Goal: Task Accomplishment & Management: Use online tool/utility

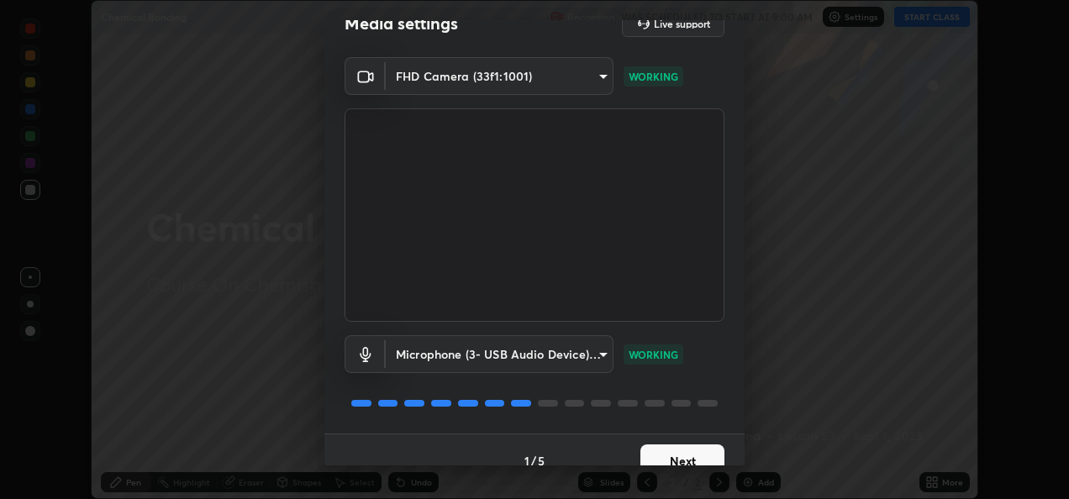
scroll to position [52, 0]
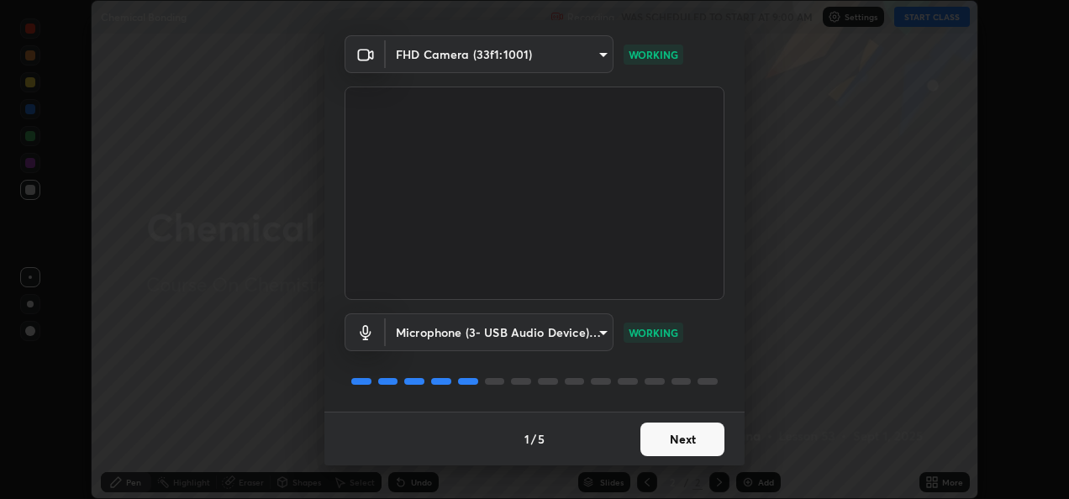
click at [682, 444] on button "Next" at bounding box center [682, 440] width 84 height 34
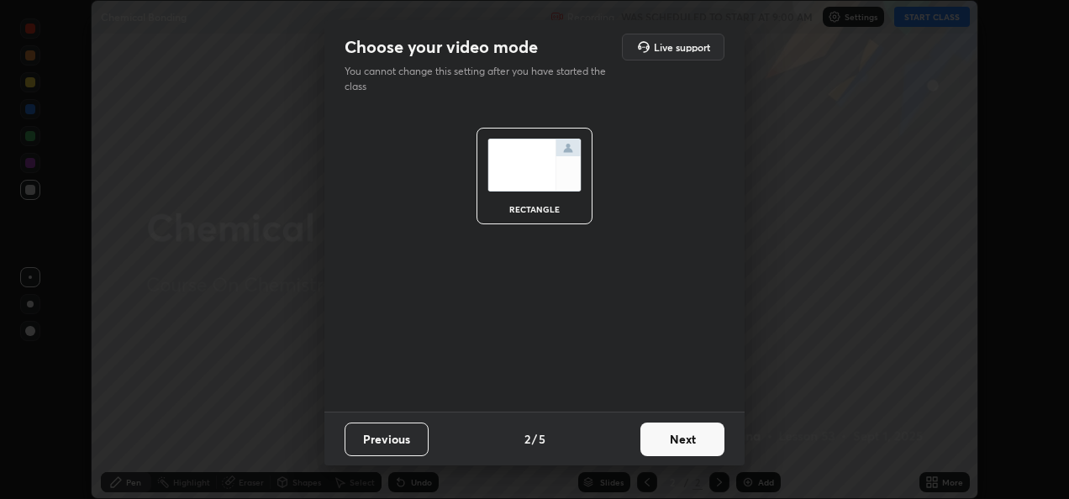
scroll to position [0, 0]
click at [692, 444] on button "Next" at bounding box center [682, 440] width 84 height 34
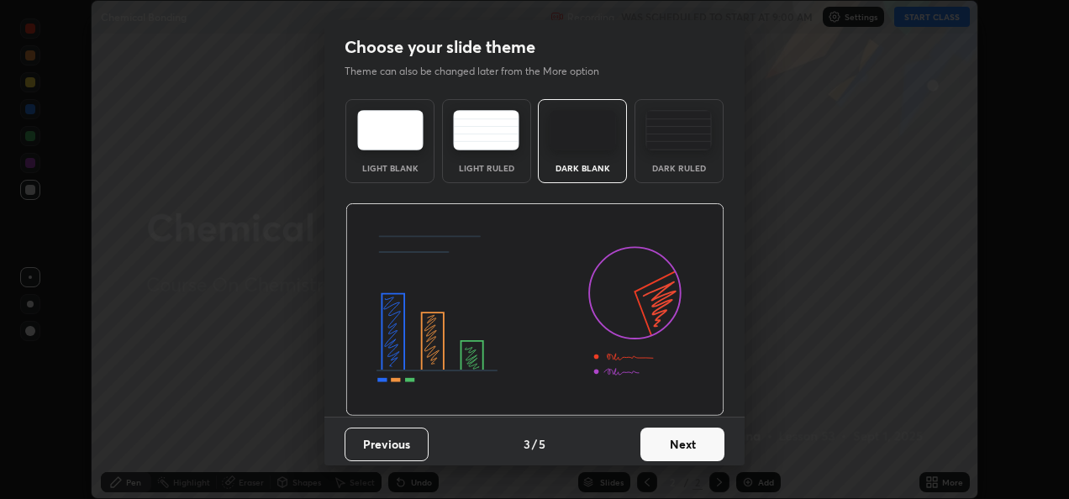
click at [702, 447] on button "Next" at bounding box center [682, 445] width 84 height 34
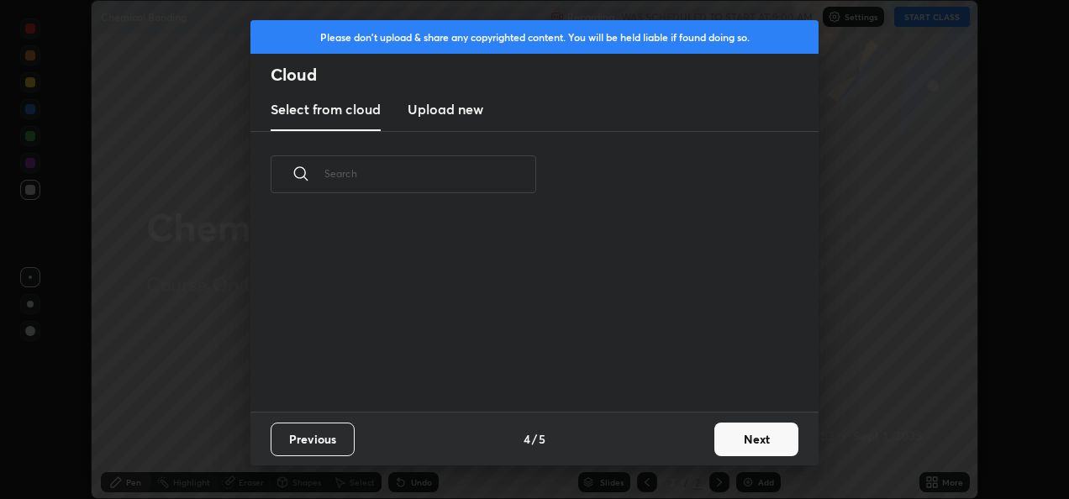
click at [744, 439] on button "Next" at bounding box center [756, 440] width 84 height 34
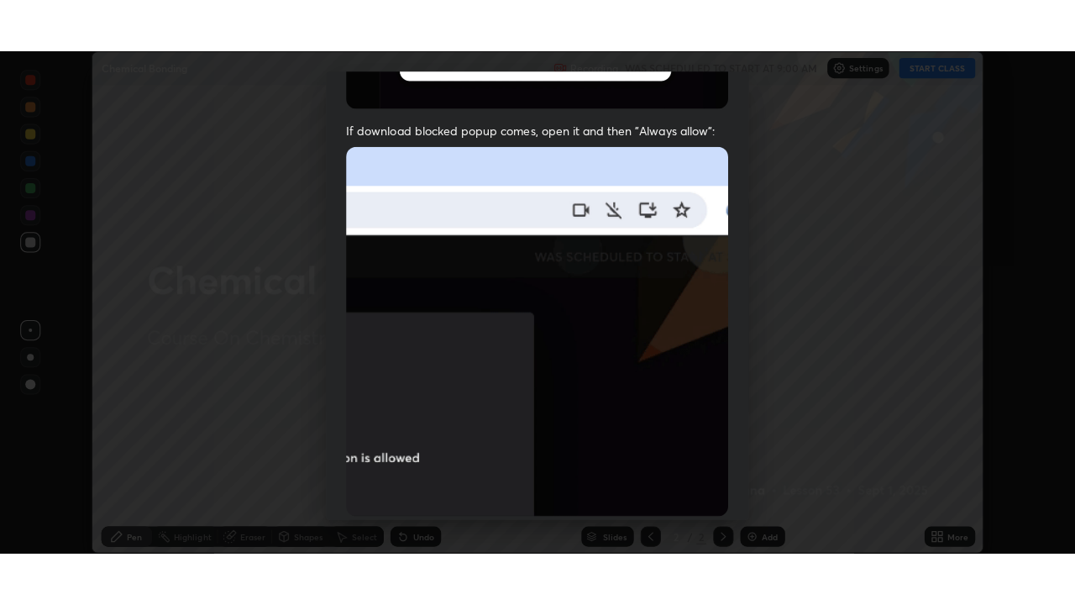
scroll to position [395, 0]
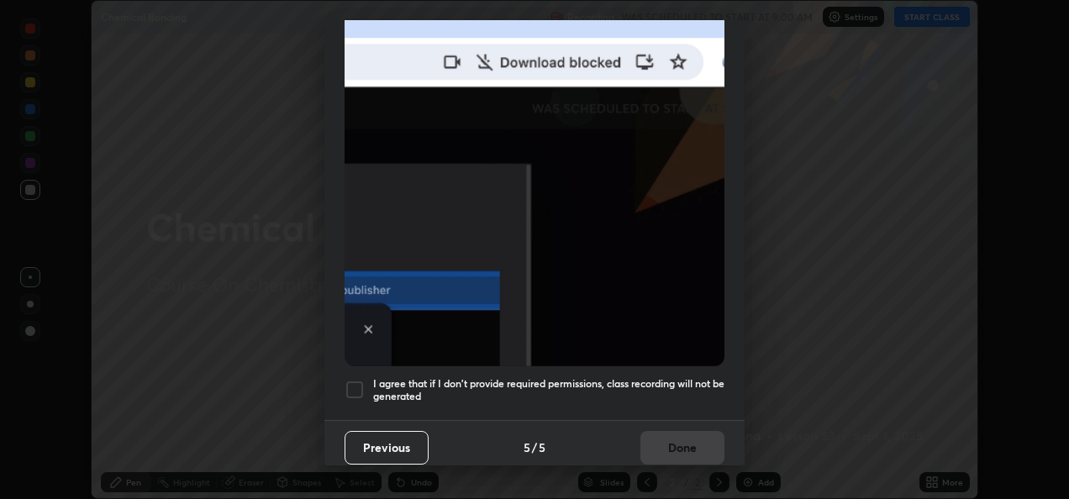
click at [349, 384] on div at bounding box center [354, 390] width 20 height 20
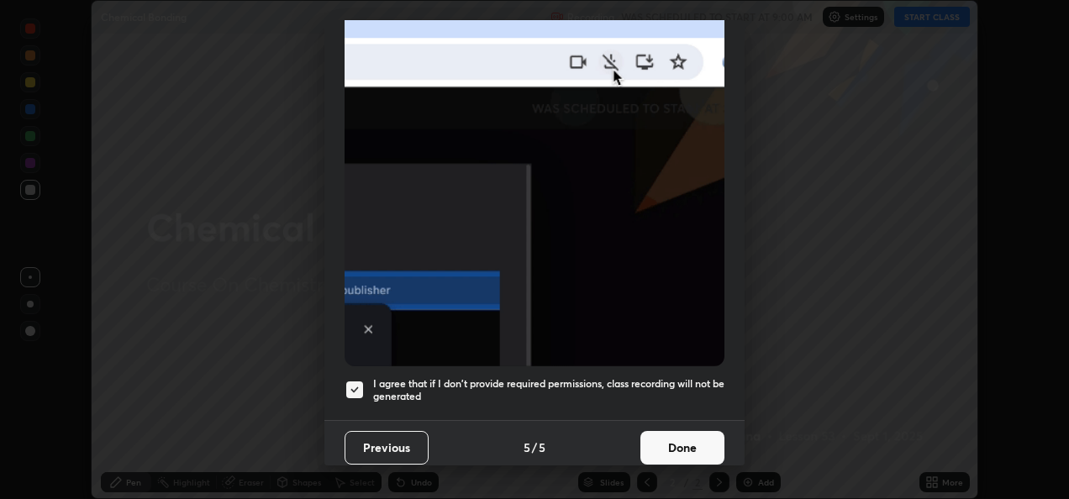
click at [685, 442] on button "Done" at bounding box center [682, 448] width 84 height 34
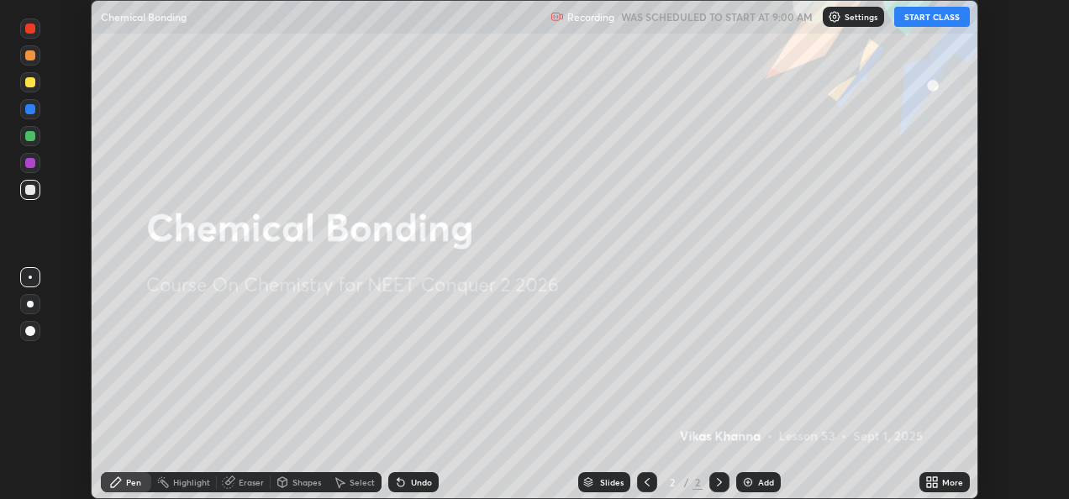
click at [924, 25] on button "START CLASS" at bounding box center [932, 17] width 76 height 20
click at [951, 486] on div "More" at bounding box center [952, 482] width 21 height 8
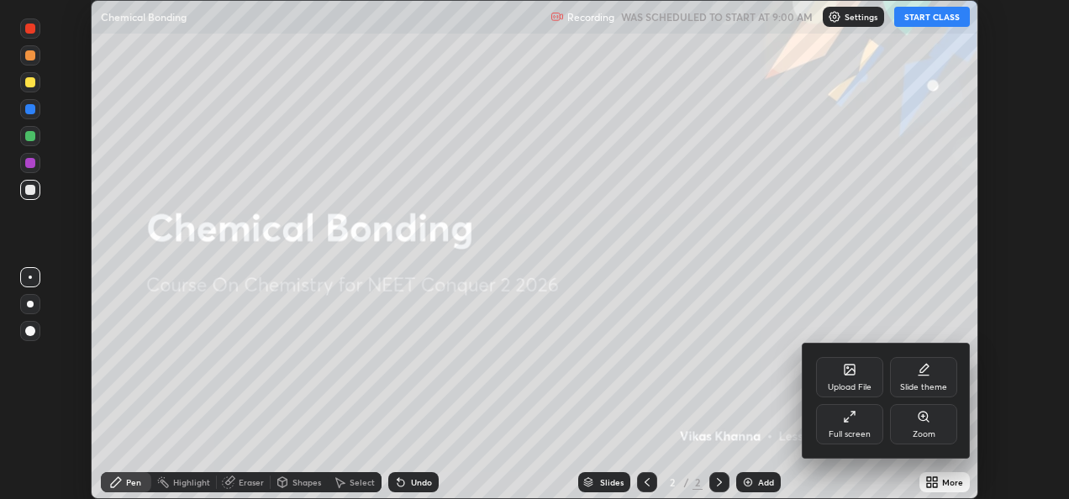
click at [869, 433] on div "Full screen" at bounding box center [849, 434] width 42 height 8
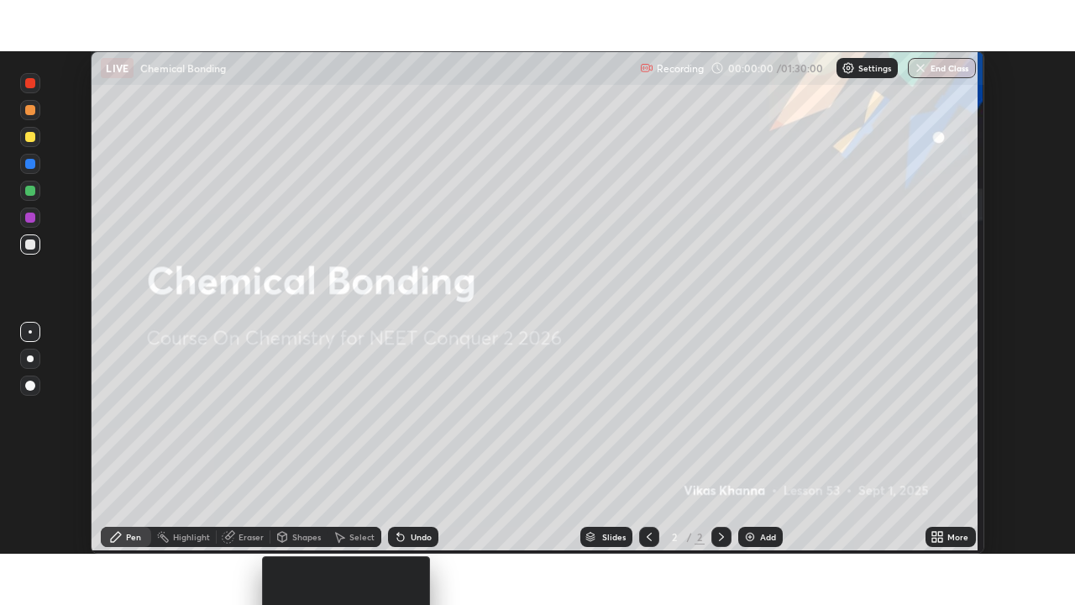
scroll to position [605, 1075]
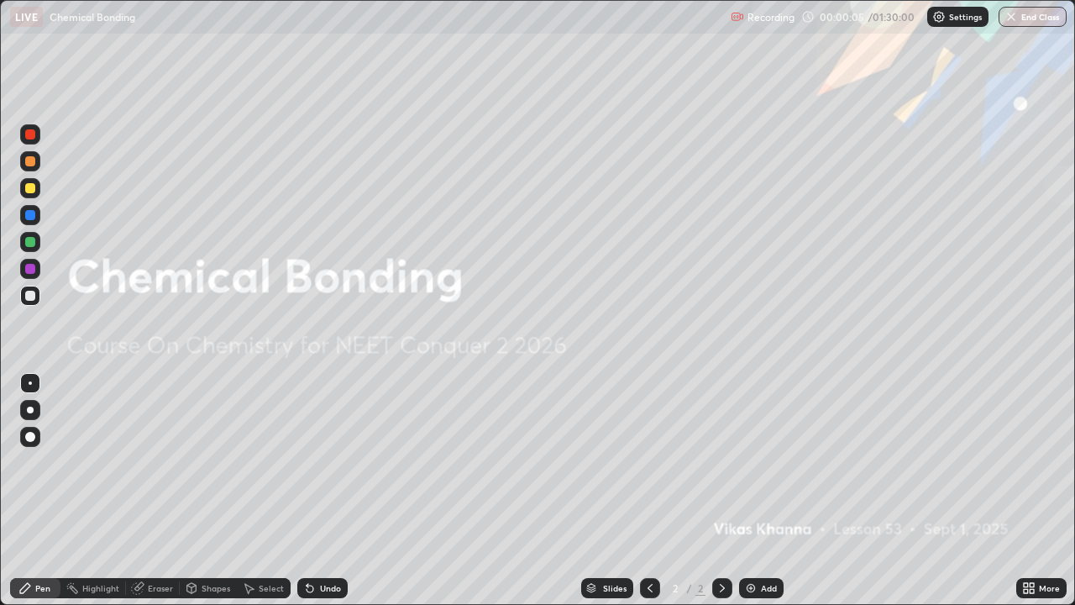
click at [763, 498] on div "Add" at bounding box center [769, 588] width 16 height 8
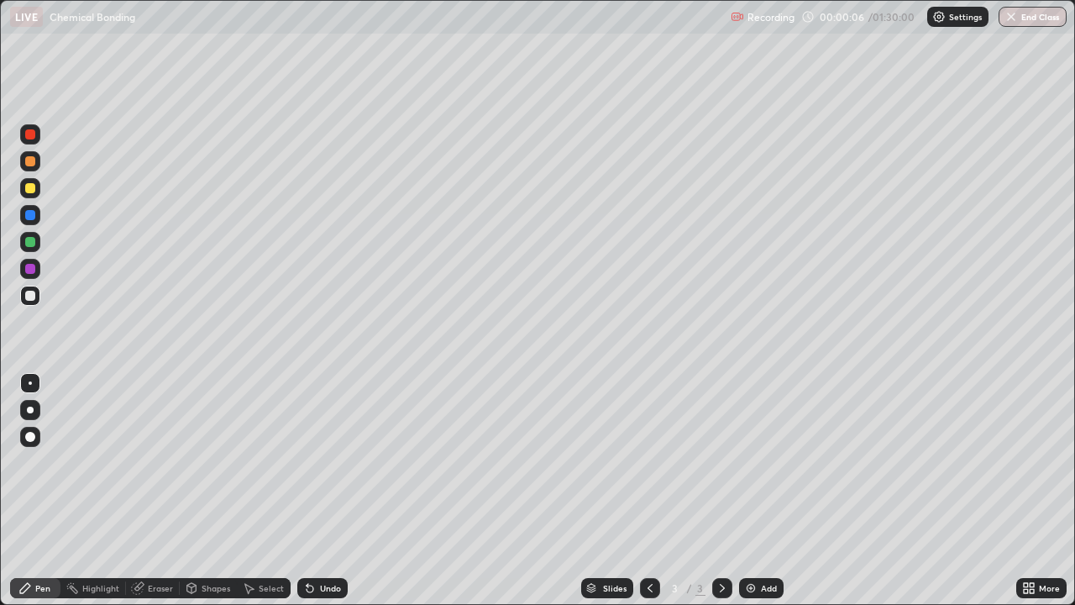
click at [39, 498] on div "Pen" at bounding box center [42, 588] width 15 height 8
click at [29, 188] on div at bounding box center [30, 188] width 10 height 10
click at [208, 498] on div "Shapes" at bounding box center [216, 588] width 29 height 8
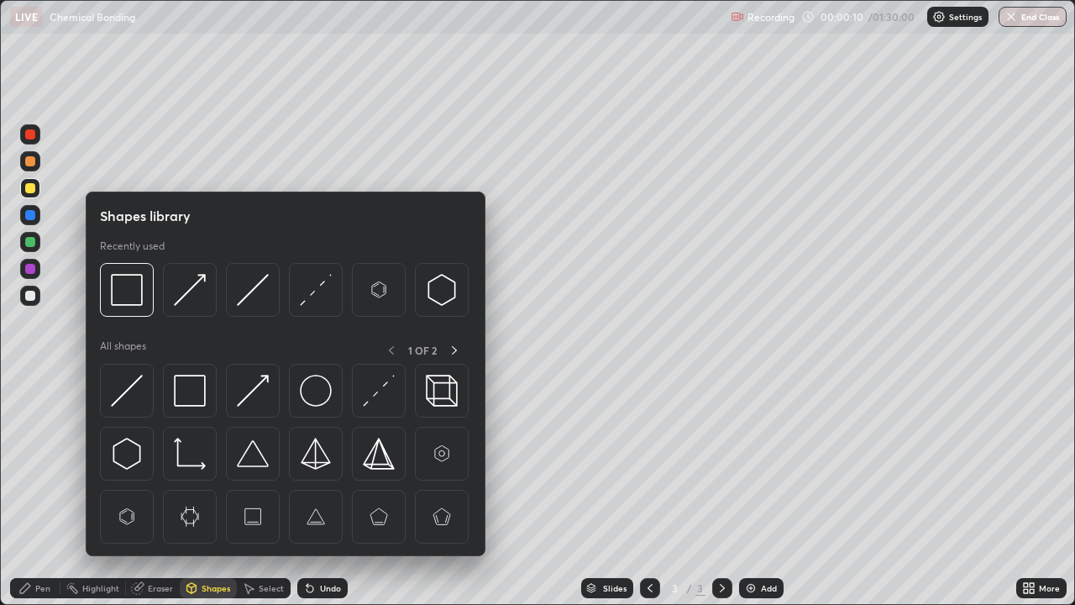
click at [40, 498] on div "Pen" at bounding box center [35, 588] width 50 height 20
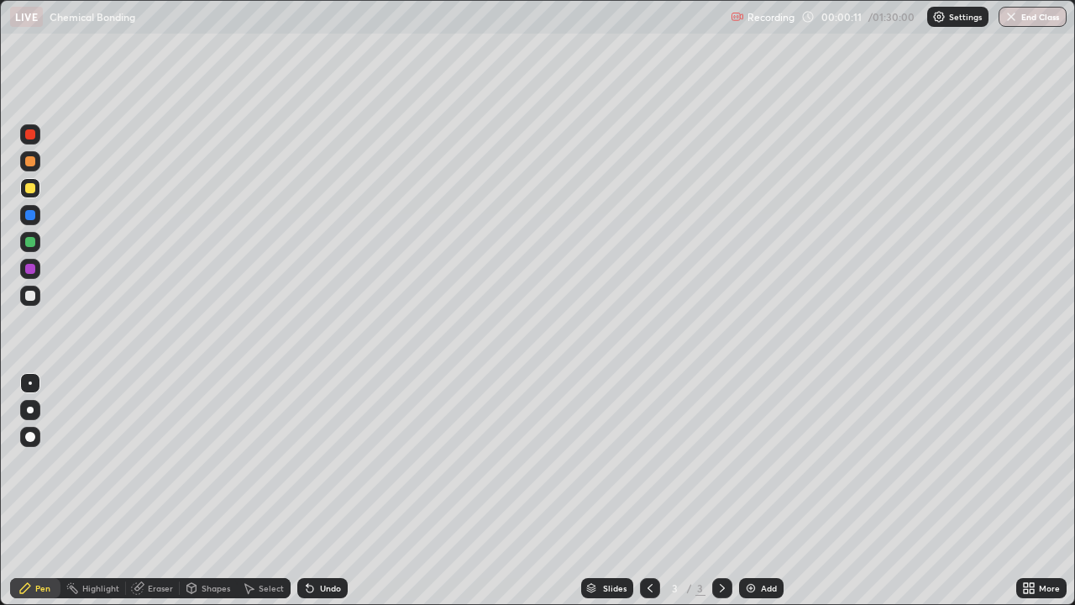
click at [34, 428] on div at bounding box center [30, 437] width 20 height 20
click at [208, 498] on div "Shapes" at bounding box center [216, 588] width 29 height 8
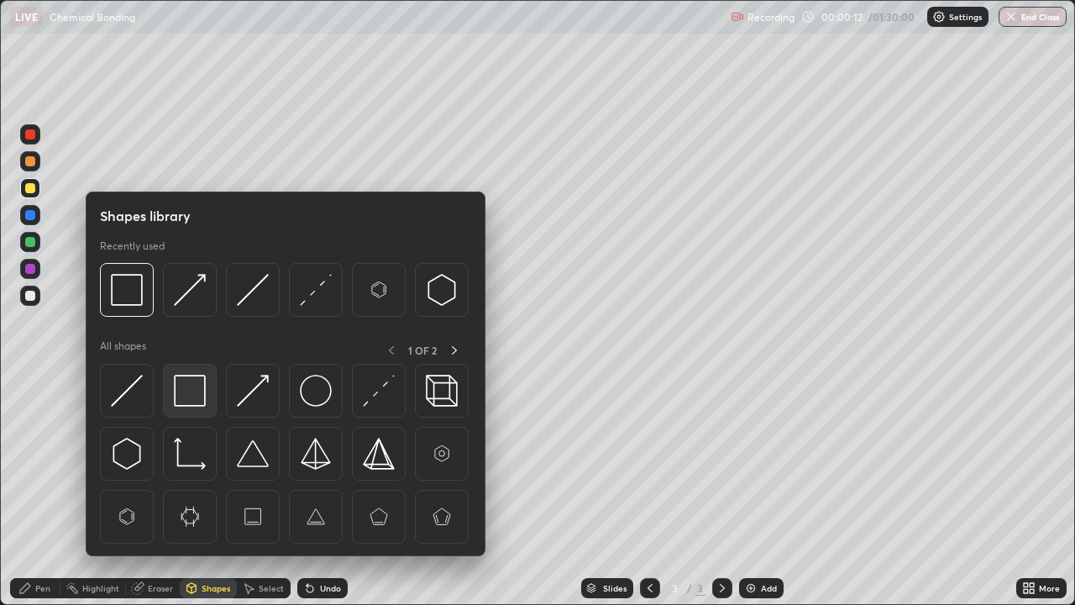
click at [192, 398] on img at bounding box center [190, 391] width 32 height 32
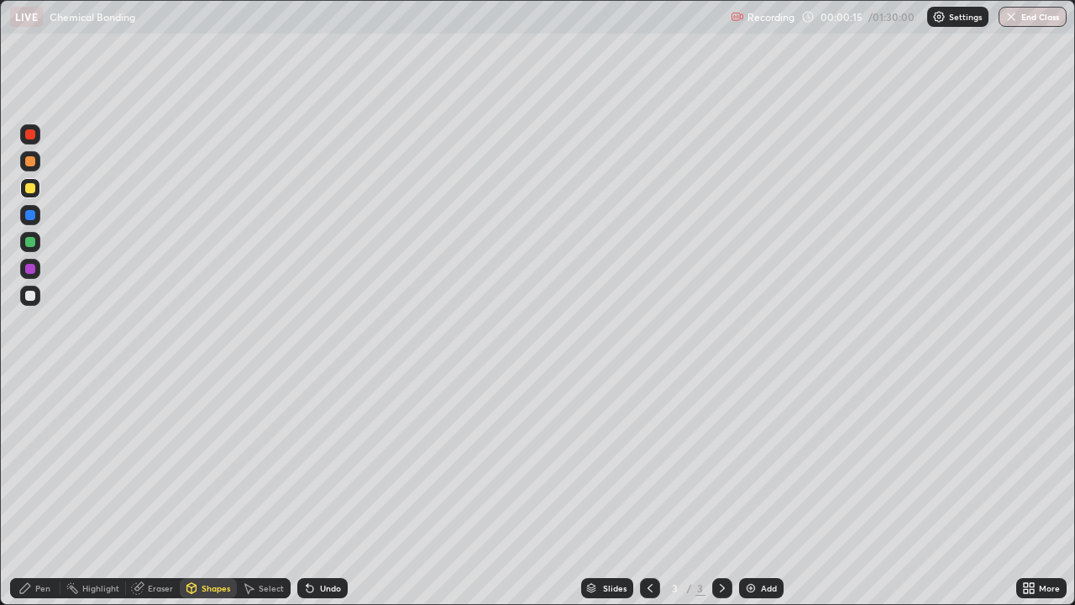
click at [34, 498] on div "Pen" at bounding box center [35, 588] width 50 height 20
click at [211, 498] on div "Shapes" at bounding box center [216, 588] width 29 height 8
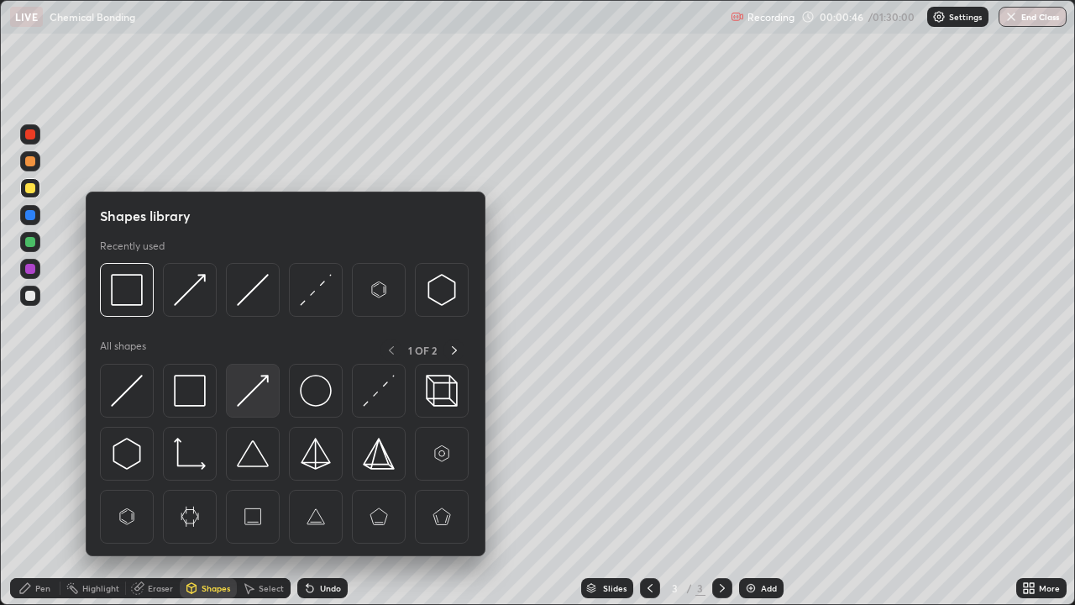
click at [247, 402] on img at bounding box center [253, 391] width 32 height 32
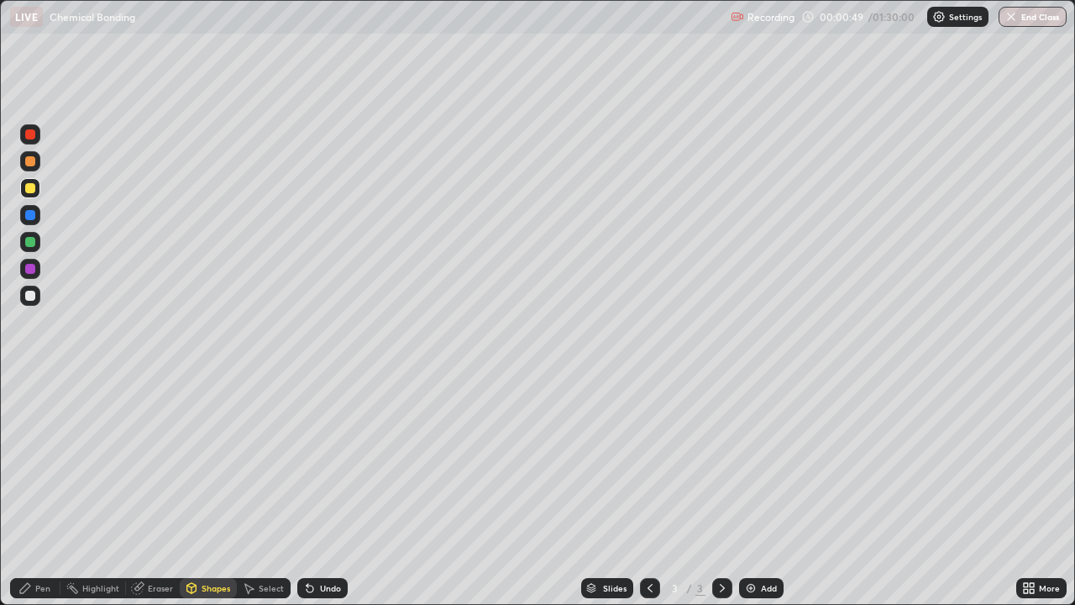
click at [49, 498] on div "Pen" at bounding box center [35, 588] width 50 height 20
click at [213, 498] on div "Shapes" at bounding box center [216, 588] width 29 height 8
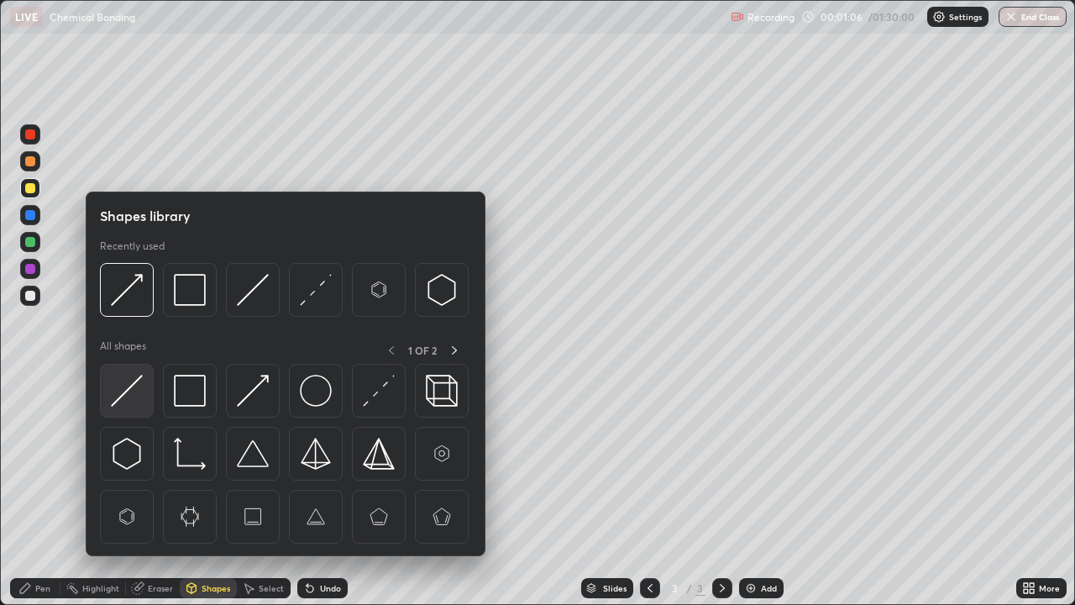
click at [138, 390] on img at bounding box center [127, 391] width 32 height 32
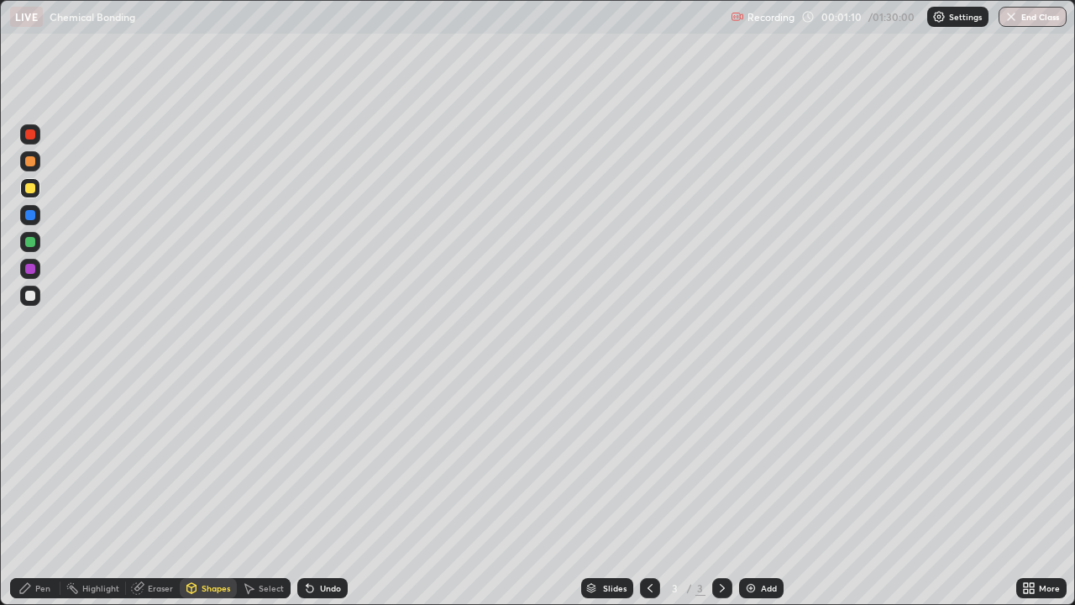
click at [45, 498] on div "Pen" at bounding box center [42, 588] width 15 height 8
click at [31, 242] on div at bounding box center [30, 242] width 10 height 10
click at [30, 296] on div at bounding box center [30, 296] width 10 height 10
click at [759, 498] on div "Add" at bounding box center [761, 588] width 45 height 20
click at [210, 498] on div "Shapes" at bounding box center [216, 588] width 29 height 8
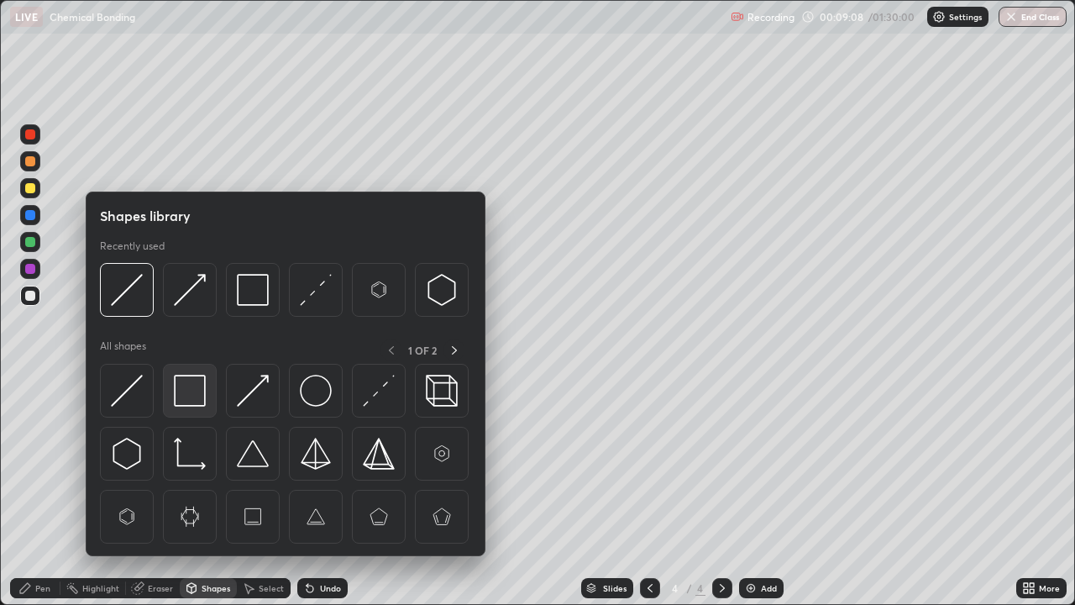
click at [192, 392] on img at bounding box center [190, 391] width 32 height 32
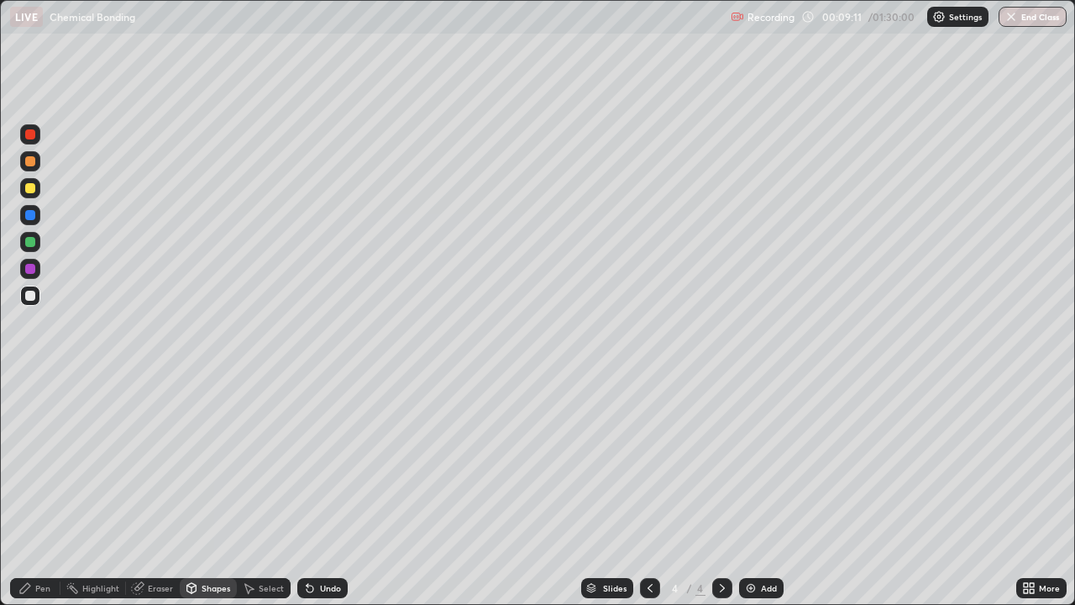
click at [37, 498] on div "Pen" at bounding box center [42, 588] width 15 height 8
click at [30, 188] on div at bounding box center [30, 188] width 10 height 10
click at [320, 498] on div "Undo" at bounding box center [330, 588] width 21 height 8
click at [323, 498] on div "Undo" at bounding box center [322, 588] width 50 height 20
click at [323, 498] on div "Undo" at bounding box center [330, 588] width 21 height 8
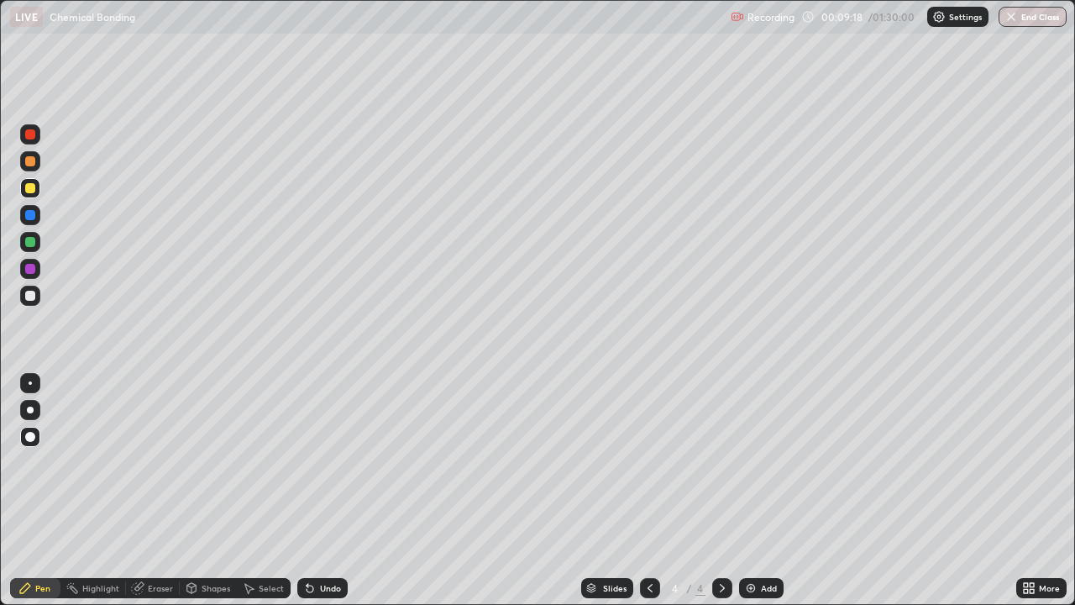
click at [324, 498] on div "Undo" at bounding box center [330, 588] width 21 height 8
click at [153, 498] on div "Eraser" at bounding box center [160, 588] width 25 height 8
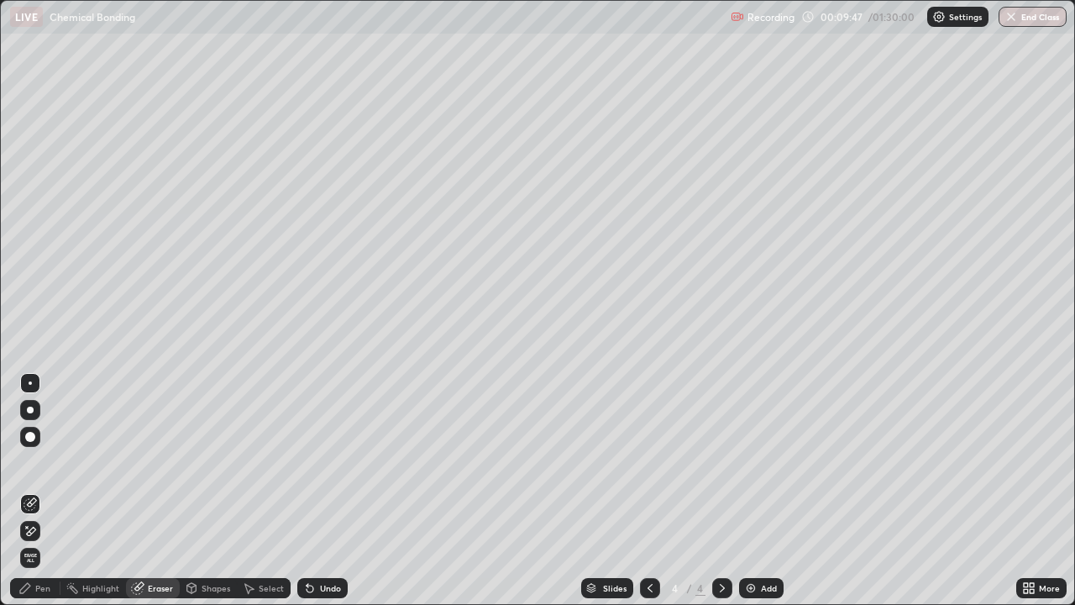
click at [40, 498] on div "Pen" at bounding box center [42, 588] width 15 height 8
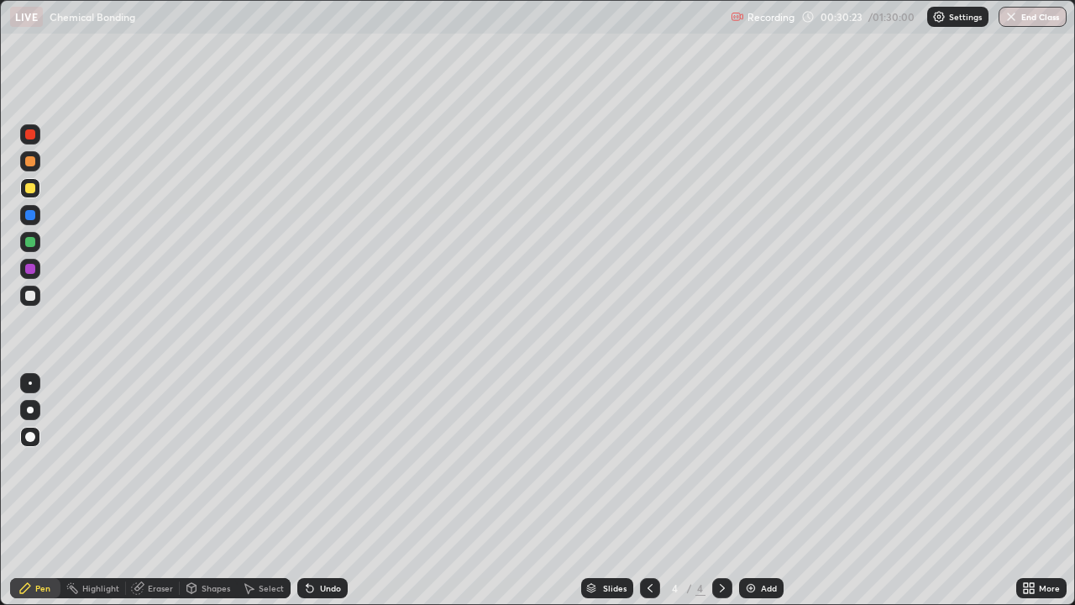
click at [649, 498] on icon at bounding box center [650, 587] width 13 height 13
click at [640, 498] on div at bounding box center [650, 588] width 20 height 20
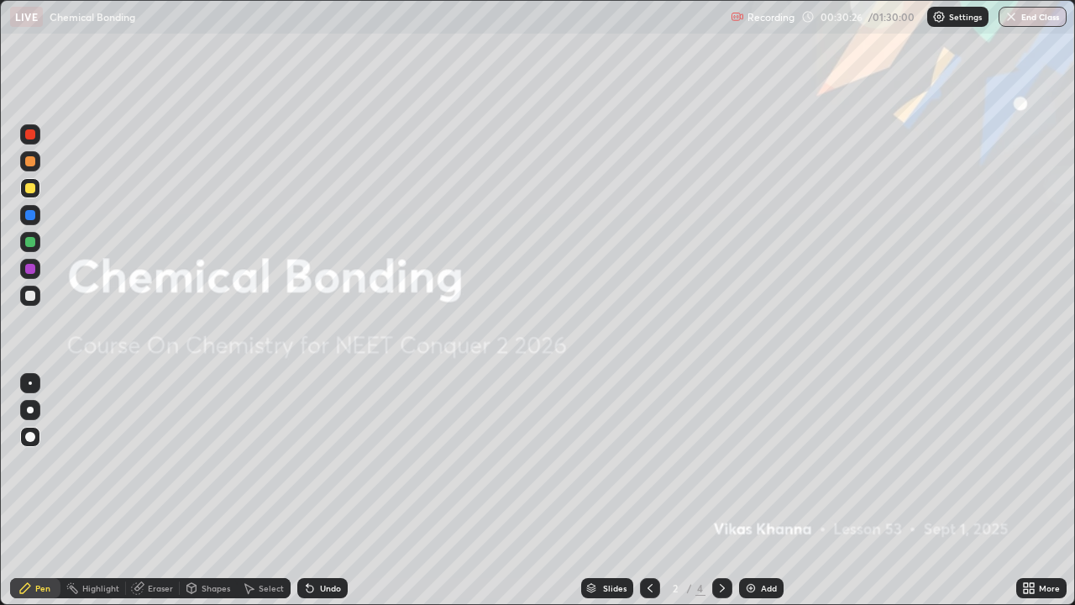
click at [716, 498] on div at bounding box center [722, 588] width 20 height 20
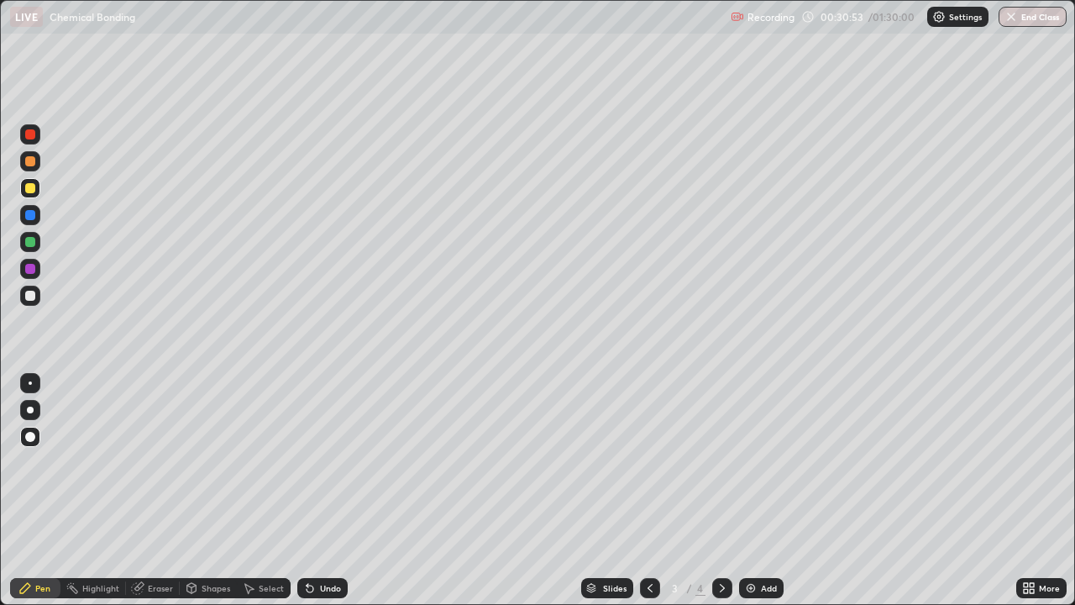
click at [721, 498] on icon at bounding box center [722, 587] width 13 height 13
click at [717, 498] on icon at bounding box center [722, 587] width 13 height 13
click at [758, 498] on div "Add" at bounding box center [761, 588] width 45 height 20
click at [210, 498] on div "Shapes" at bounding box center [216, 588] width 29 height 8
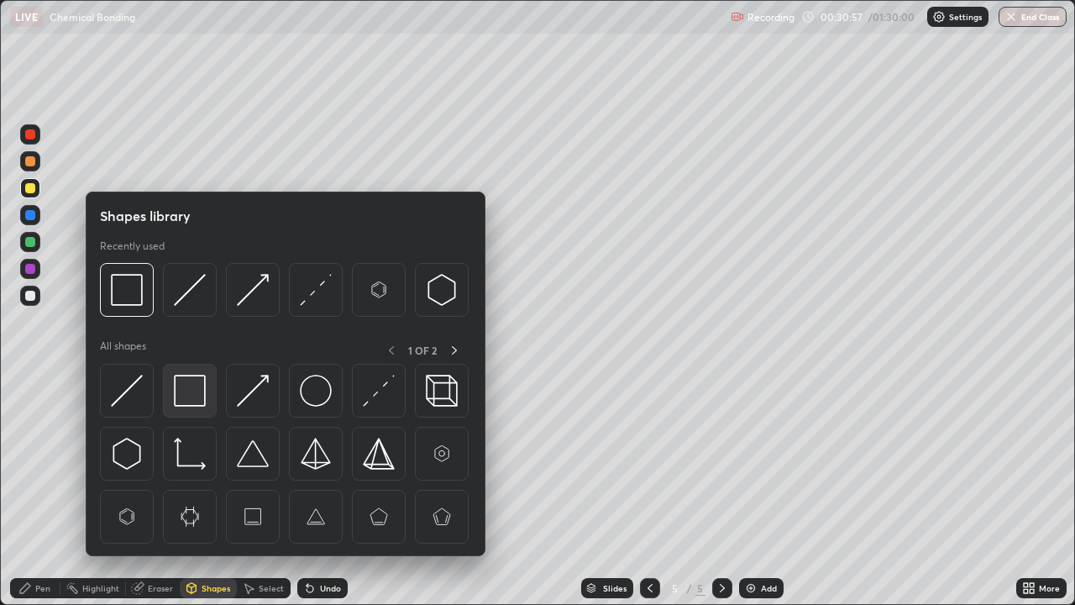
click at [192, 392] on img at bounding box center [190, 391] width 32 height 32
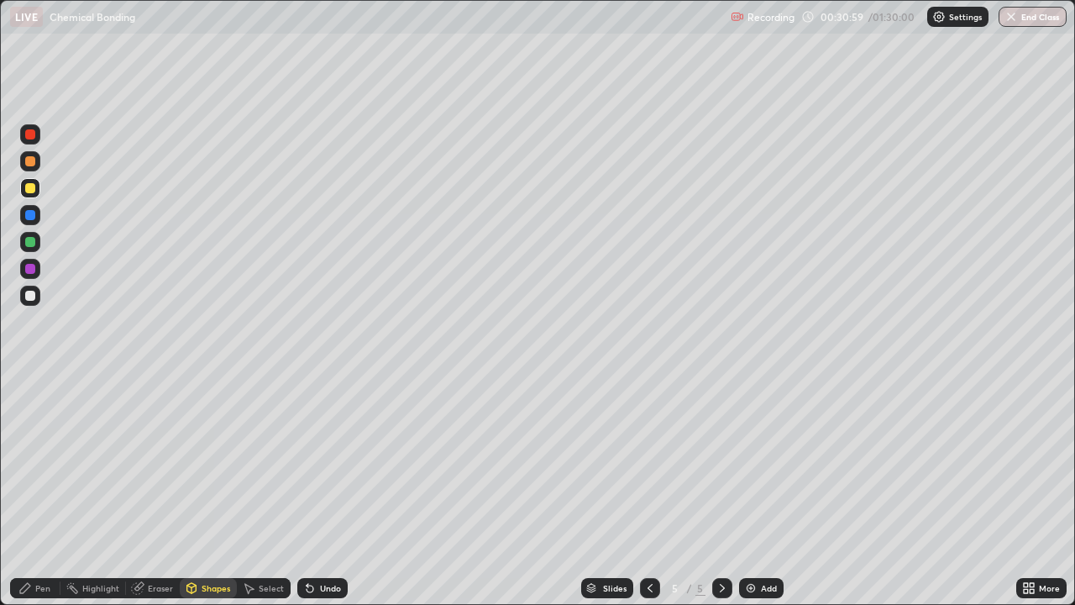
click at [34, 498] on div "Pen" at bounding box center [35, 588] width 50 height 20
click at [32, 215] on div at bounding box center [30, 215] width 10 height 10
click at [204, 498] on div "Shapes" at bounding box center [216, 588] width 29 height 8
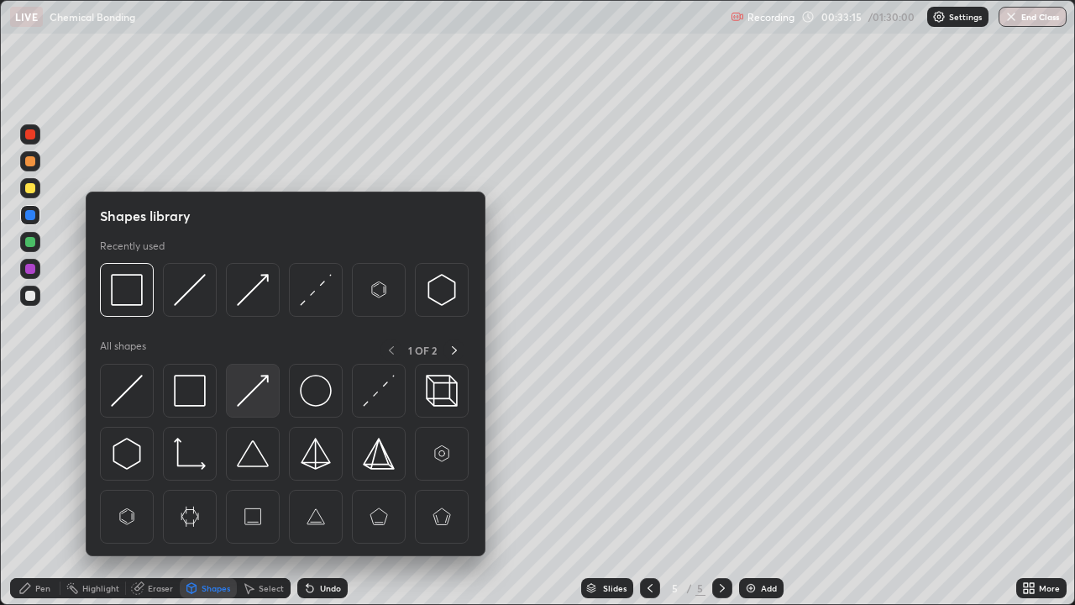
click at [240, 407] on img at bounding box center [253, 391] width 32 height 32
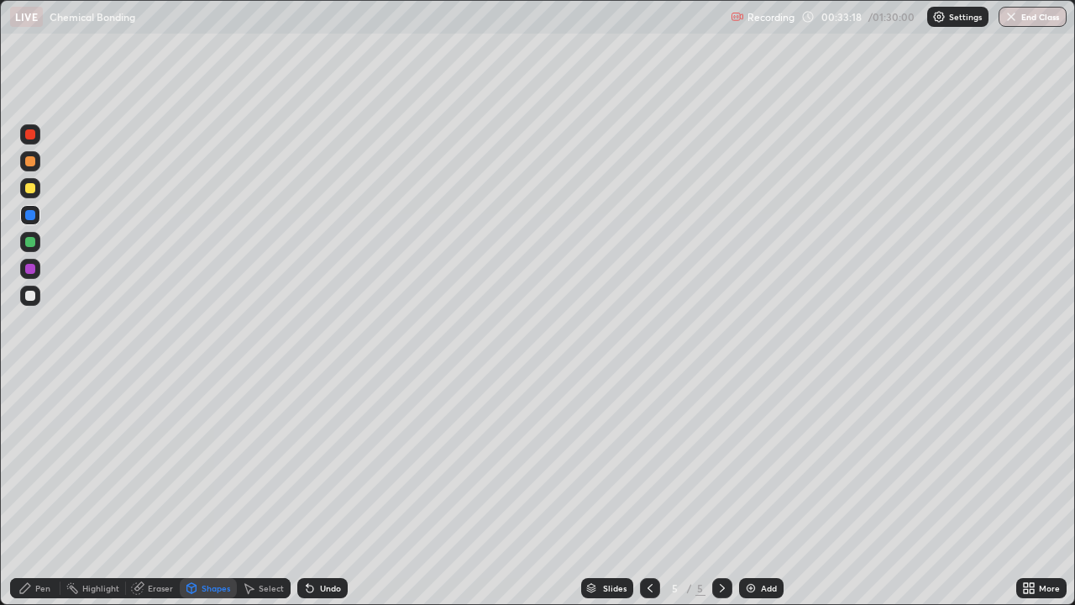
click at [34, 498] on div "Pen" at bounding box center [35, 588] width 50 height 20
click at [211, 498] on div "Shapes" at bounding box center [216, 588] width 29 height 8
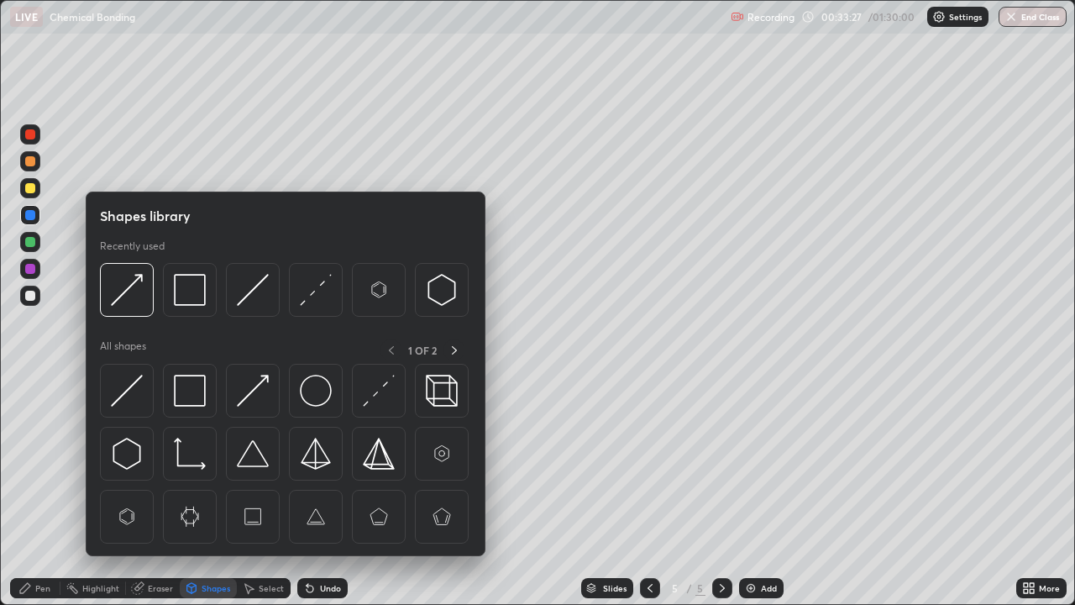
click at [256, 393] on img at bounding box center [253, 391] width 32 height 32
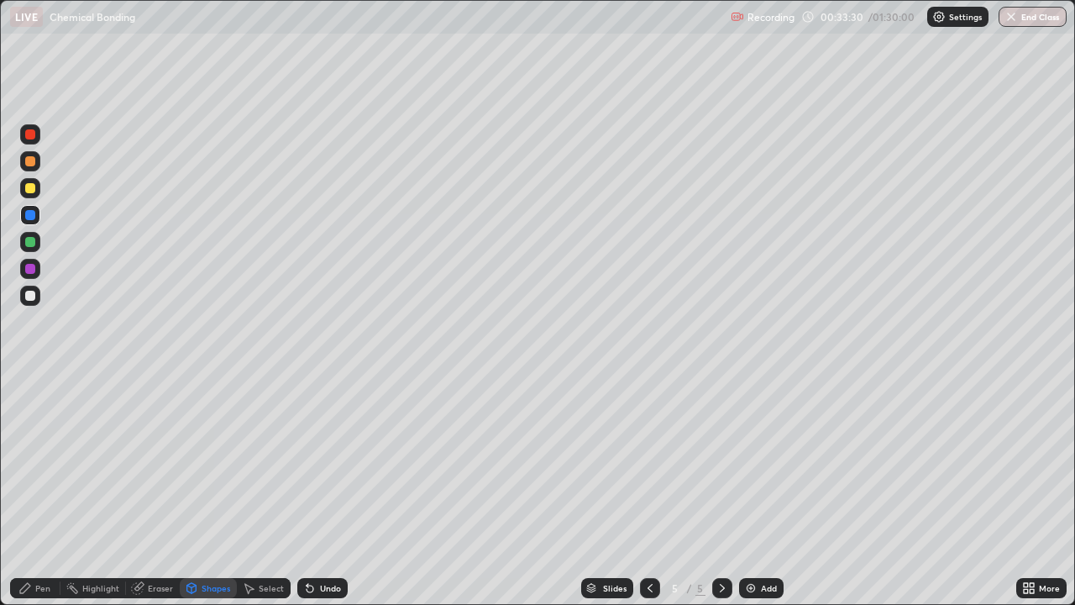
click at [27, 498] on icon at bounding box center [25, 588] width 10 height 10
click at [30, 189] on div at bounding box center [30, 188] width 10 height 10
click at [31, 215] on div at bounding box center [30, 215] width 10 height 10
click at [214, 498] on div "Shapes" at bounding box center [216, 588] width 29 height 8
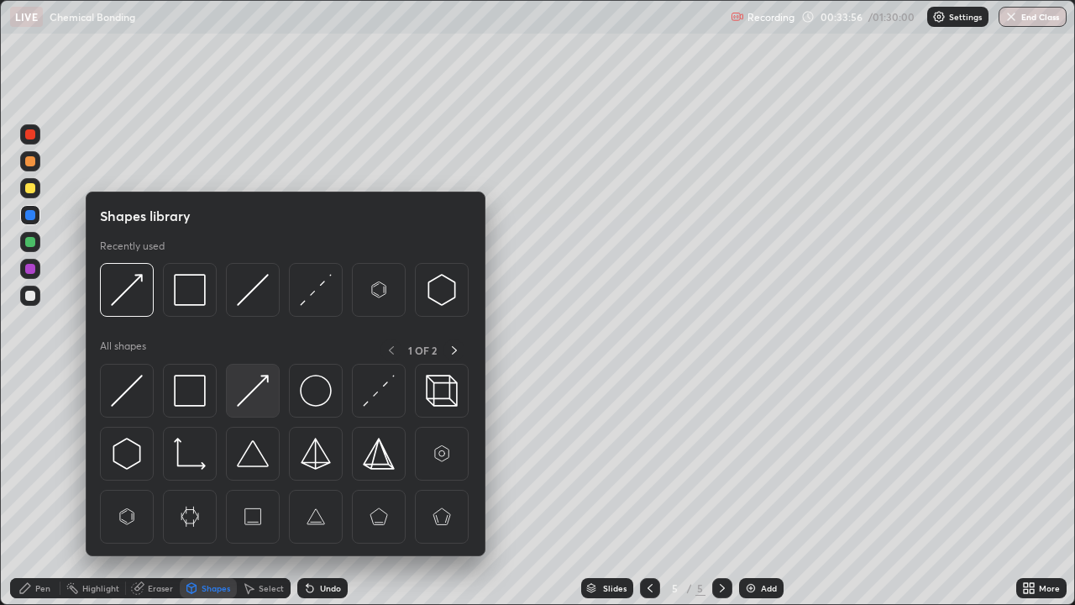
click at [251, 395] on img at bounding box center [253, 391] width 32 height 32
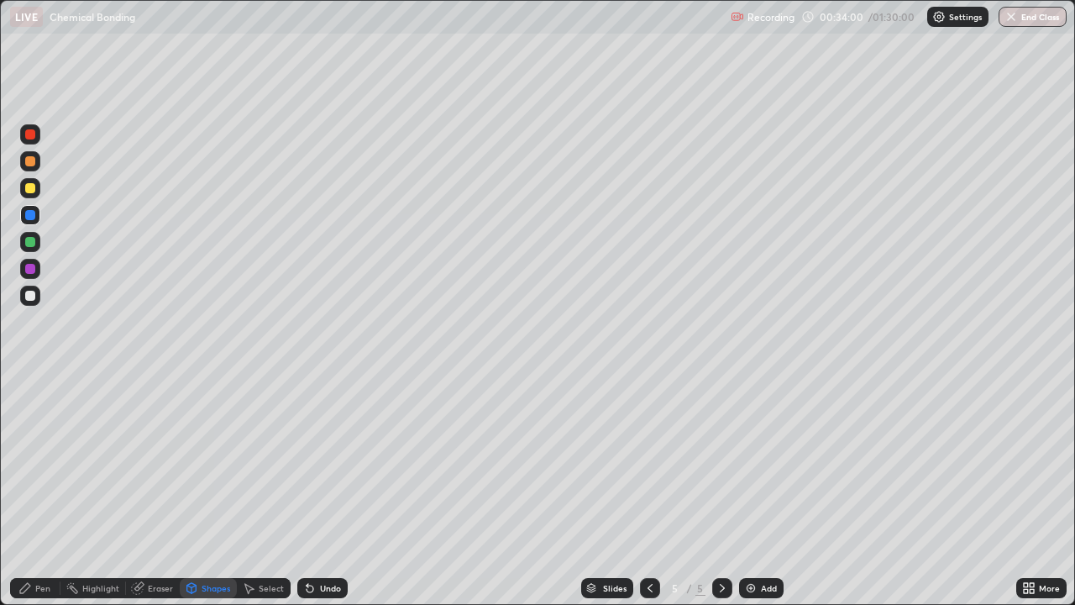
click at [39, 498] on div "Pen" at bounding box center [42, 588] width 15 height 8
click at [321, 498] on div "Undo" at bounding box center [330, 588] width 21 height 8
click at [324, 498] on div "Undo" at bounding box center [322, 588] width 50 height 20
click at [319, 498] on div "Undo" at bounding box center [322, 588] width 50 height 20
click at [323, 498] on div "Undo" at bounding box center [330, 588] width 21 height 8
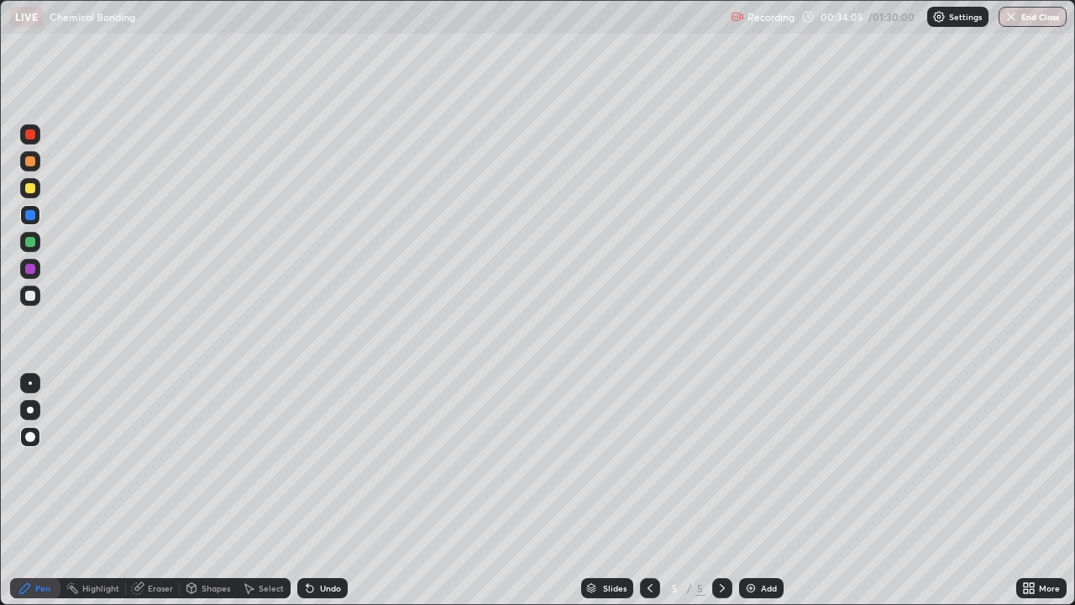
click at [323, 498] on div "Undo" at bounding box center [322, 588] width 50 height 20
click at [29, 195] on div at bounding box center [30, 188] width 20 height 20
click at [764, 498] on div "Add" at bounding box center [769, 588] width 16 height 8
click at [207, 498] on div "Shapes" at bounding box center [216, 588] width 29 height 8
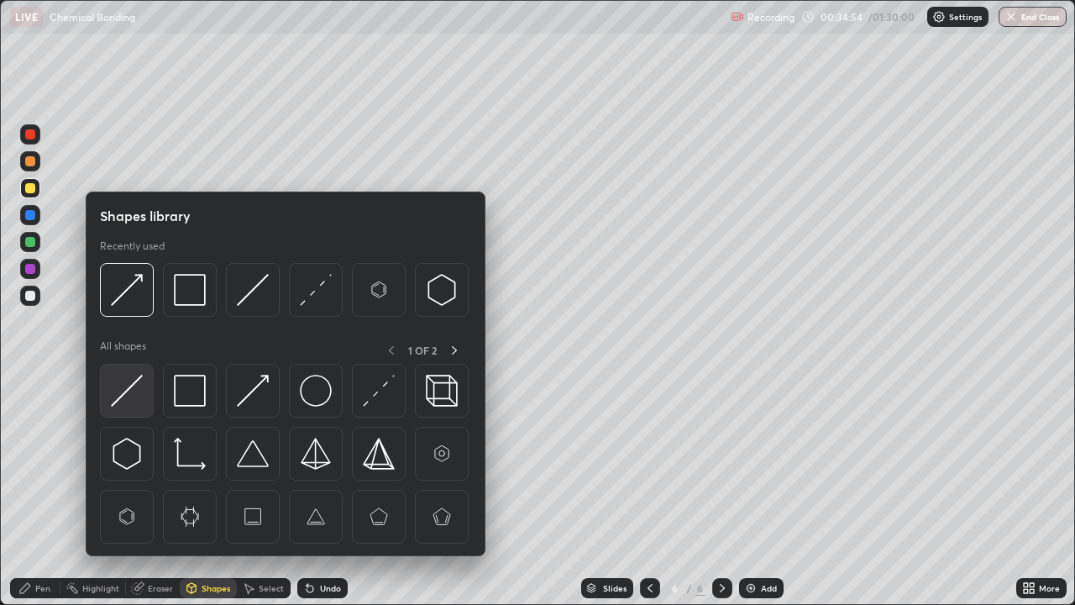
click at [129, 393] on img at bounding box center [127, 391] width 32 height 32
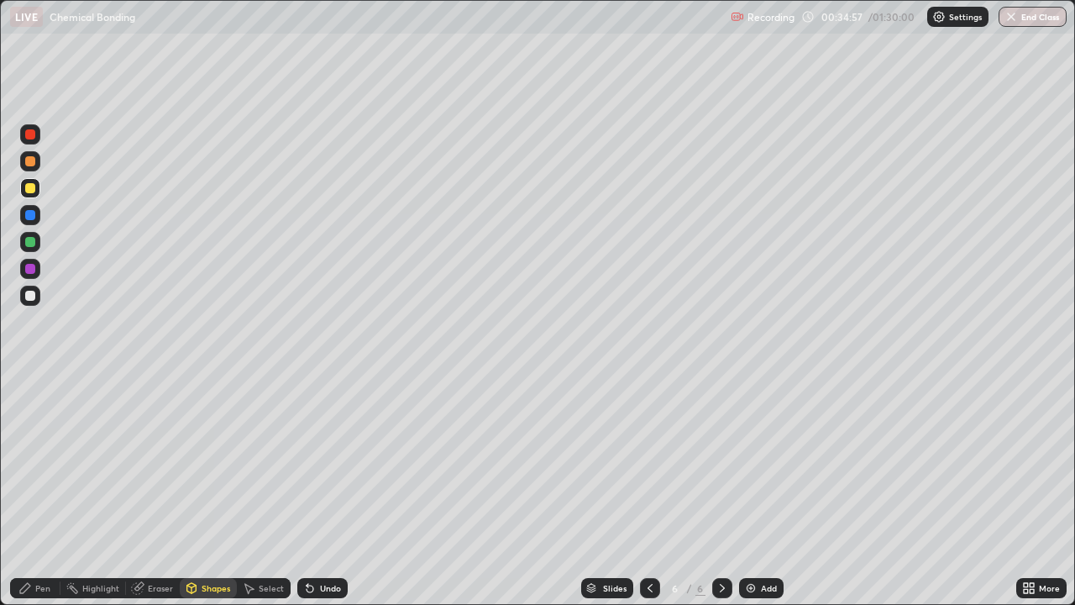
click at [47, 498] on div "Pen" at bounding box center [35, 588] width 50 height 20
click at [30, 245] on div at bounding box center [30, 242] width 10 height 10
click at [213, 498] on div "Shapes" at bounding box center [216, 588] width 29 height 8
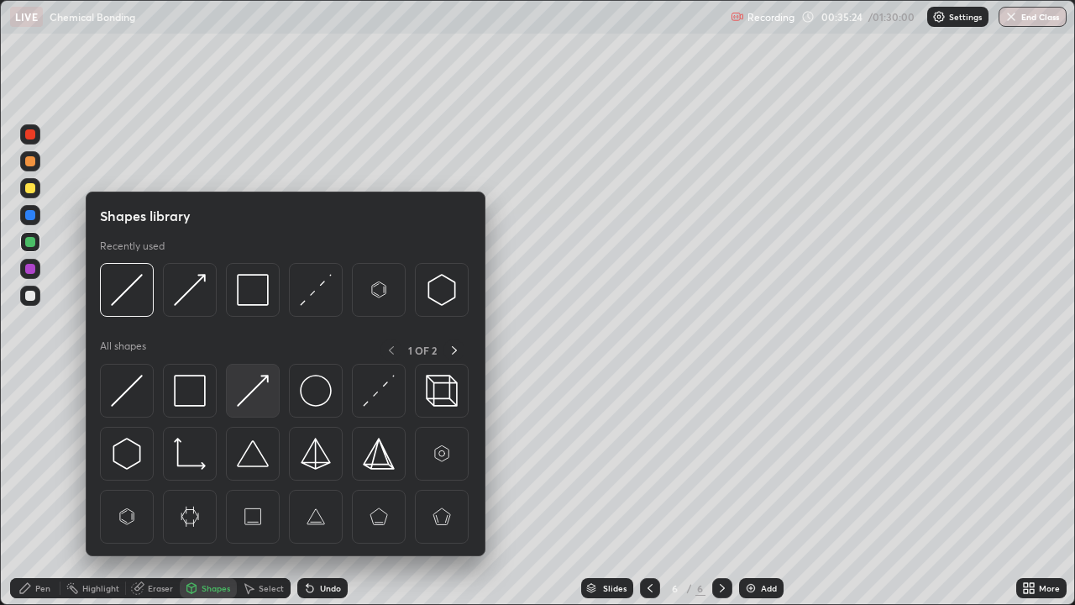
click at [248, 397] on img at bounding box center [253, 391] width 32 height 32
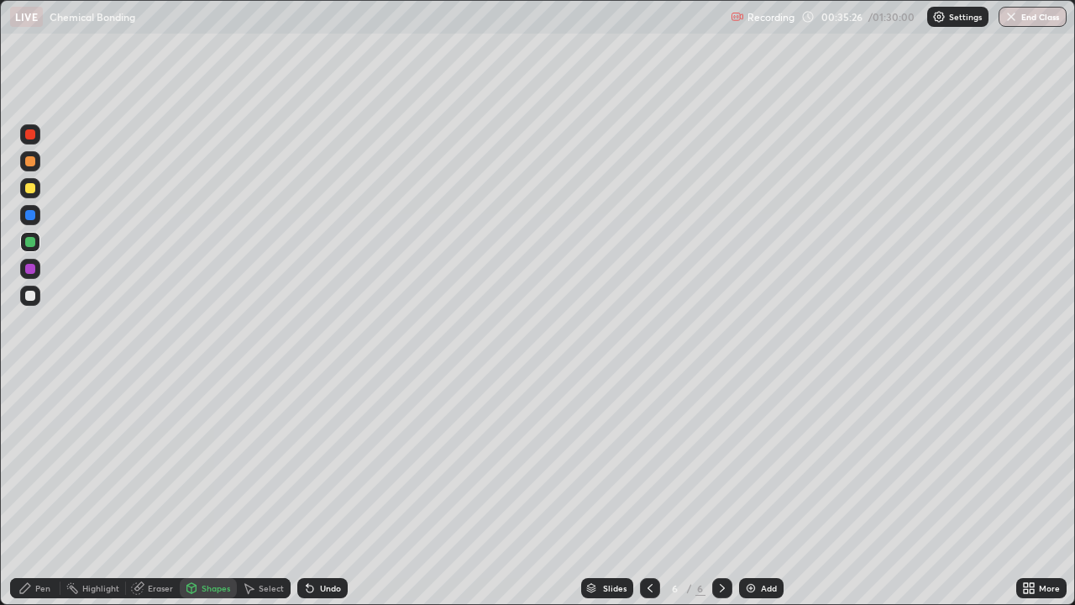
click at [37, 498] on div "Pen" at bounding box center [42, 588] width 15 height 8
click at [215, 498] on div "Shapes" at bounding box center [216, 588] width 29 height 8
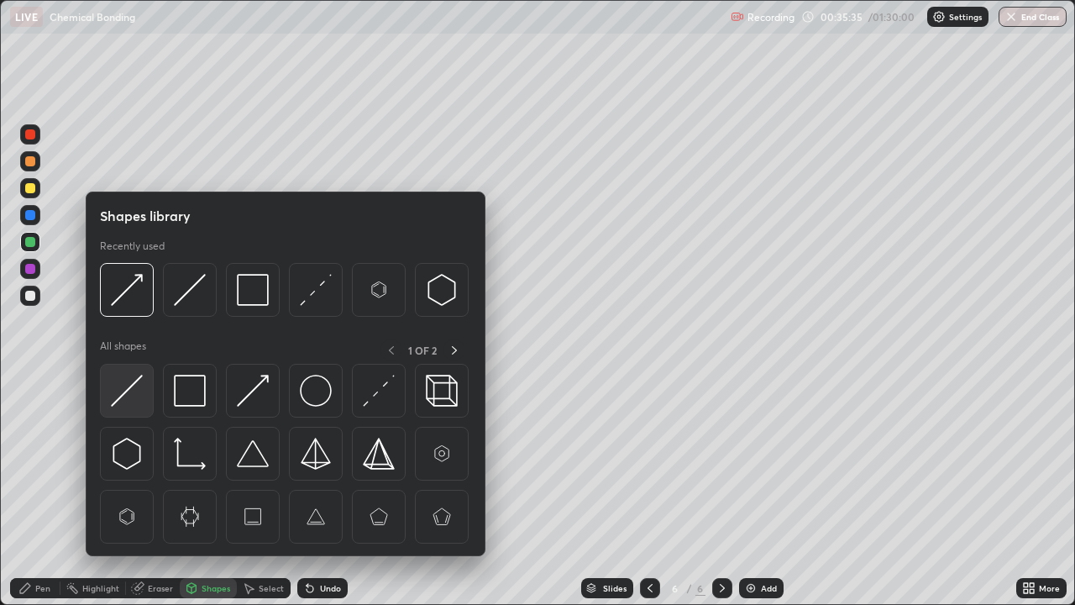
click at [134, 393] on img at bounding box center [127, 391] width 32 height 32
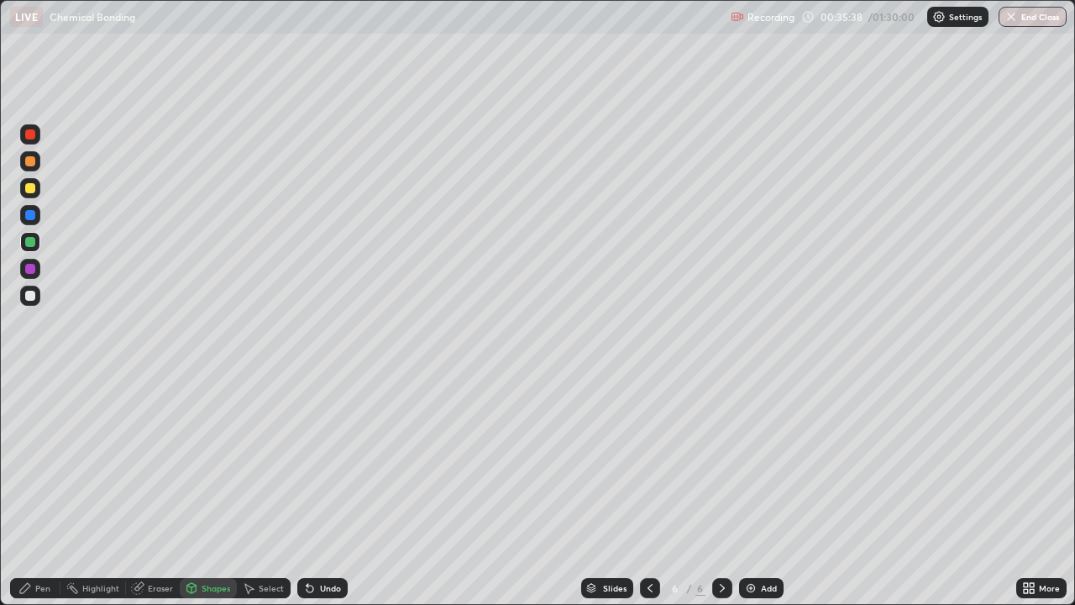
click at [210, 498] on div "Shapes" at bounding box center [208, 588] width 57 height 20
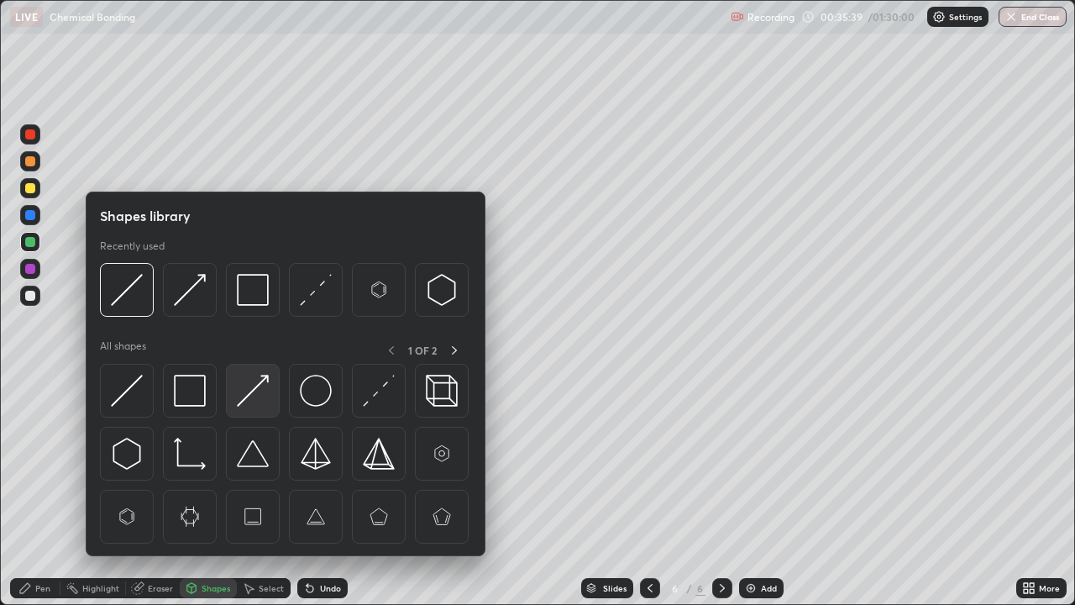
click at [255, 388] on img at bounding box center [253, 391] width 32 height 32
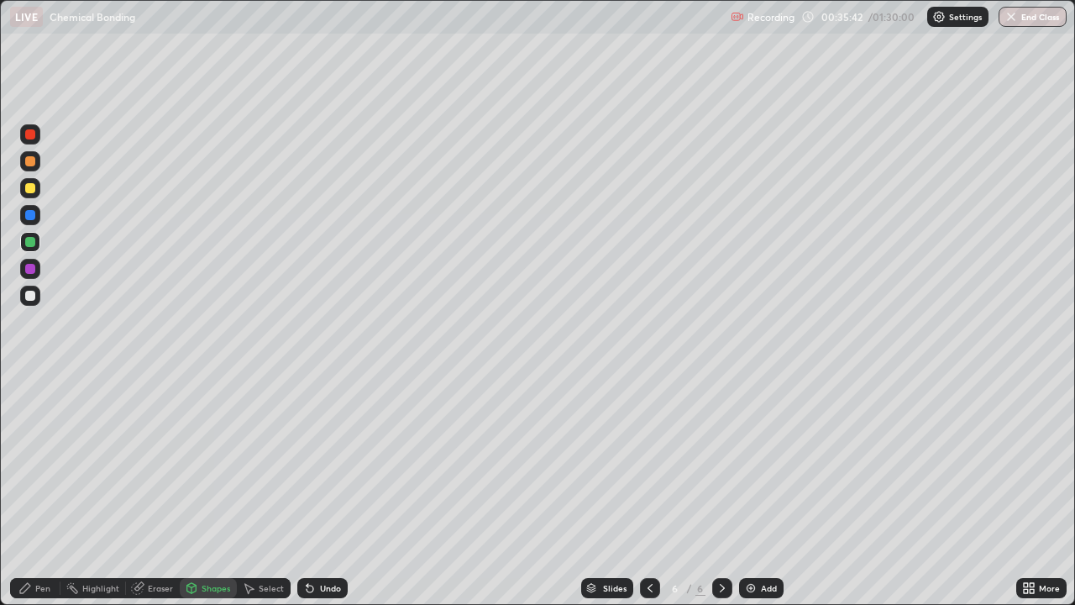
click at [48, 498] on div "Pen" at bounding box center [35, 588] width 50 height 20
click at [30, 189] on div at bounding box center [30, 188] width 10 height 10
click at [31, 239] on div at bounding box center [30, 242] width 10 height 10
click at [761, 498] on div "Add" at bounding box center [769, 588] width 16 height 8
click at [50, 498] on div "Pen" at bounding box center [42, 588] width 15 height 8
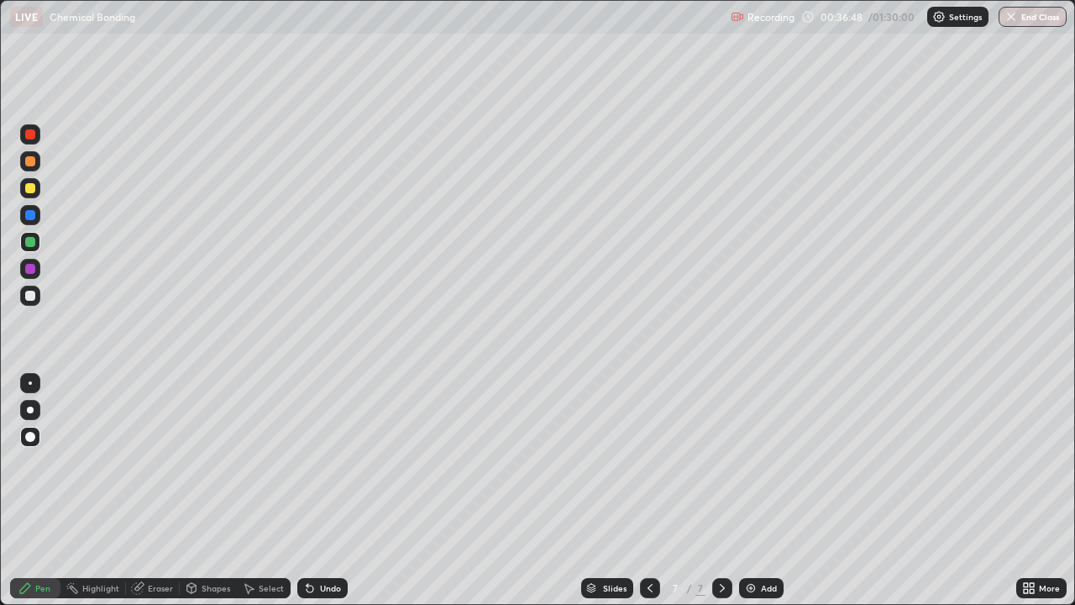
click at [30, 190] on div at bounding box center [30, 188] width 10 height 10
click at [208, 498] on div "Shapes" at bounding box center [216, 588] width 29 height 8
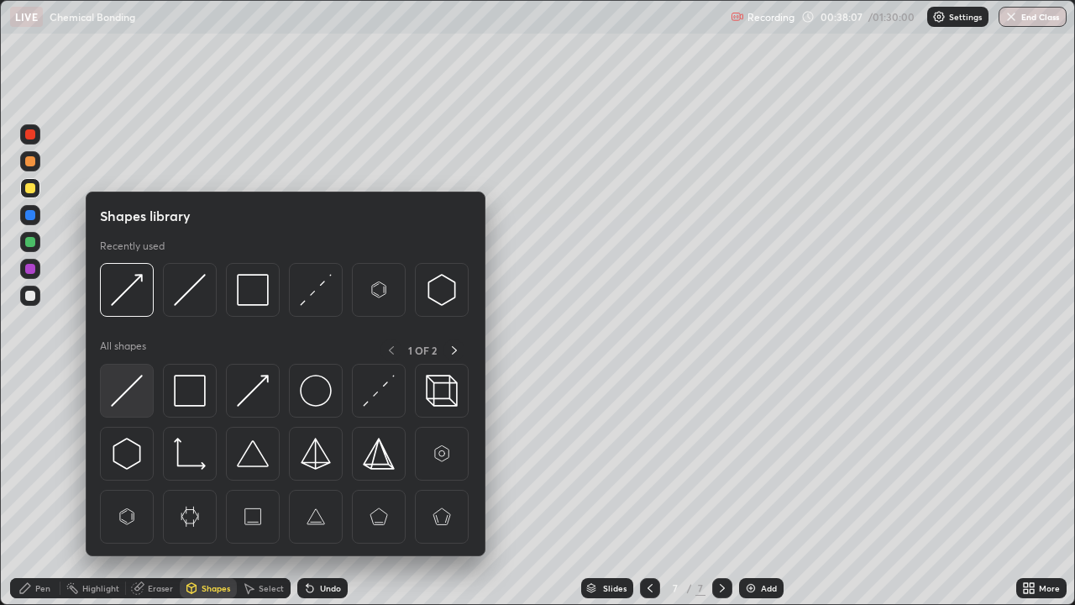
click at [134, 394] on img at bounding box center [127, 391] width 32 height 32
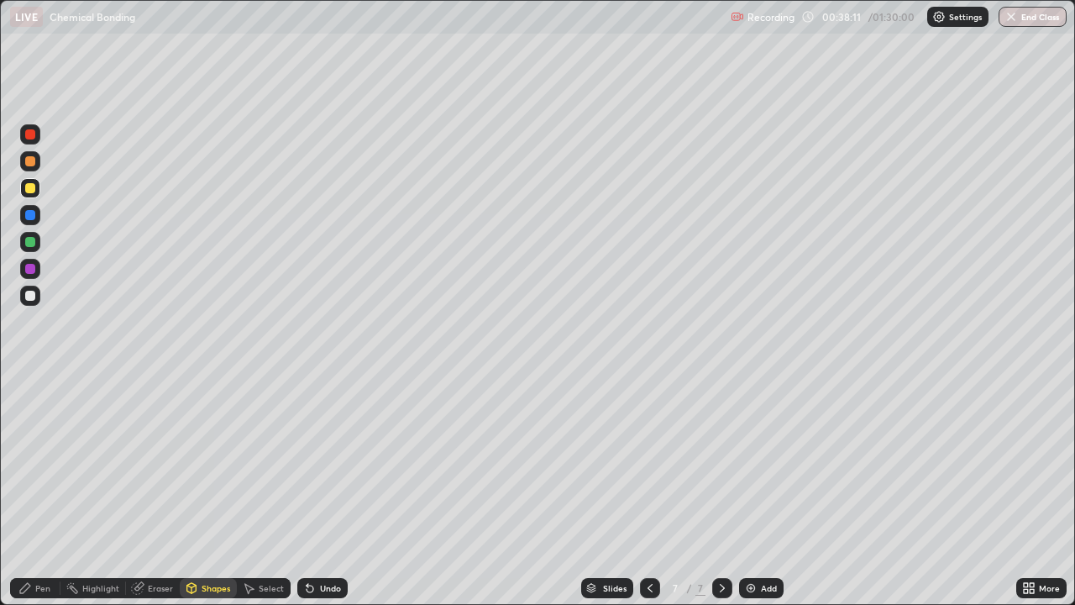
click at [39, 498] on div "Pen" at bounding box center [42, 588] width 15 height 8
click at [329, 498] on div "Undo" at bounding box center [330, 588] width 21 height 8
click at [332, 498] on div "Undo" at bounding box center [330, 588] width 21 height 8
click at [328, 498] on div "Undo" at bounding box center [330, 588] width 21 height 8
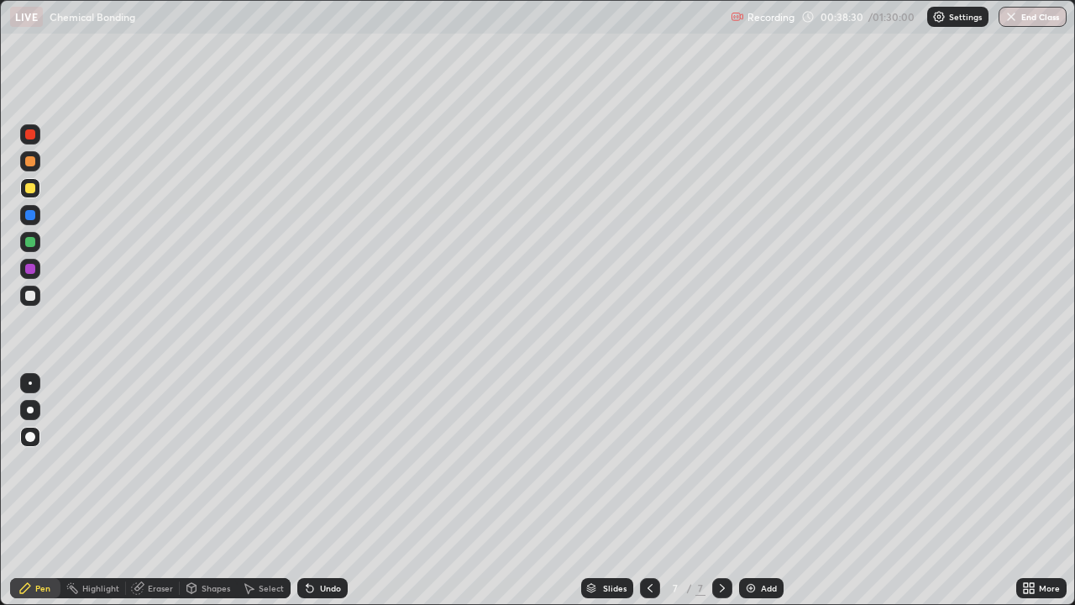
click at [316, 498] on div "Undo" at bounding box center [322, 588] width 50 height 20
click at [307, 498] on icon at bounding box center [308, 585] width 2 height 2
click at [320, 498] on div "Undo" at bounding box center [330, 588] width 21 height 8
click at [210, 498] on div "Shapes" at bounding box center [216, 588] width 29 height 8
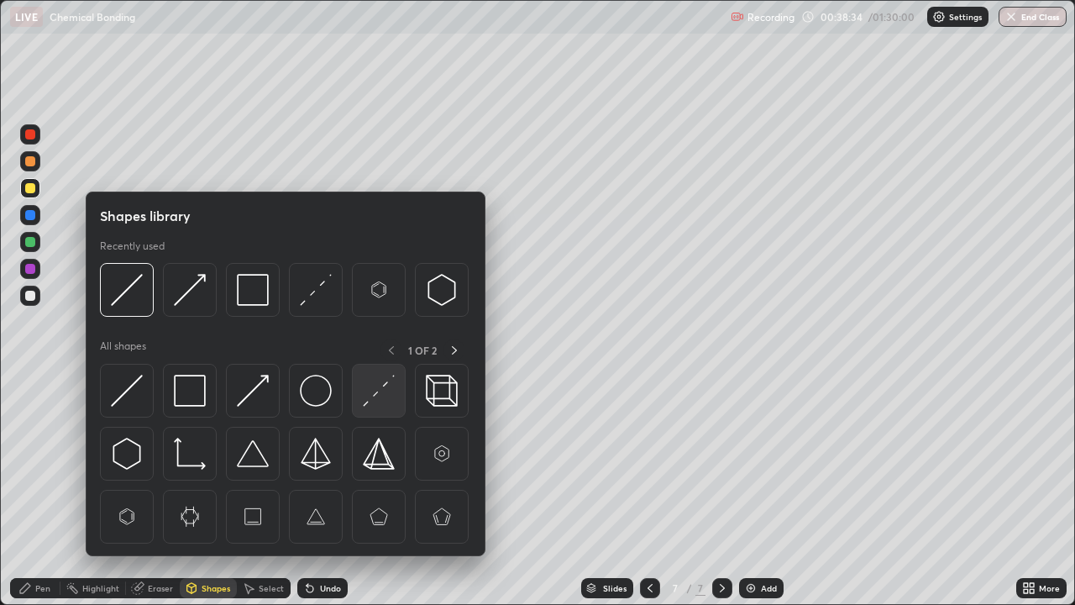
click at [383, 386] on img at bounding box center [379, 391] width 32 height 32
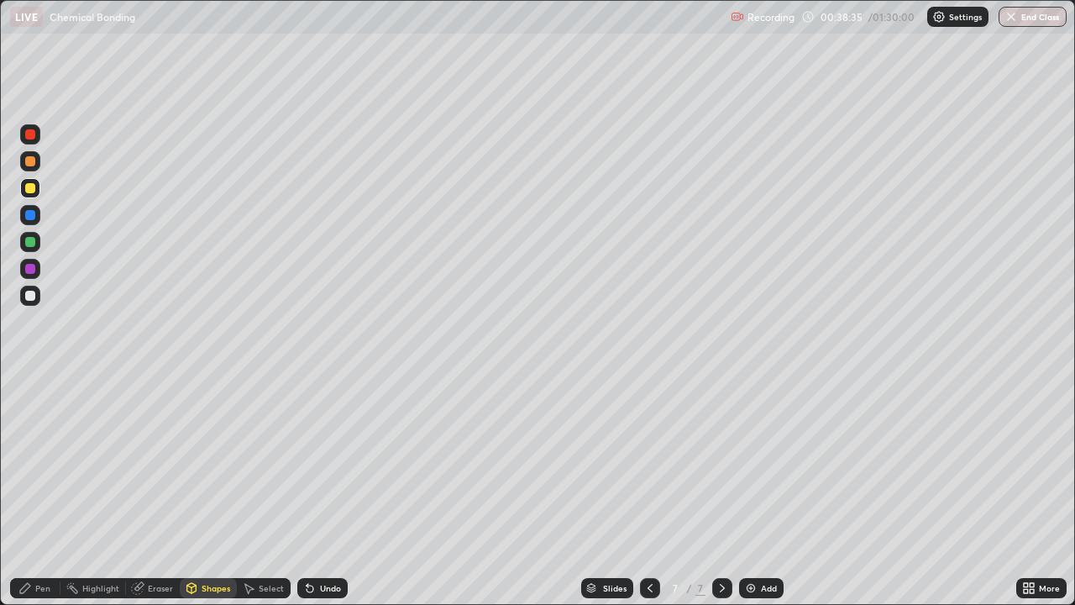
click at [35, 218] on div at bounding box center [30, 215] width 20 height 20
click at [47, 498] on div "Pen" at bounding box center [42, 588] width 15 height 8
click at [30, 271] on div at bounding box center [30, 269] width 10 height 10
click at [34, 299] on div at bounding box center [30, 296] width 10 height 10
click at [213, 498] on div "Shapes" at bounding box center [216, 588] width 29 height 8
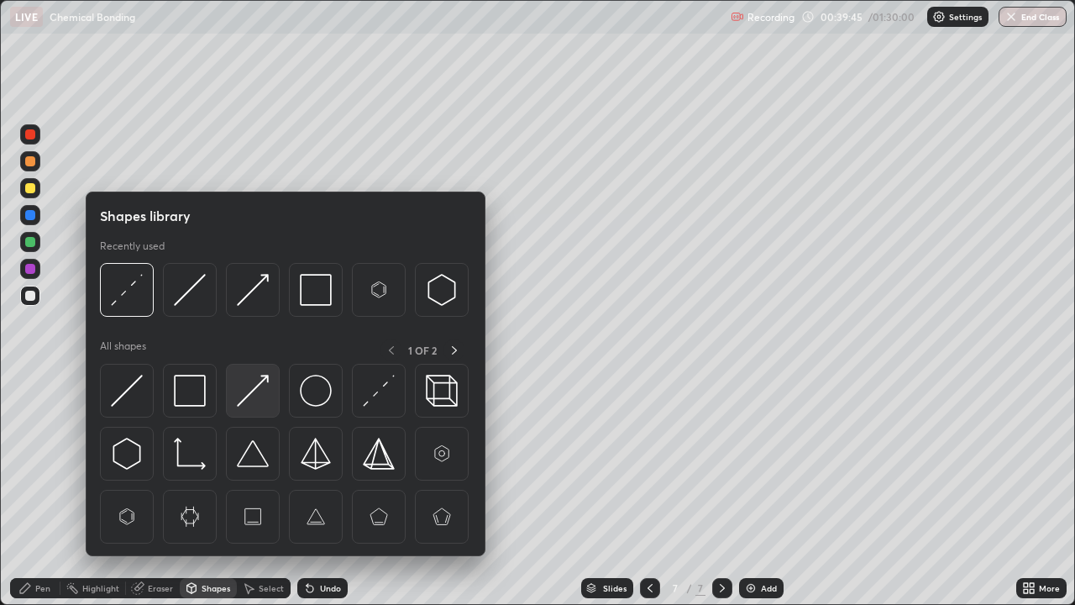
click at [252, 395] on img at bounding box center [253, 391] width 32 height 32
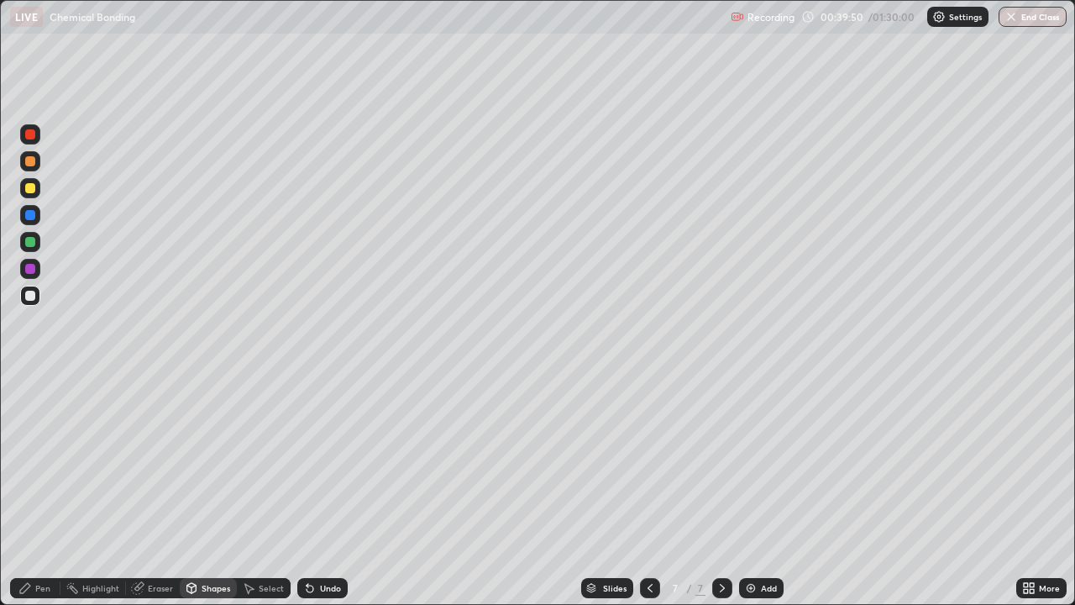
click at [32, 498] on div "Pen" at bounding box center [35, 588] width 50 height 20
click at [205, 498] on div "Shapes" at bounding box center [216, 588] width 29 height 8
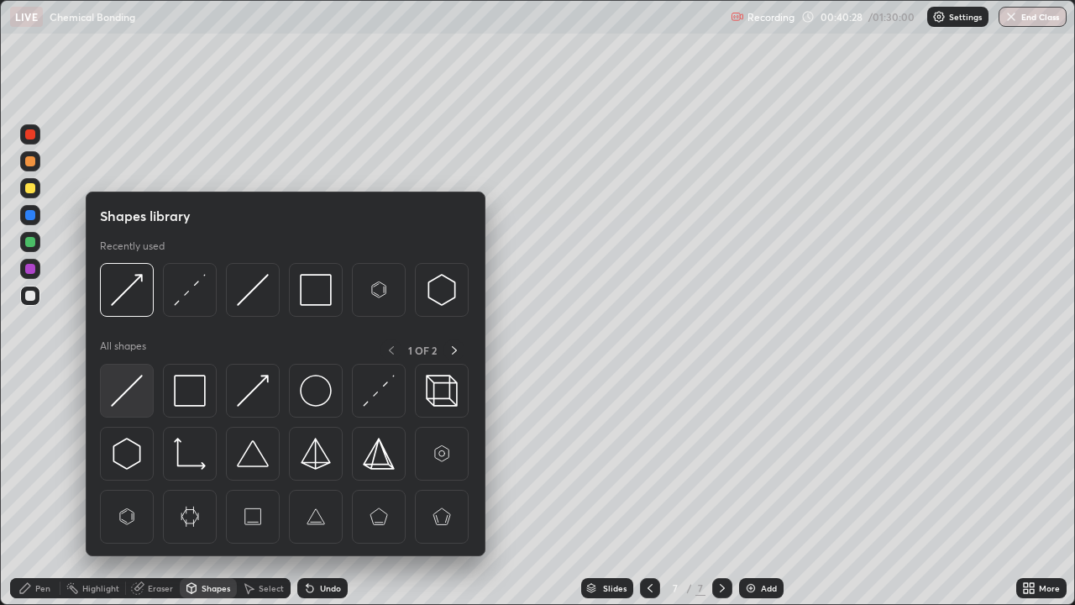
click at [132, 393] on img at bounding box center [127, 391] width 32 height 32
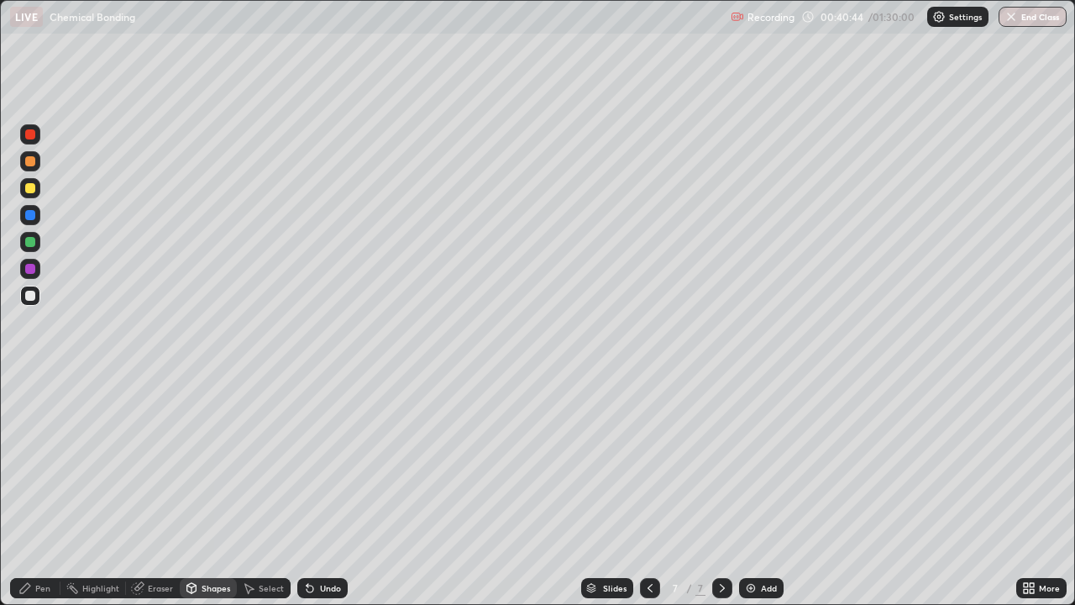
click at [27, 498] on div "Pen" at bounding box center [35, 588] width 50 height 20
click at [763, 498] on div "Add" at bounding box center [769, 588] width 16 height 8
click at [209, 498] on div "Shapes" at bounding box center [216, 588] width 29 height 8
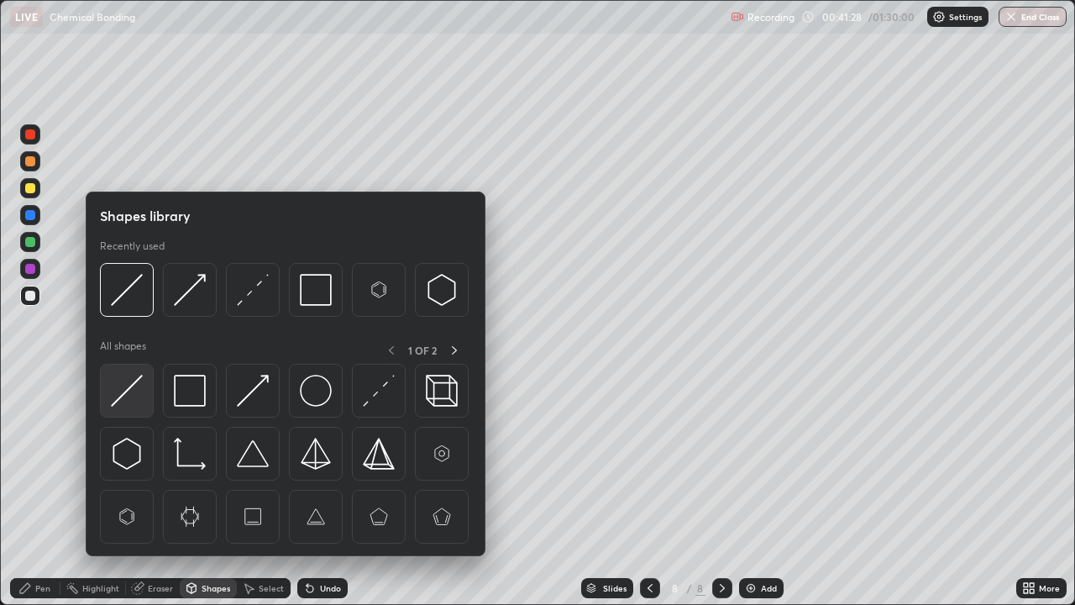
click at [134, 392] on img at bounding box center [127, 391] width 32 height 32
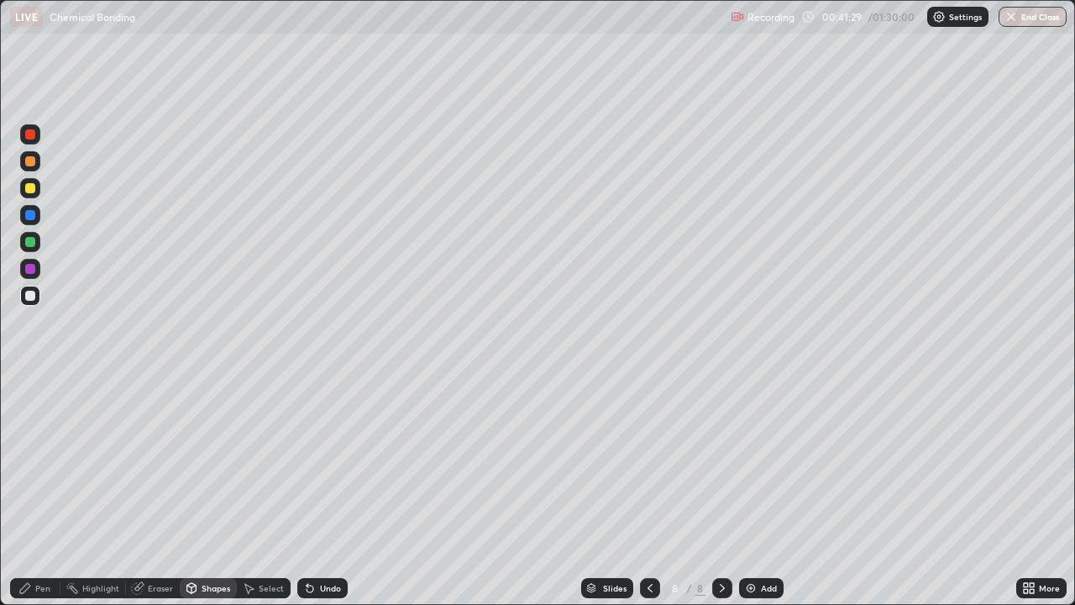
click at [30, 267] on div at bounding box center [30, 269] width 10 height 10
click at [38, 498] on div "Pen" at bounding box center [42, 588] width 15 height 8
click at [31, 242] on div at bounding box center [30, 242] width 10 height 10
click at [208, 498] on div "Shapes" at bounding box center [216, 588] width 29 height 8
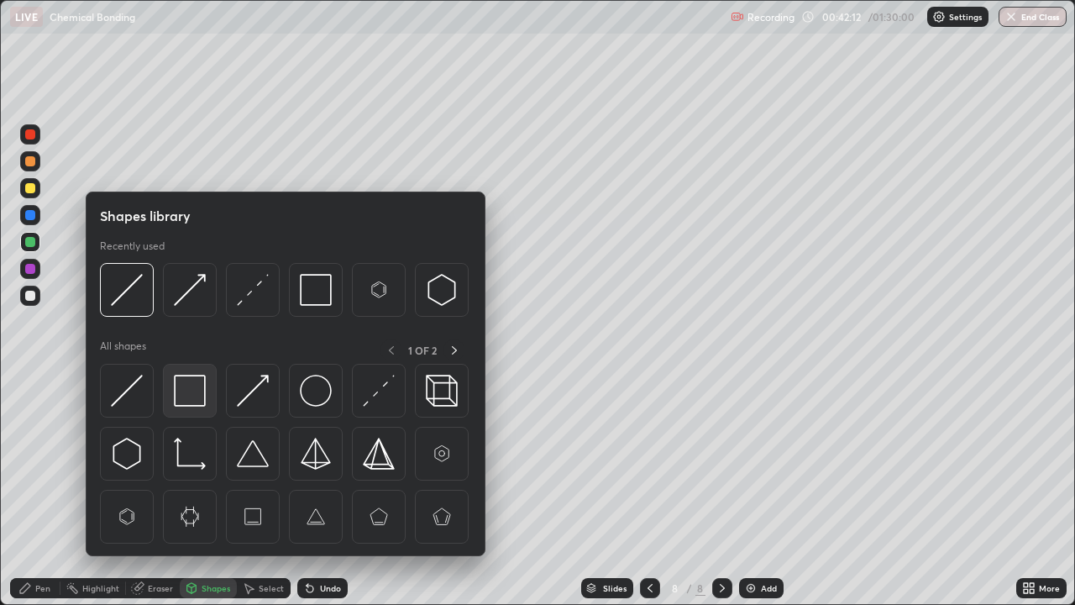
click at [192, 392] on img at bounding box center [190, 391] width 32 height 32
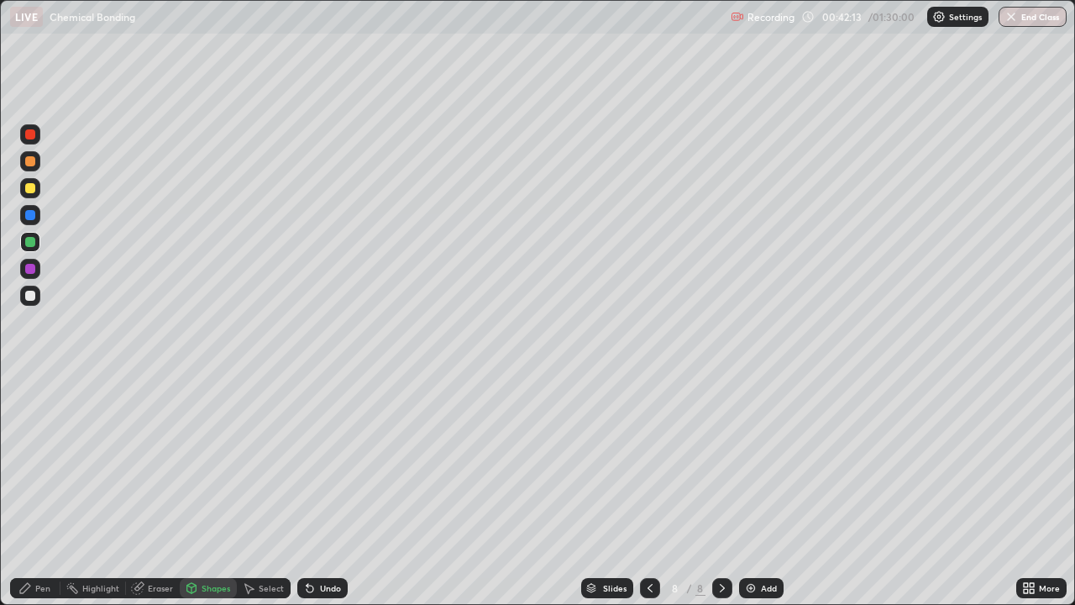
click at [29, 303] on div at bounding box center [30, 296] width 20 height 20
click at [208, 498] on div "Shapes" at bounding box center [216, 588] width 29 height 8
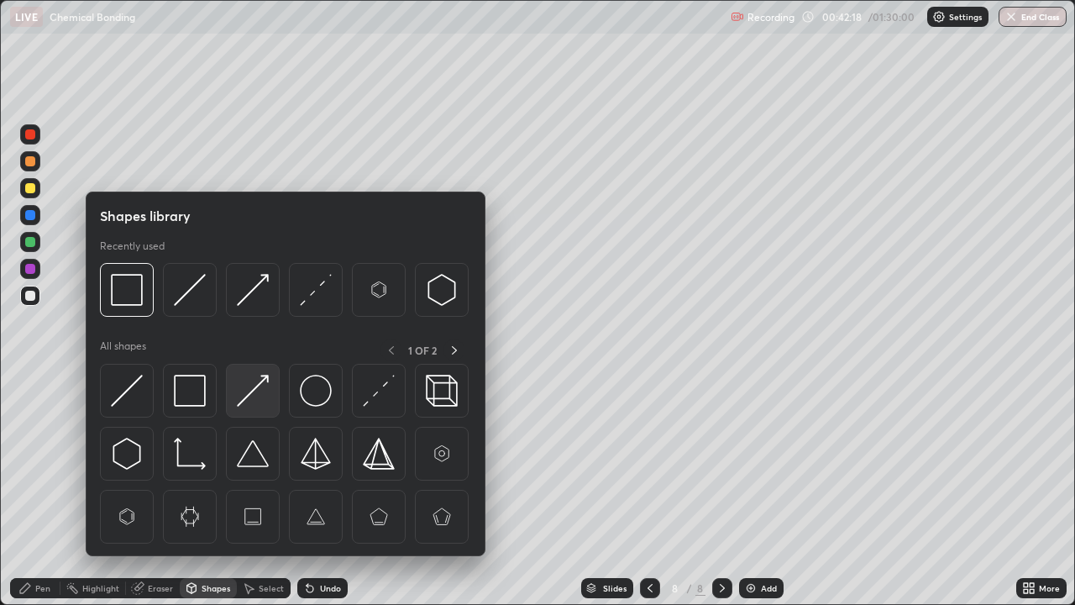
click at [257, 393] on img at bounding box center [253, 391] width 32 height 32
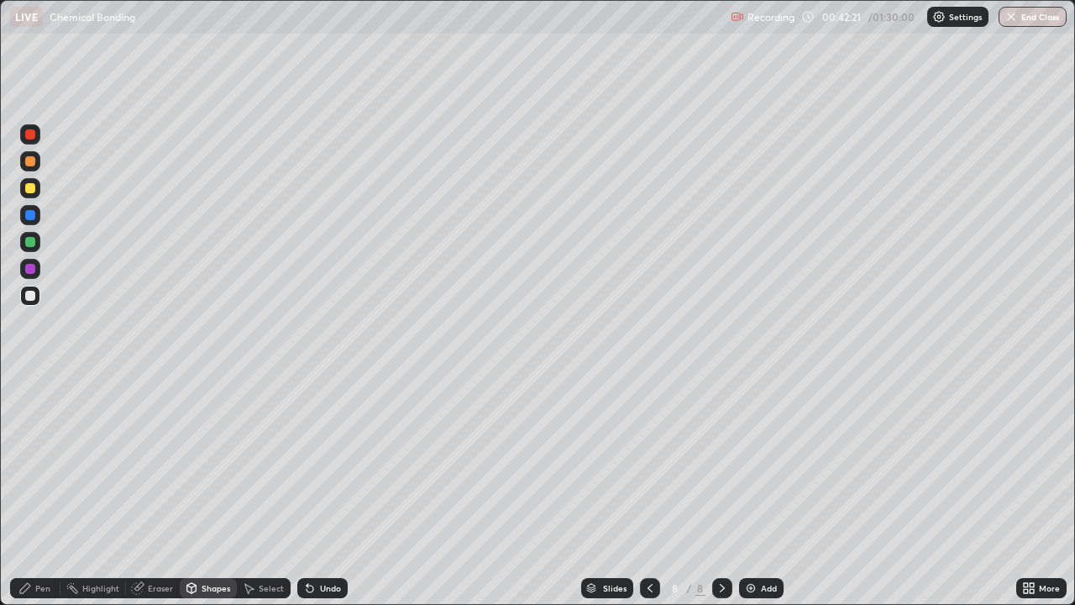
click at [24, 498] on icon at bounding box center [25, 588] width 10 height 10
click at [27, 269] on div at bounding box center [30, 269] width 10 height 10
click at [758, 498] on div "Add" at bounding box center [761, 588] width 45 height 20
click at [321, 498] on div "Undo" at bounding box center [330, 588] width 21 height 8
click at [204, 498] on div "Shapes" at bounding box center [216, 588] width 29 height 8
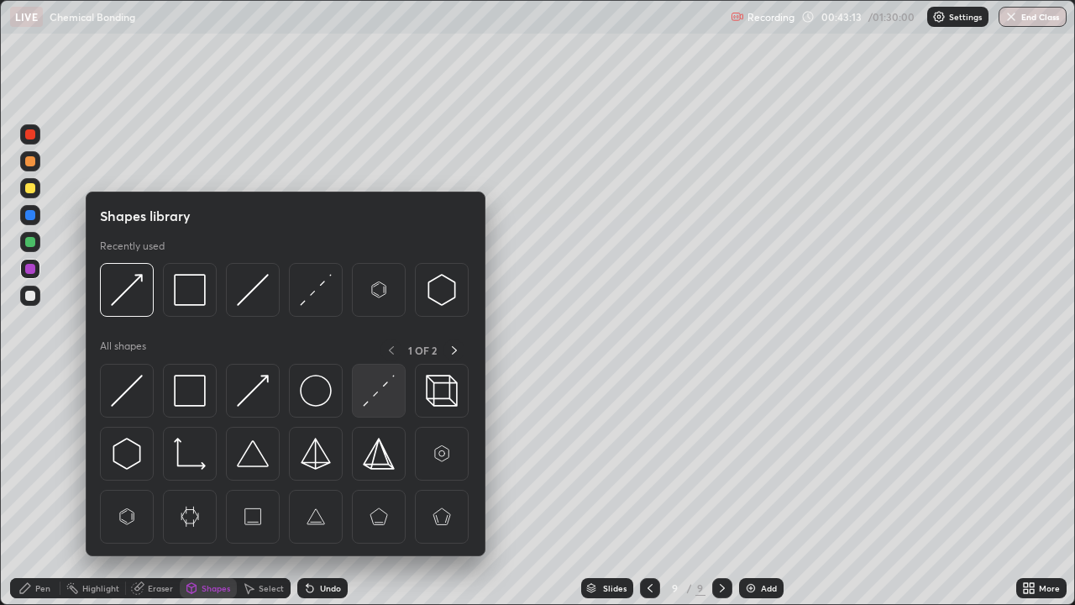
click at [376, 392] on img at bounding box center [379, 391] width 32 height 32
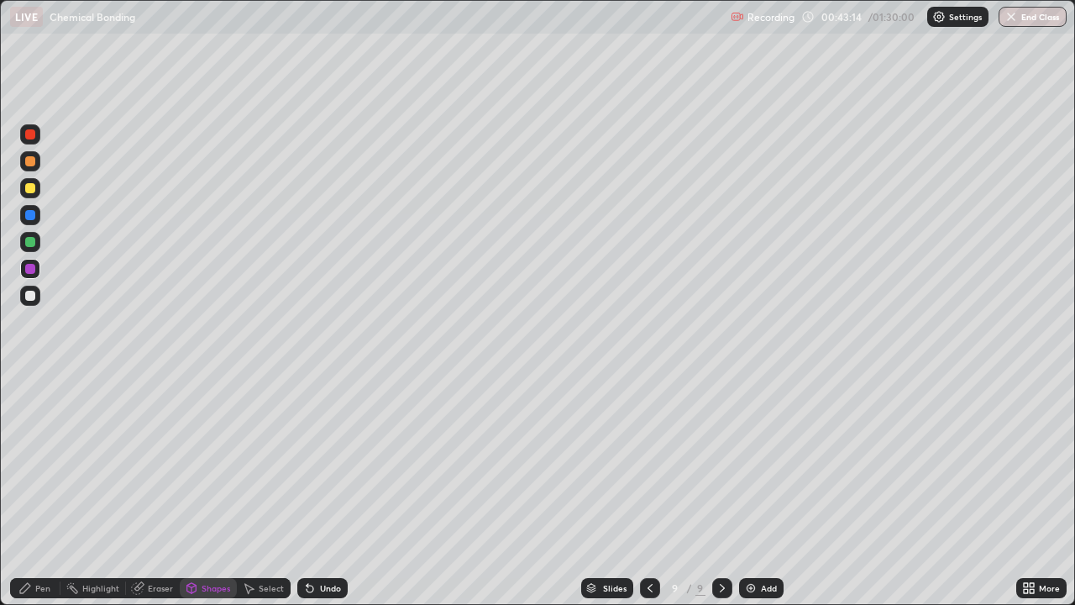
click at [27, 218] on div at bounding box center [30, 215] width 10 height 10
click at [50, 498] on div "Pen" at bounding box center [35, 588] width 50 height 20
click at [27, 241] on div at bounding box center [30, 242] width 10 height 10
click at [328, 498] on div "Undo" at bounding box center [330, 588] width 21 height 8
click at [327, 498] on div "Undo" at bounding box center [330, 588] width 21 height 8
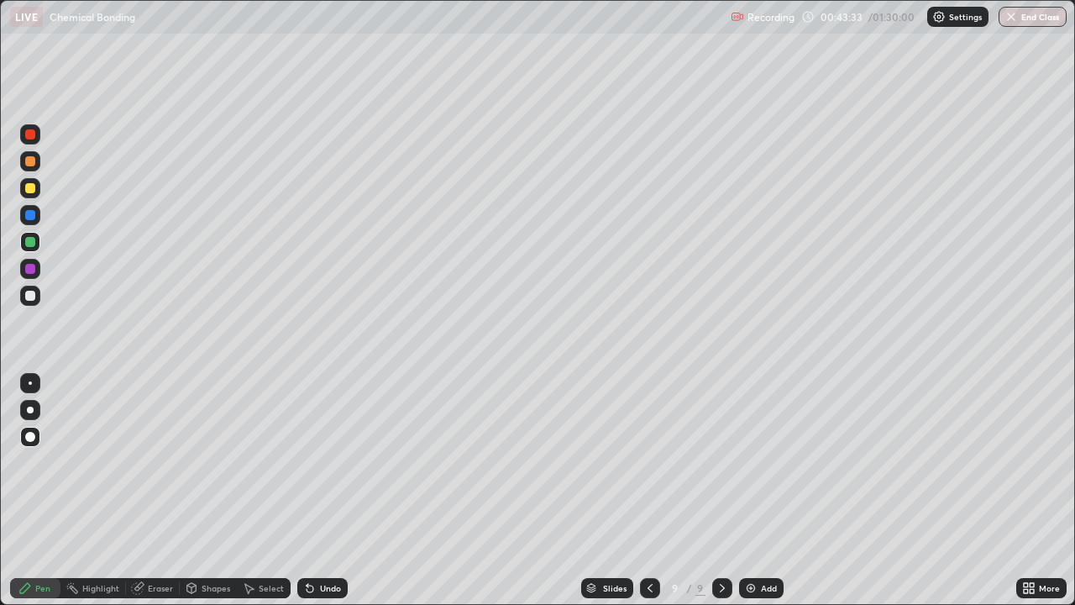
click at [324, 498] on div "Undo" at bounding box center [322, 588] width 50 height 20
click at [321, 498] on div "Undo" at bounding box center [330, 588] width 21 height 8
click at [324, 498] on div "Undo" at bounding box center [330, 588] width 21 height 8
click at [212, 498] on div "Shapes" at bounding box center [216, 588] width 29 height 8
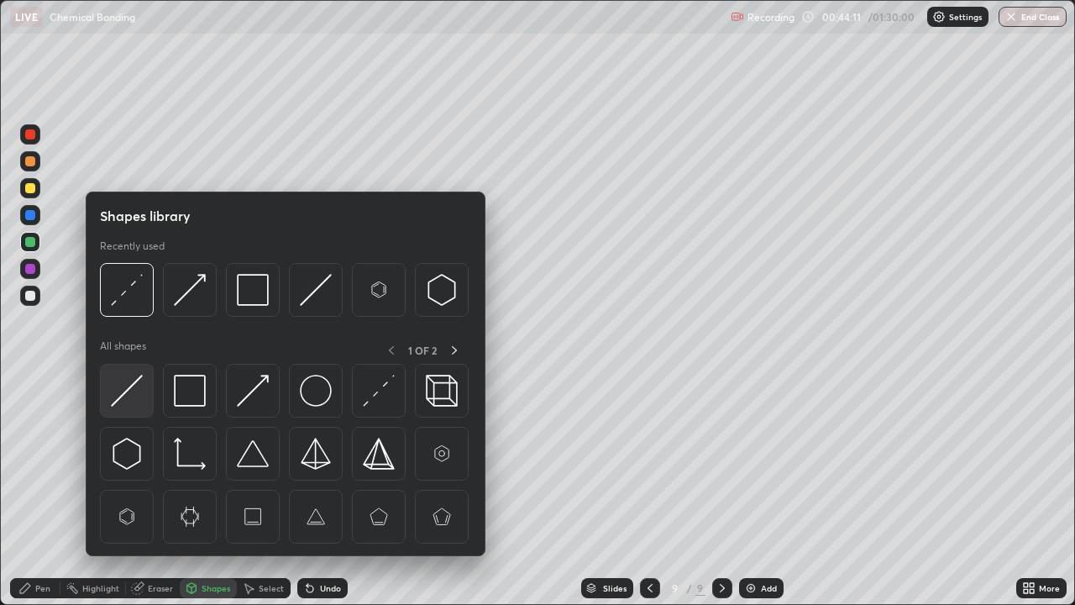
click at [121, 389] on img at bounding box center [127, 391] width 32 height 32
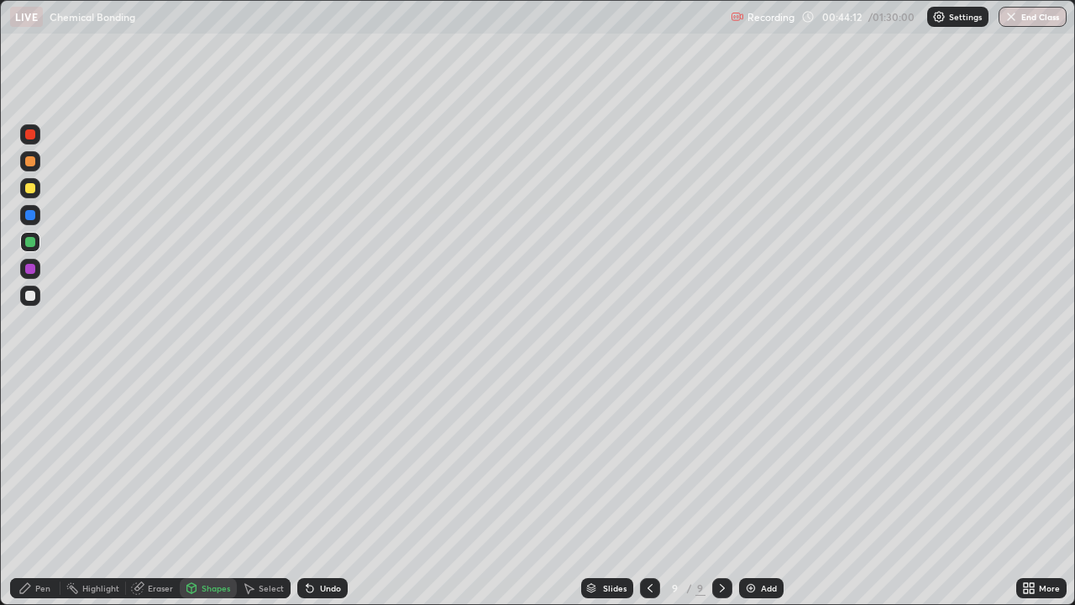
click at [28, 296] on div at bounding box center [30, 296] width 10 height 10
click at [39, 498] on div "Pen" at bounding box center [42, 588] width 15 height 8
click at [766, 498] on div "Add" at bounding box center [761, 588] width 45 height 20
click at [31, 216] on div at bounding box center [30, 215] width 10 height 10
click at [213, 498] on div "Shapes" at bounding box center [216, 588] width 29 height 8
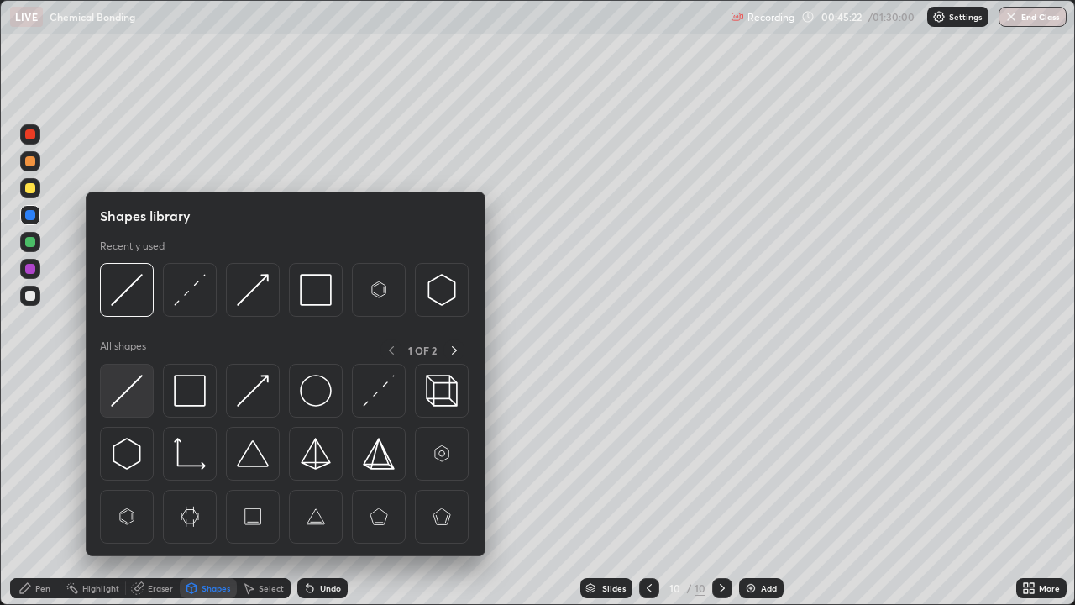
click at [136, 395] on img at bounding box center [127, 391] width 32 height 32
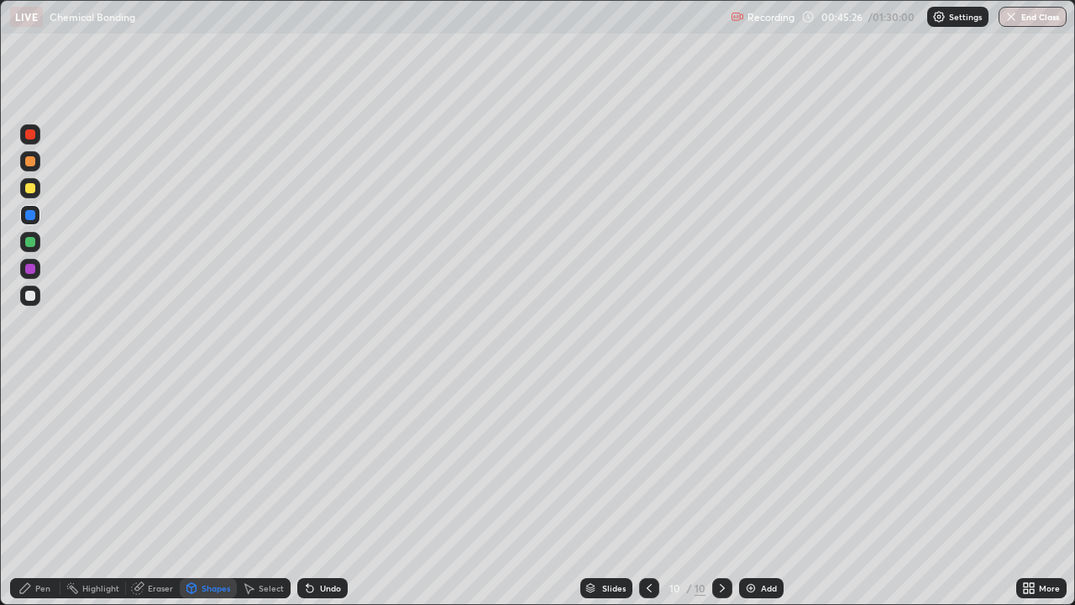
click at [314, 498] on div "Undo" at bounding box center [322, 588] width 50 height 20
click at [323, 498] on div "Undo" at bounding box center [330, 588] width 21 height 8
click at [264, 498] on div "Select" at bounding box center [271, 588] width 25 height 8
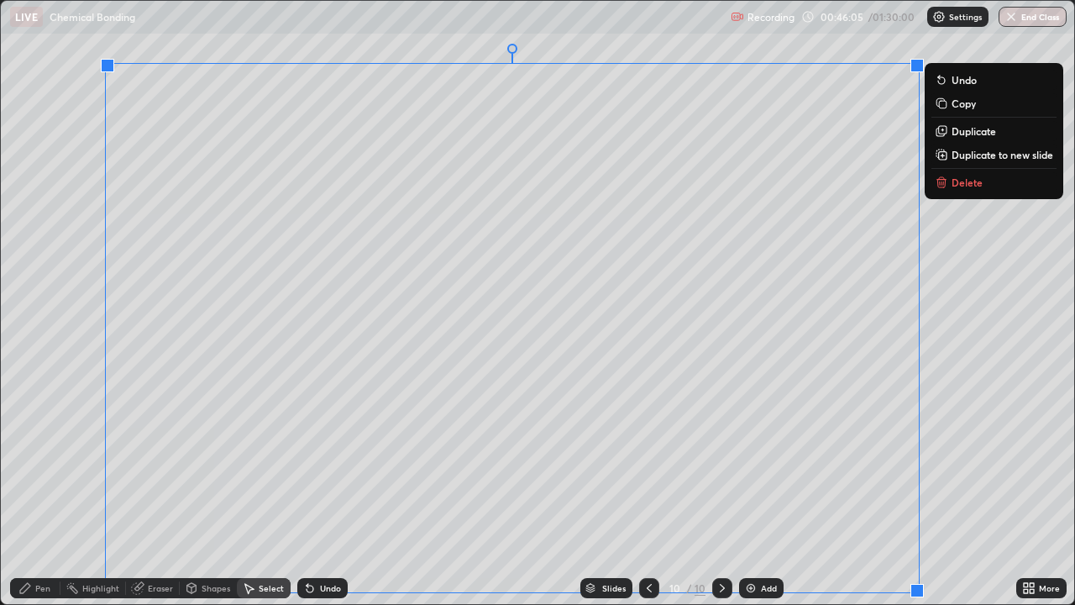
click at [964, 158] on p "Duplicate to new slide" at bounding box center [1003, 154] width 102 height 13
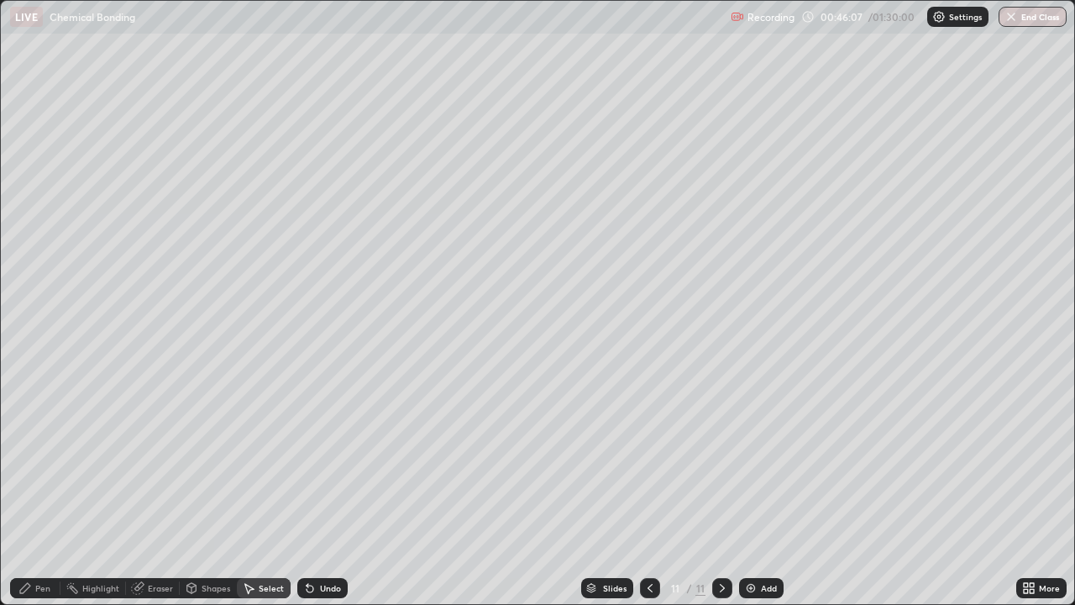
click at [153, 498] on div "Eraser" at bounding box center [160, 588] width 25 height 8
click at [49, 498] on div "Pen" at bounding box center [42, 588] width 15 height 8
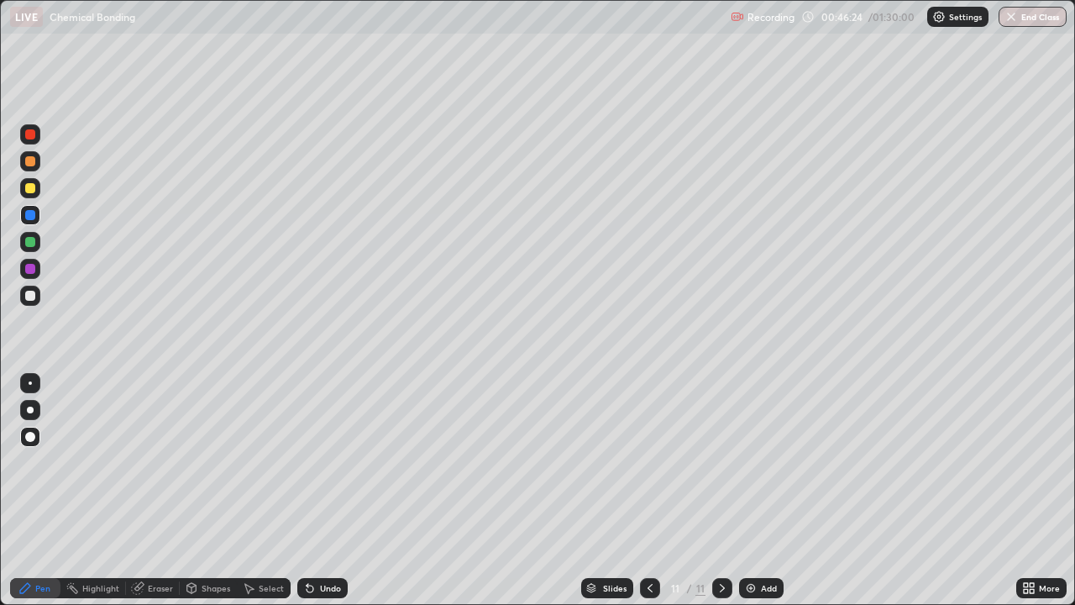
click at [30, 188] on div at bounding box center [30, 188] width 10 height 10
click at [646, 498] on icon at bounding box center [650, 587] width 13 height 13
click at [46, 498] on div "Pen" at bounding box center [42, 588] width 15 height 8
click at [28, 245] on div at bounding box center [30, 242] width 10 height 10
click at [717, 498] on icon at bounding box center [722, 587] width 13 height 13
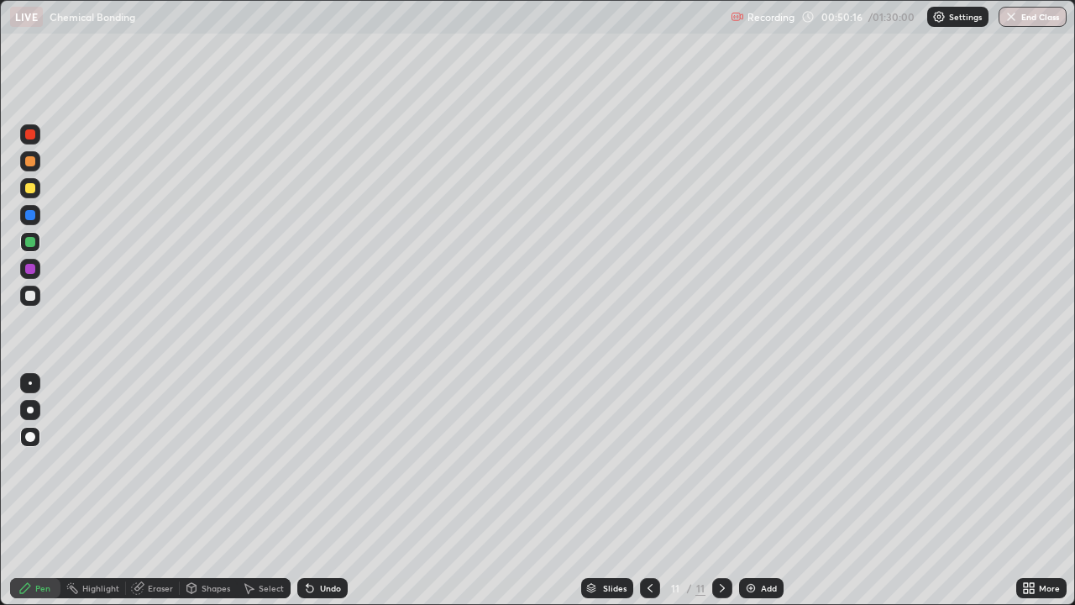
click at [648, 498] on icon at bounding box center [650, 588] width 5 height 8
click at [645, 498] on icon at bounding box center [650, 587] width 13 height 13
click at [649, 498] on icon at bounding box center [650, 587] width 13 height 13
click at [648, 498] on icon at bounding box center [650, 587] width 13 height 13
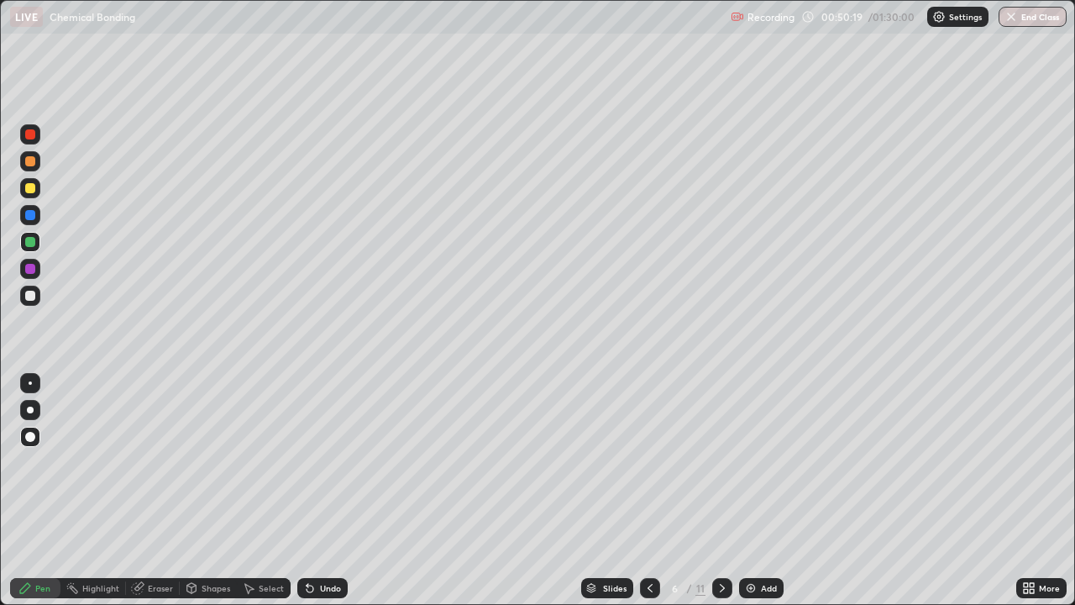
click at [649, 498] on icon at bounding box center [650, 587] width 13 height 13
click at [207, 498] on div "Shapes" at bounding box center [216, 588] width 29 height 8
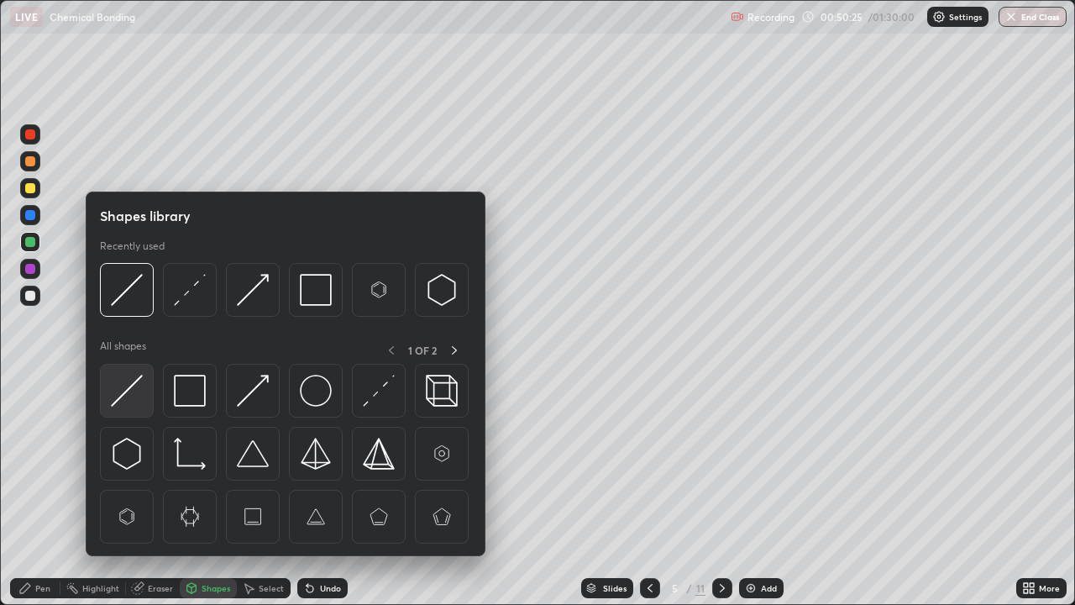
click at [126, 394] on img at bounding box center [127, 391] width 32 height 32
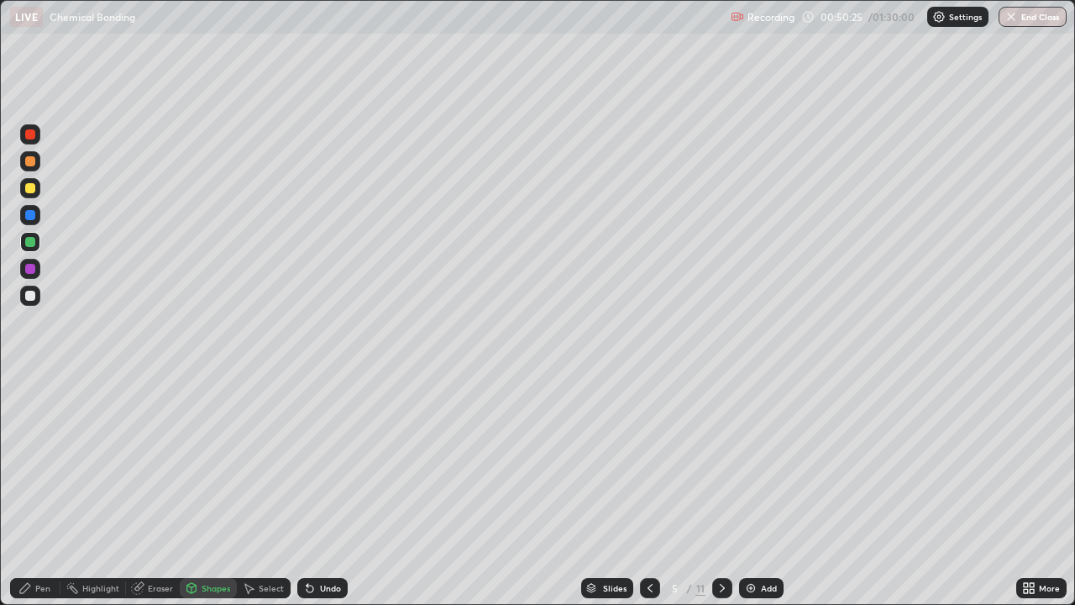
click at [35, 301] on div at bounding box center [30, 296] width 20 height 20
click at [721, 498] on icon at bounding box center [722, 587] width 13 height 13
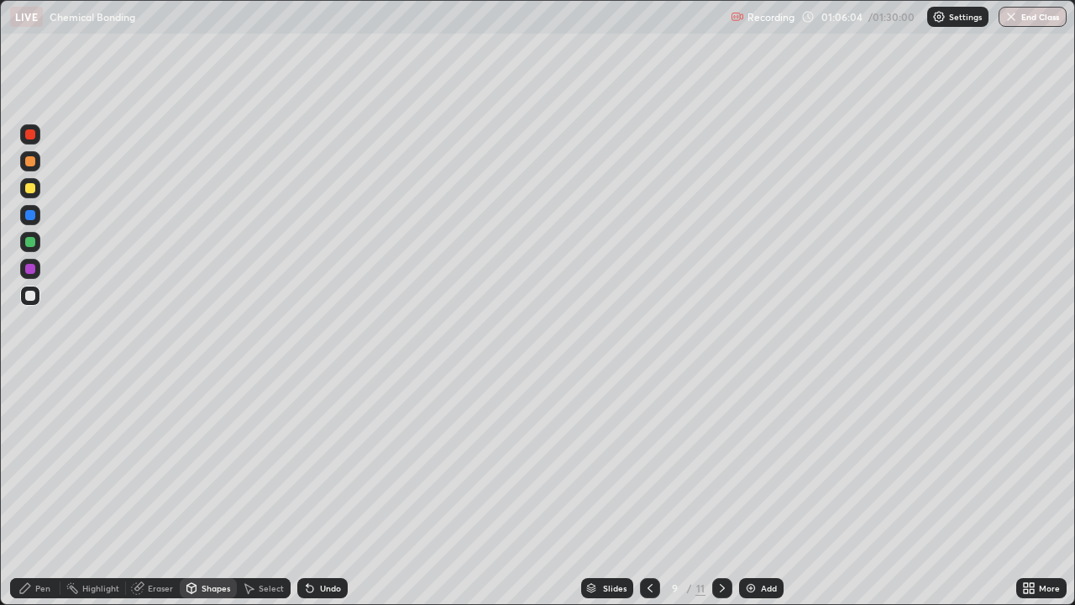
click at [721, 498] on icon at bounding box center [722, 587] width 13 height 13
click at [29, 190] on div at bounding box center [30, 188] width 10 height 10
click at [320, 498] on div "Undo" at bounding box center [330, 588] width 21 height 8
click at [27, 498] on icon at bounding box center [25, 588] width 10 height 10
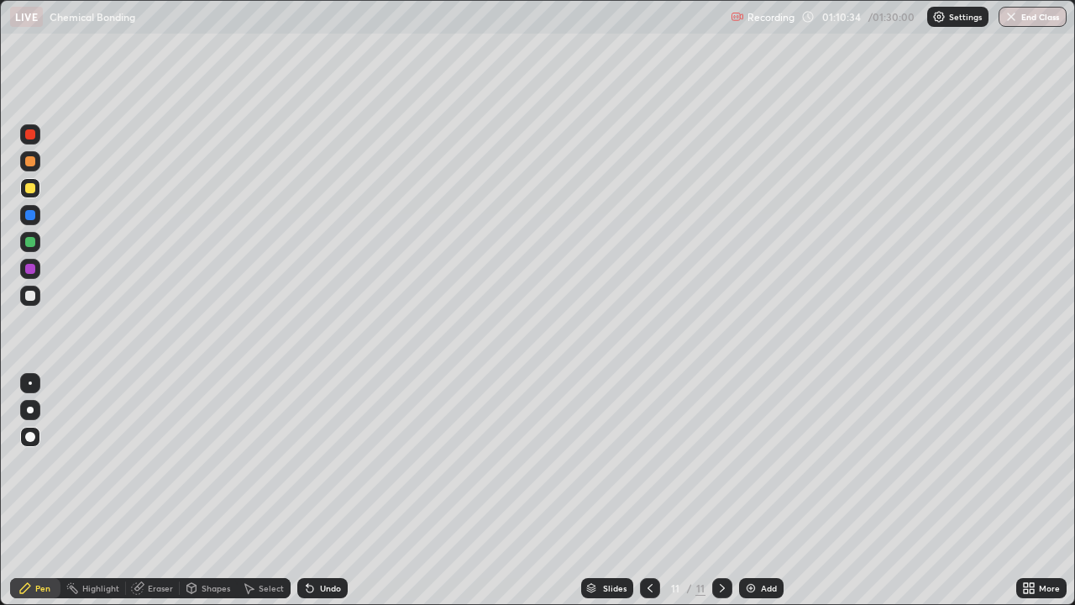
click at [160, 498] on div "Eraser" at bounding box center [160, 588] width 25 height 8
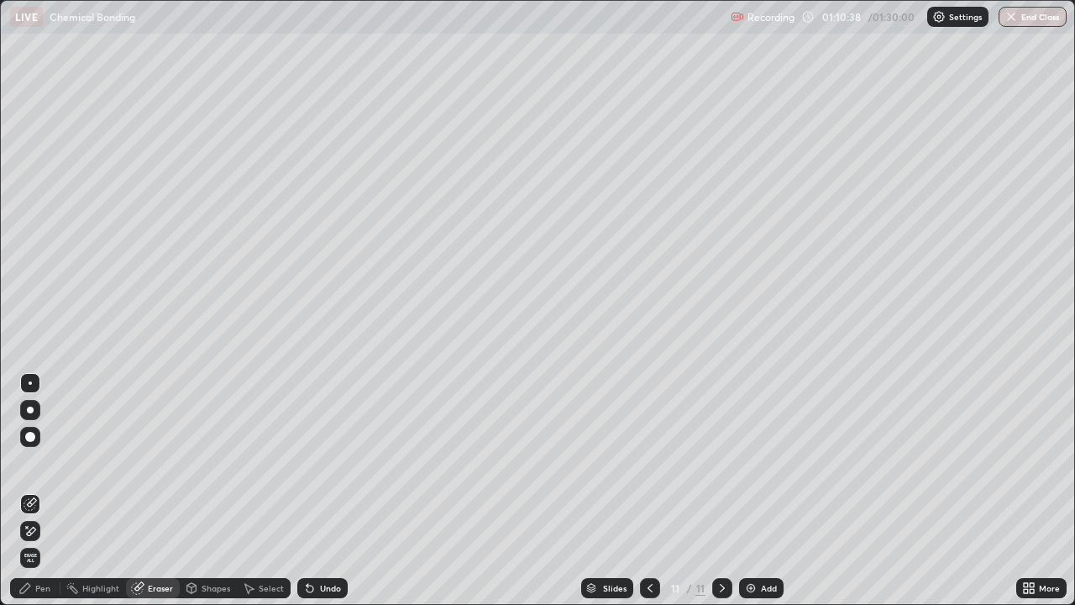
click at [40, 498] on div "Pen" at bounding box center [42, 588] width 15 height 8
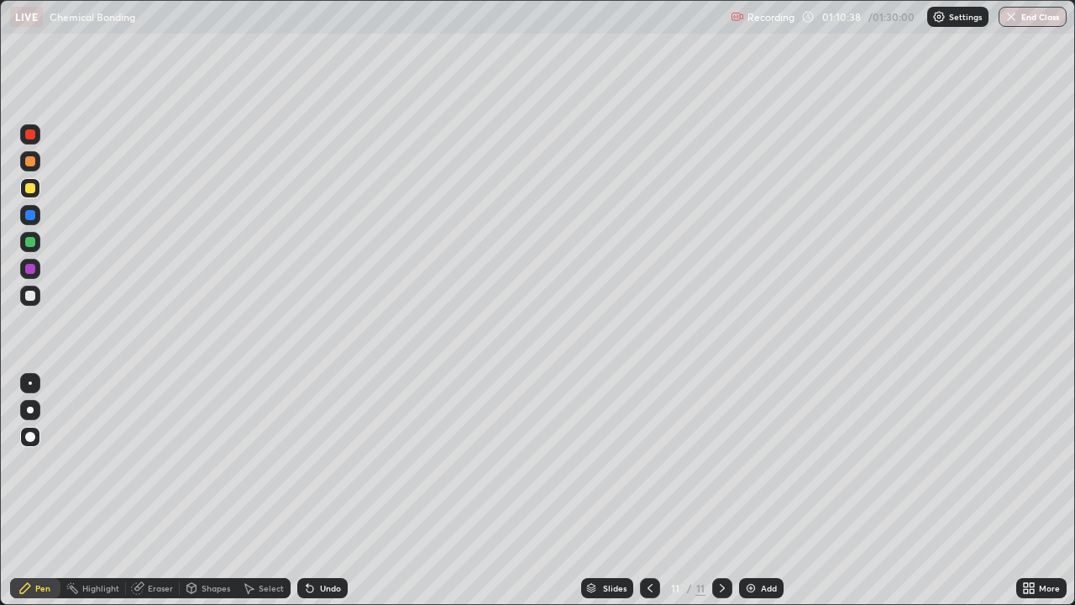
click at [30, 248] on div at bounding box center [30, 242] width 20 height 20
click at [770, 498] on div "Add" at bounding box center [769, 588] width 16 height 8
click at [30, 267] on div at bounding box center [30, 269] width 10 height 10
click at [763, 498] on div "Add" at bounding box center [769, 588] width 16 height 8
click at [210, 498] on div "Shapes" at bounding box center [216, 588] width 29 height 8
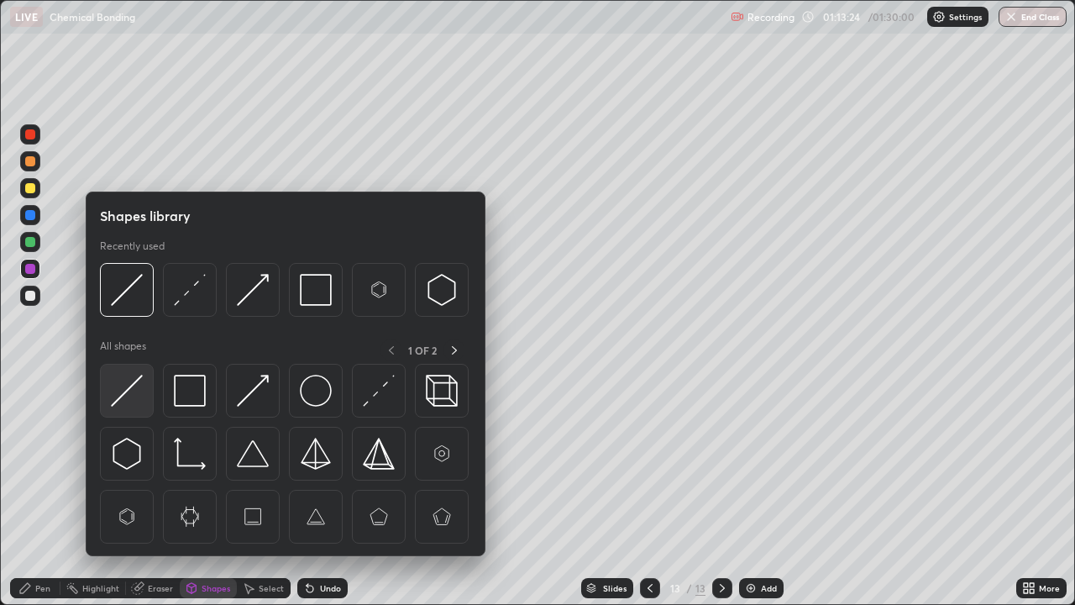
click at [136, 390] on img at bounding box center [127, 391] width 32 height 32
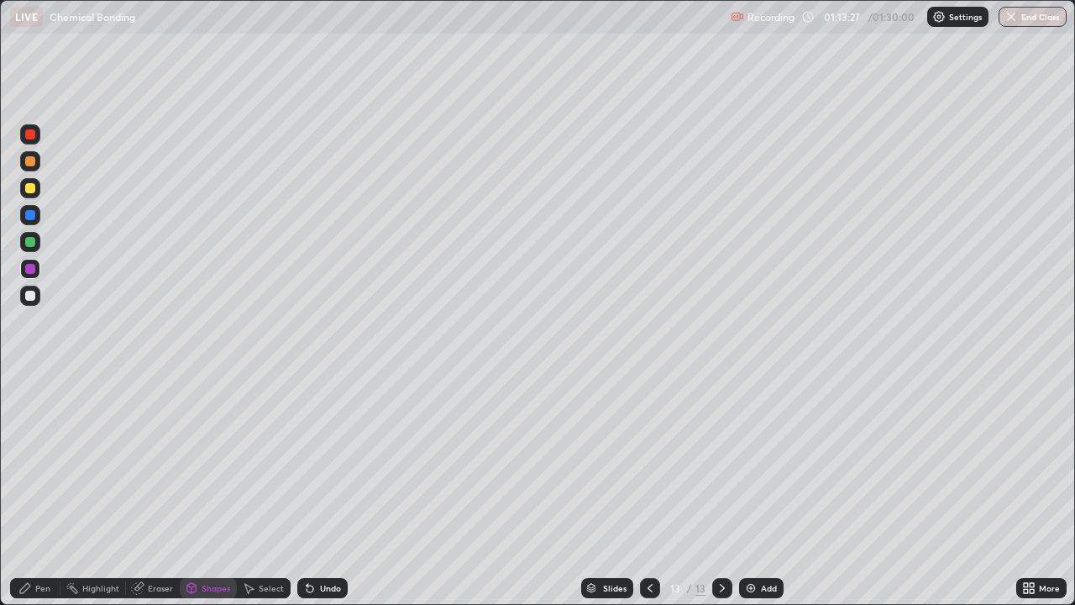
click at [47, 498] on div "Pen" at bounding box center [42, 588] width 15 height 8
click at [210, 498] on div "Shapes" at bounding box center [216, 588] width 29 height 8
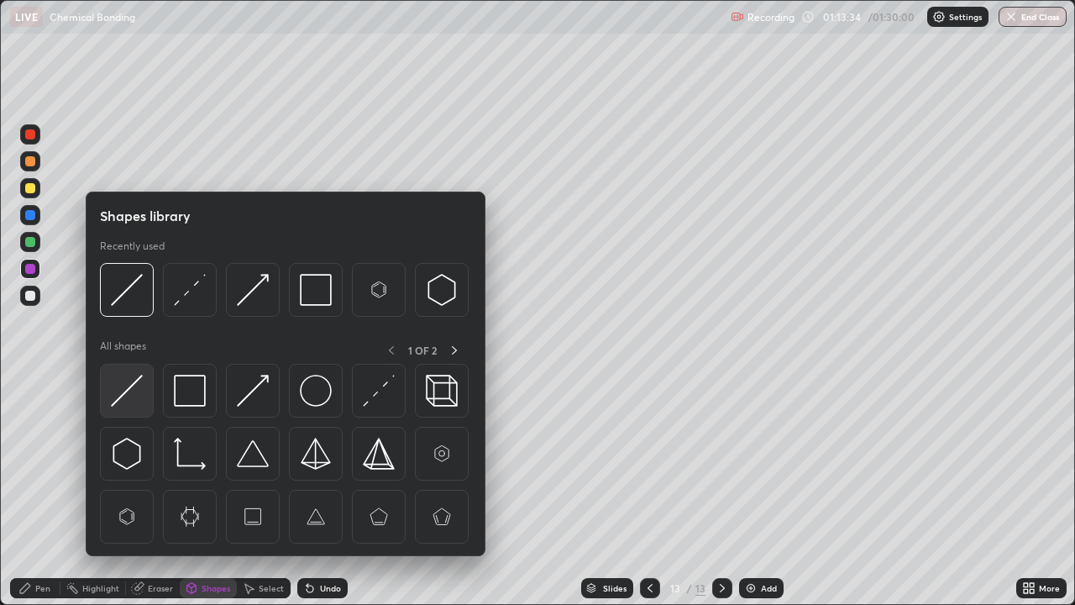
click at [138, 393] on img at bounding box center [127, 391] width 32 height 32
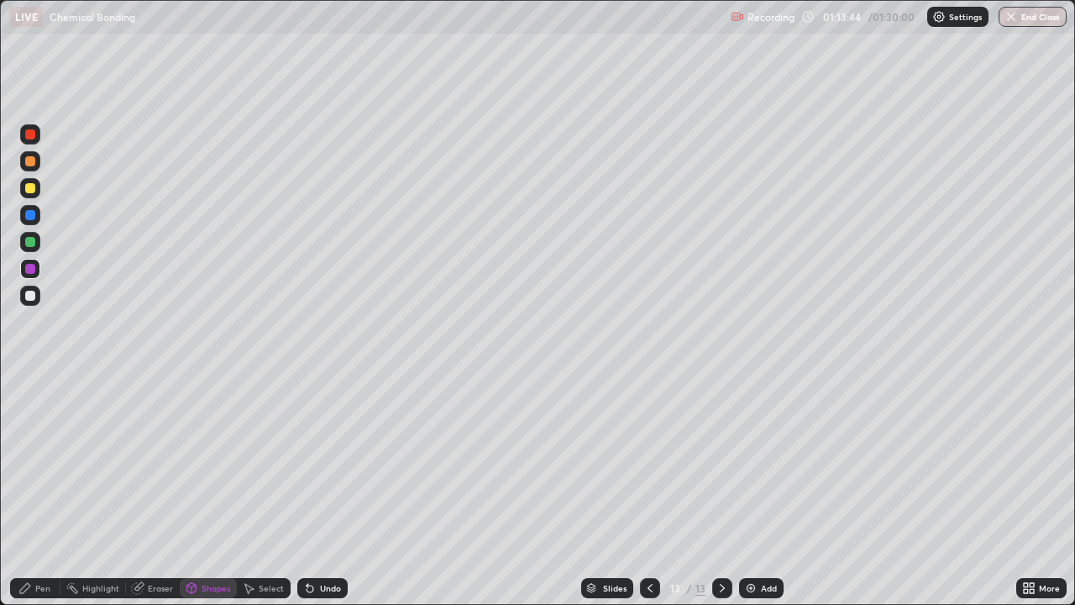
click at [32, 498] on icon at bounding box center [24, 587] width 13 height 13
click at [27, 244] on div at bounding box center [30, 242] width 10 height 10
click at [29, 190] on div at bounding box center [30, 188] width 10 height 10
click at [767, 498] on div "Add" at bounding box center [769, 588] width 16 height 8
click at [209, 498] on div "Shapes" at bounding box center [216, 588] width 29 height 8
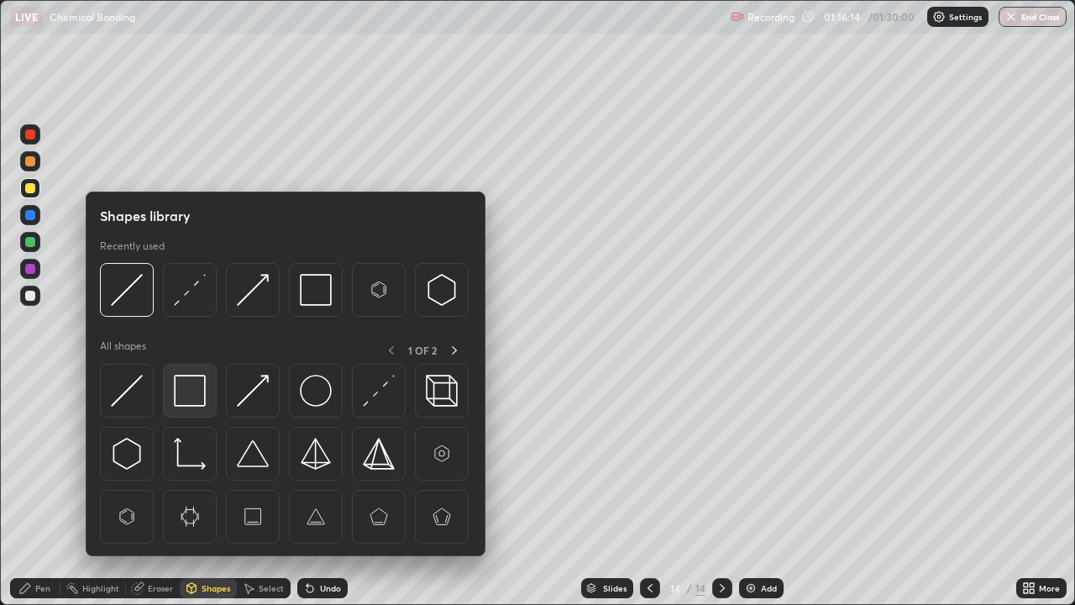
click at [190, 391] on img at bounding box center [190, 391] width 32 height 32
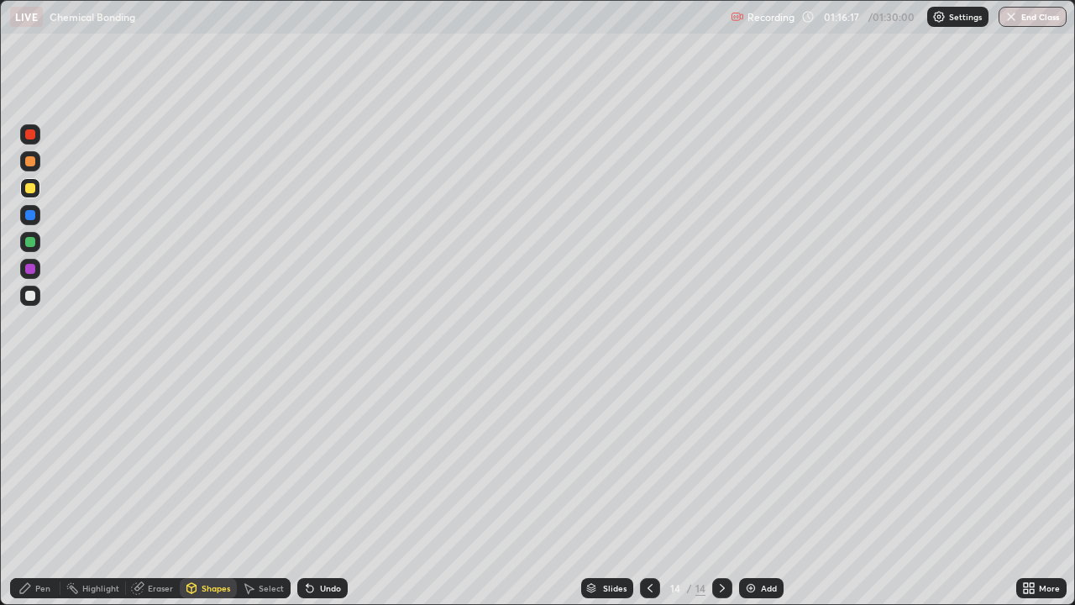
click at [35, 498] on div "Pen" at bounding box center [35, 588] width 50 height 20
click at [30, 218] on div at bounding box center [30, 215] width 10 height 10
click at [215, 498] on div "Shapes" at bounding box center [216, 588] width 29 height 8
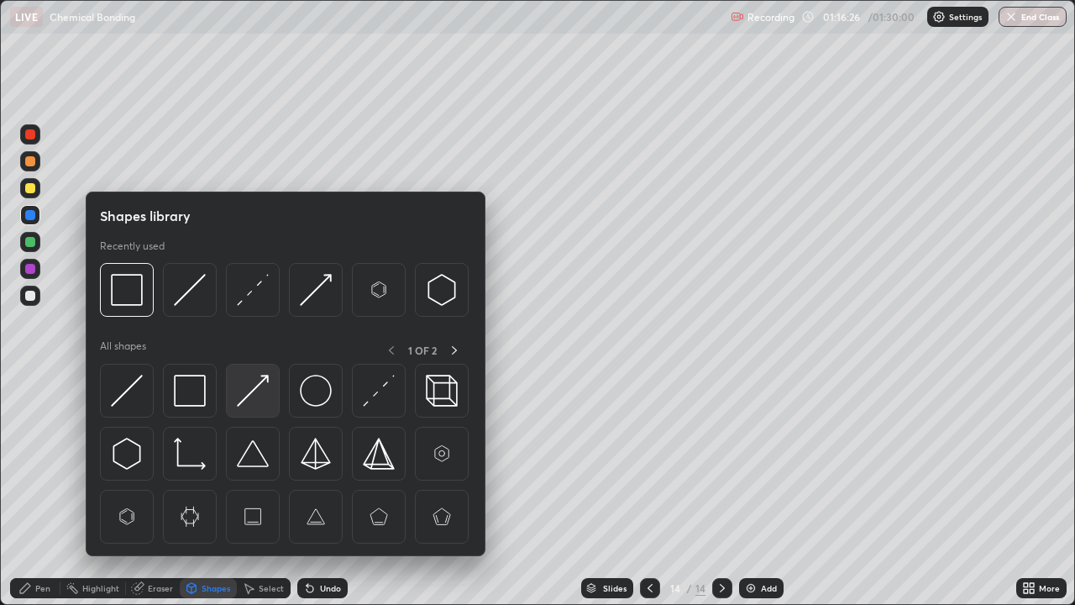
click at [252, 393] on img at bounding box center [253, 391] width 32 height 32
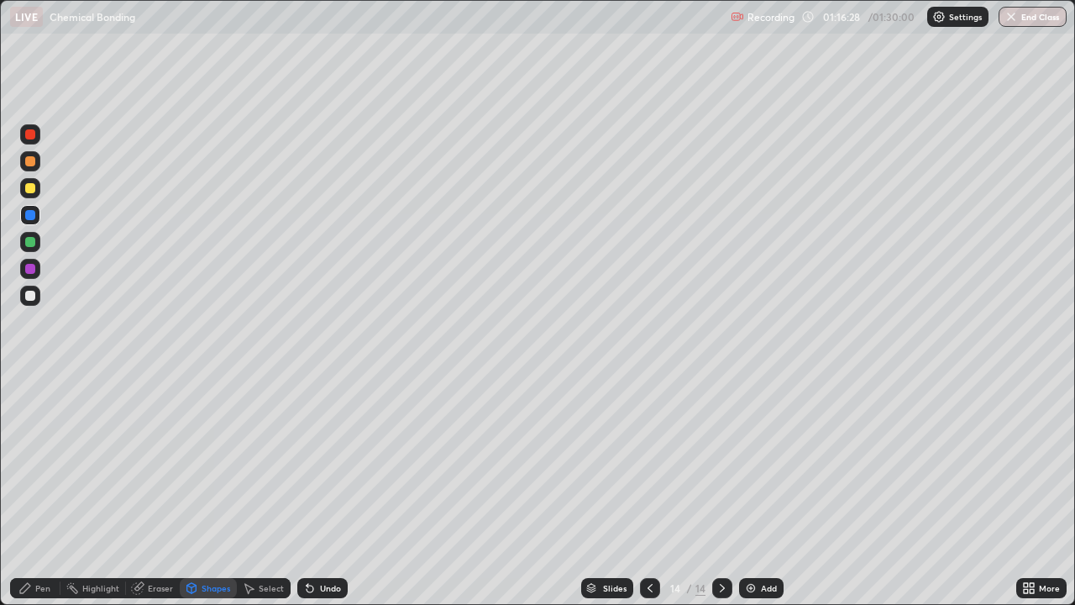
click at [37, 498] on div "Pen" at bounding box center [42, 588] width 15 height 8
click at [212, 498] on div "Shapes" at bounding box center [216, 588] width 29 height 8
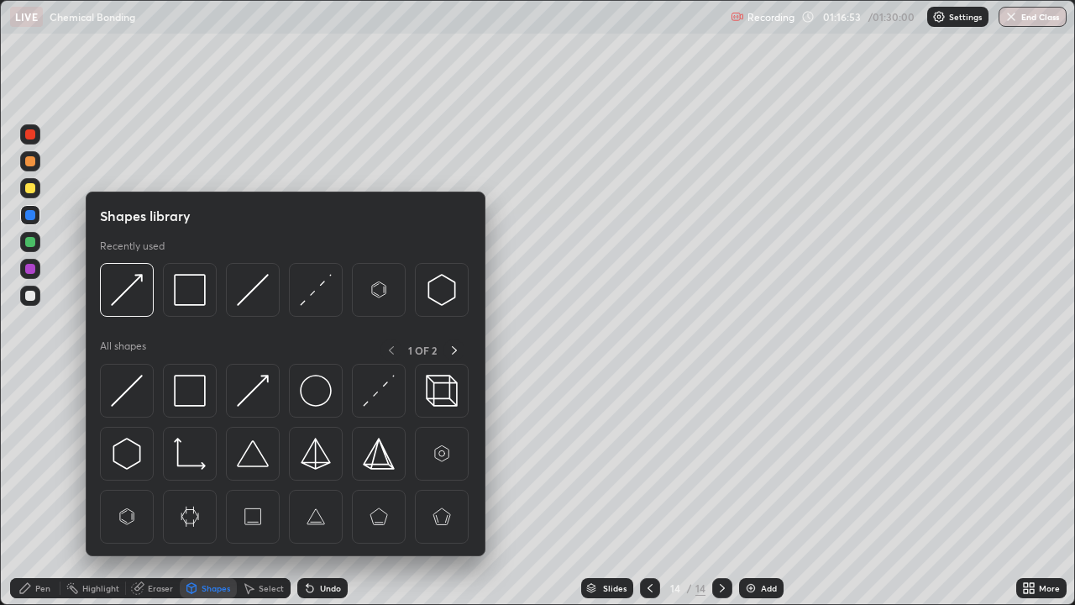
click at [241, 406] on img at bounding box center [253, 391] width 32 height 32
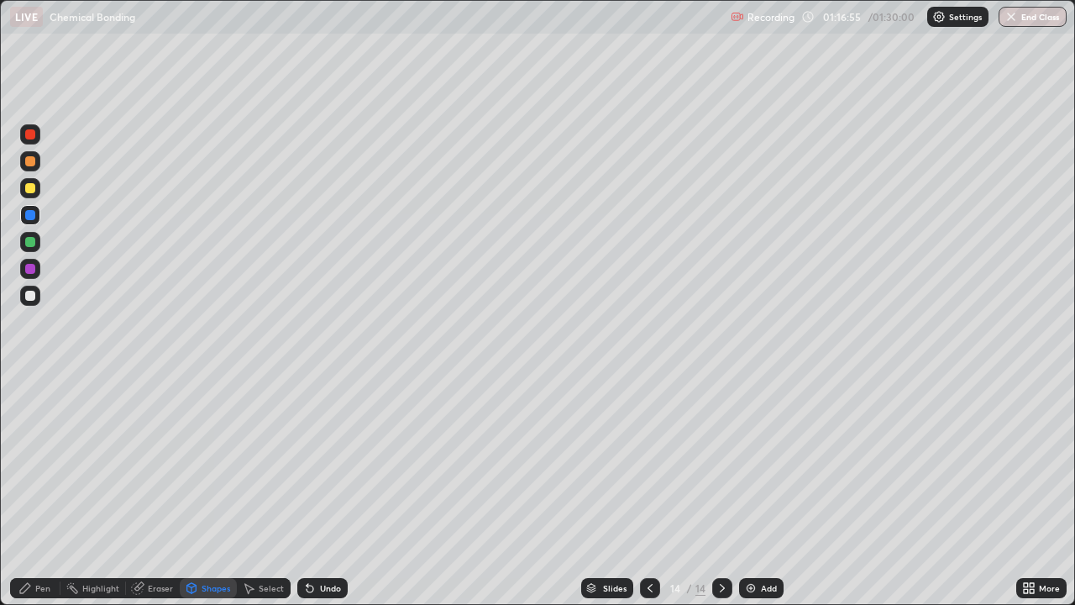
click at [37, 498] on div "Pen" at bounding box center [42, 588] width 15 height 8
click at [210, 498] on div "Shapes" at bounding box center [216, 588] width 29 height 8
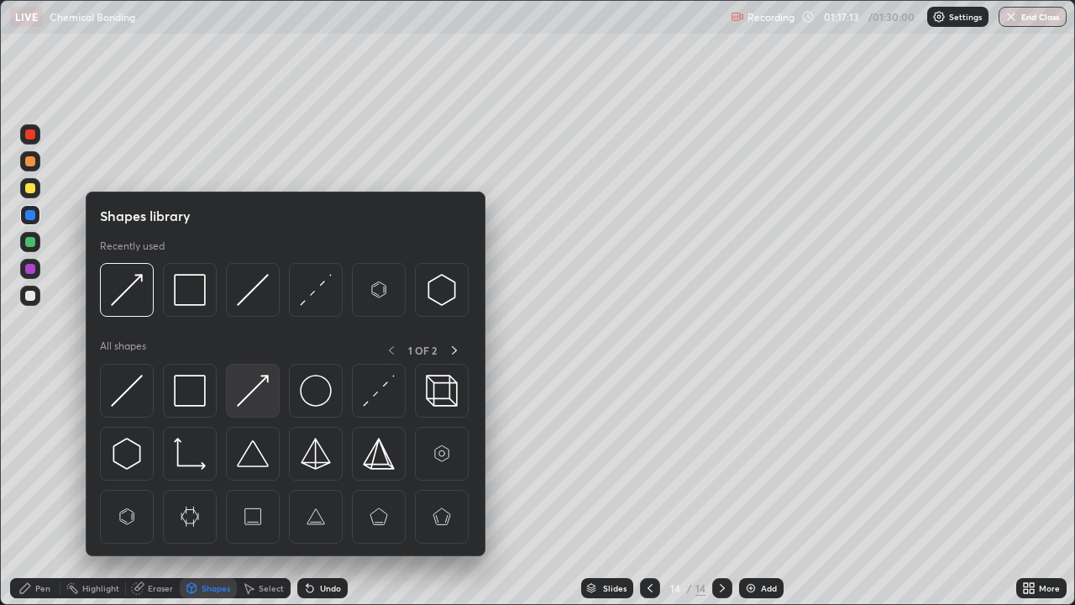
click at [254, 390] on img at bounding box center [253, 391] width 32 height 32
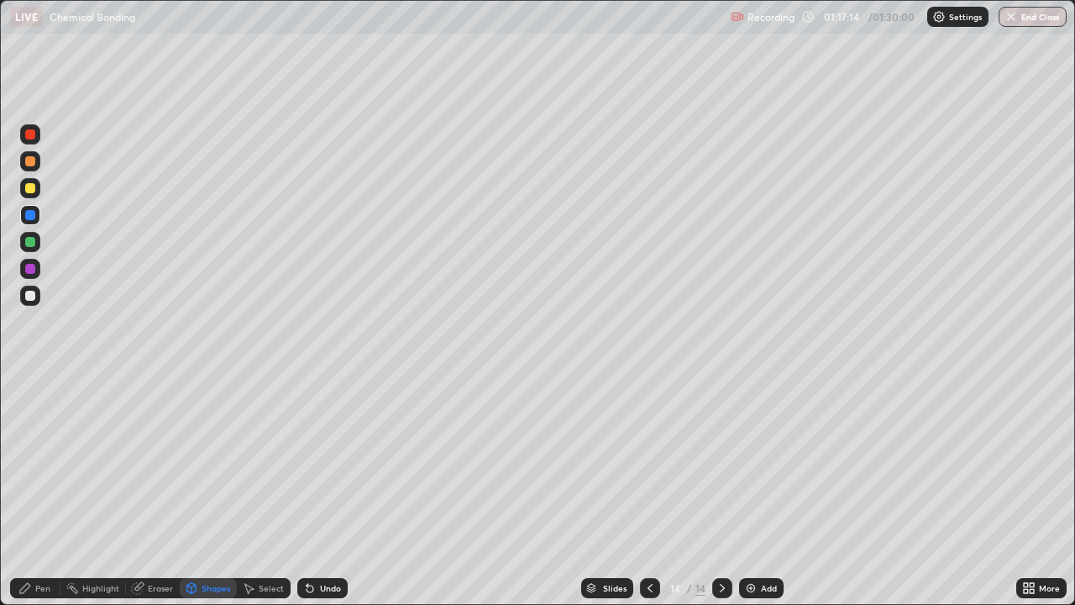
click at [38, 193] on div at bounding box center [30, 188] width 20 height 20
click at [42, 498] on div "Pen" at bounding box center [35, 588] width 50 height 20
click at [758, 498] on div "Add" at bounding box center [761, 588] width 45 height 20
click at [210, 498] on div "Shapes" at bounding box center [216, 588] width 29 height 8
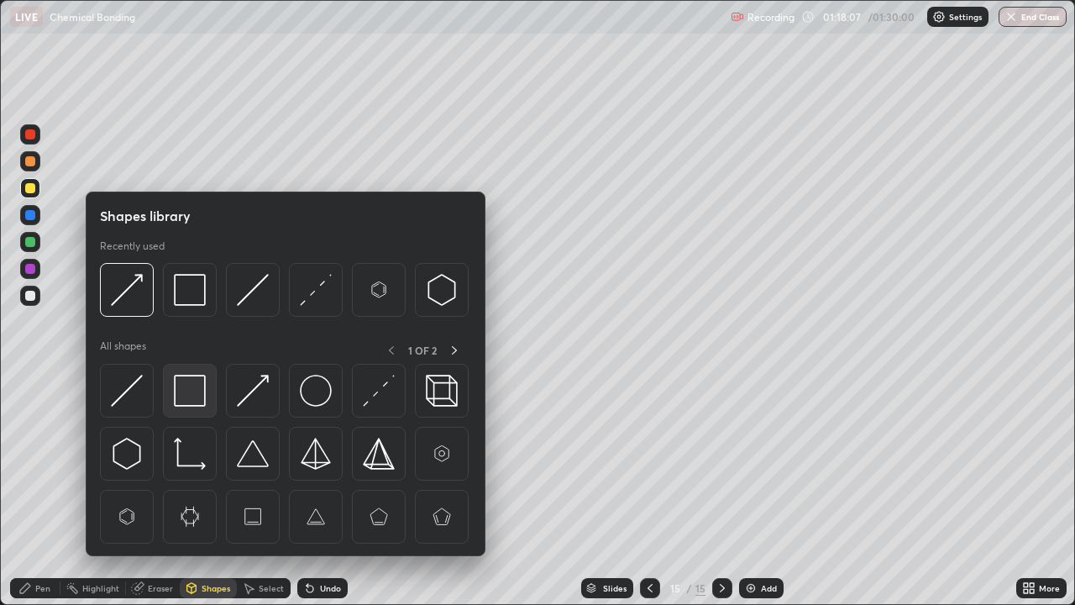
click at [186, 392] on img at bounding box center [190, 391] width 32 height 32
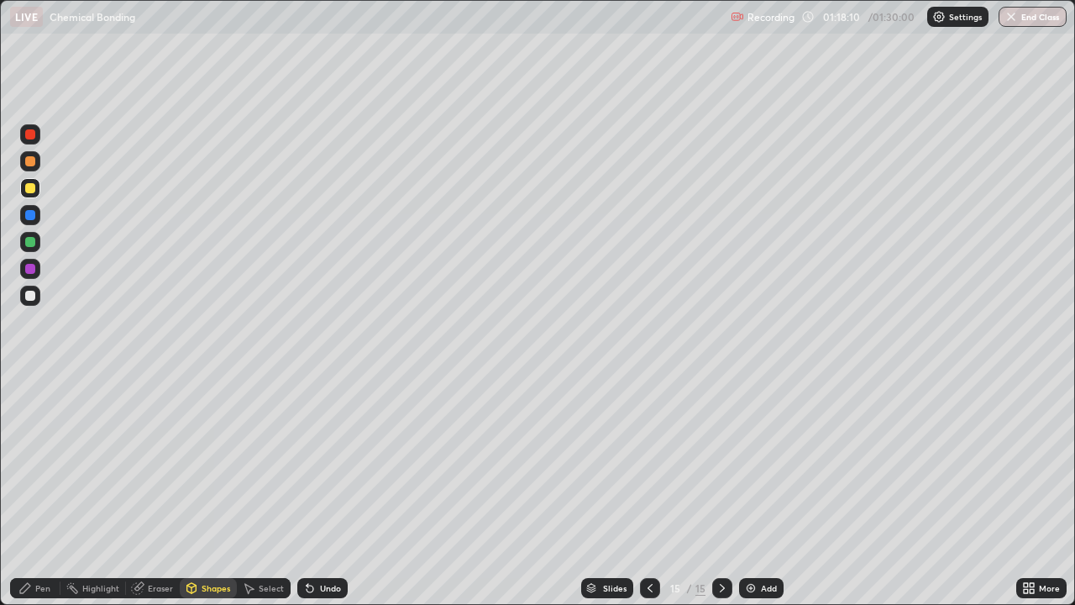
click at [38, 498] on div "Pen" at bounding box center [42, 588] width 15 height 8
click at [29, 215] on div at bounding box center [30, 215] width 10 height 10
click at [211, 498] on div "Shapes" at bounding box center [216, 588] width 29 height 8
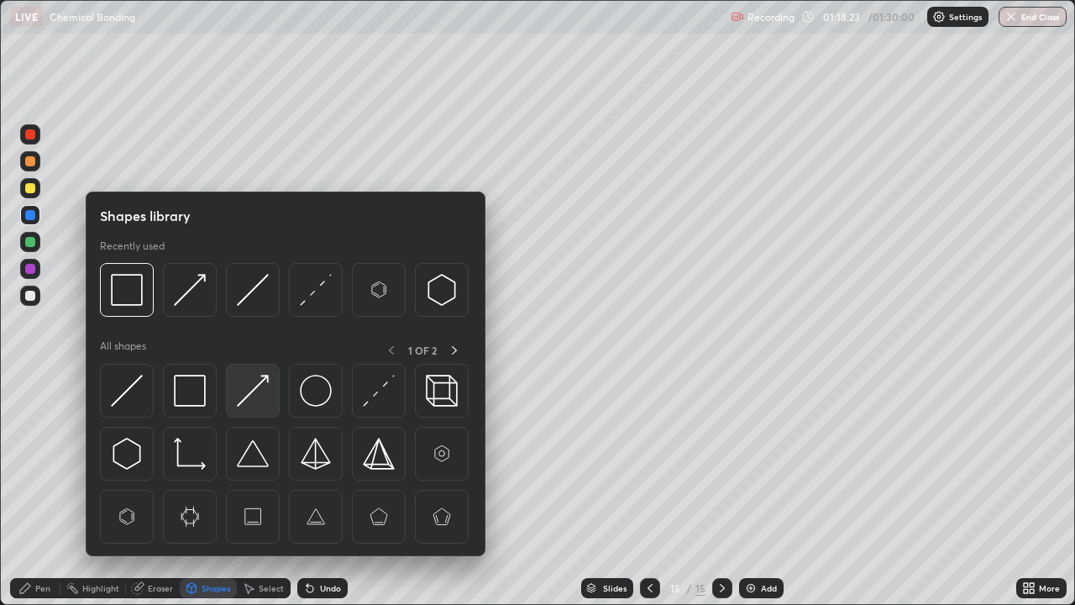
click at [250, 398] on img at bounding box center [253, 391] width 32 height 32
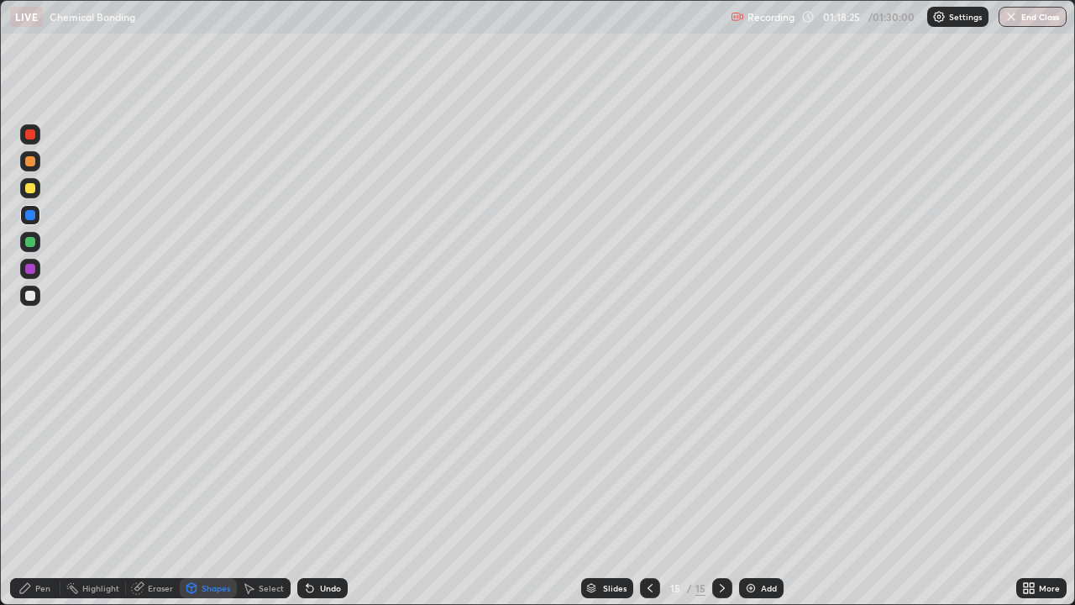
click at [32, 498] on div "Pen" at bounding box center [35, 588] width 50 height 20
click at [202, 498] on div "Shapes" at bounding box center [216, 588] width 29 height 8
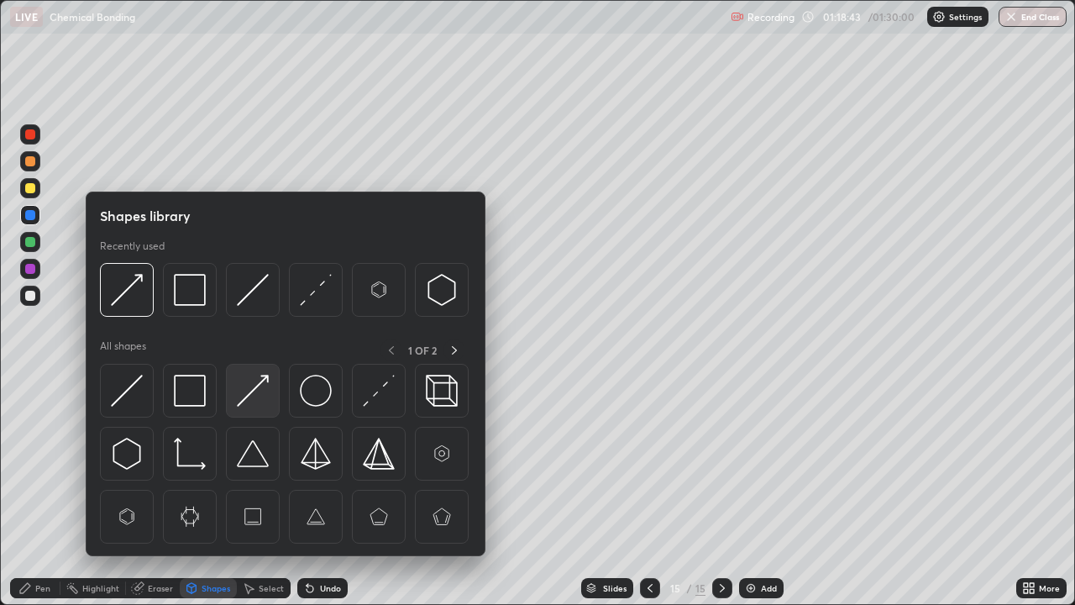
click at [248, 398] on img at bounding box center [253, 391] width 32 height 32
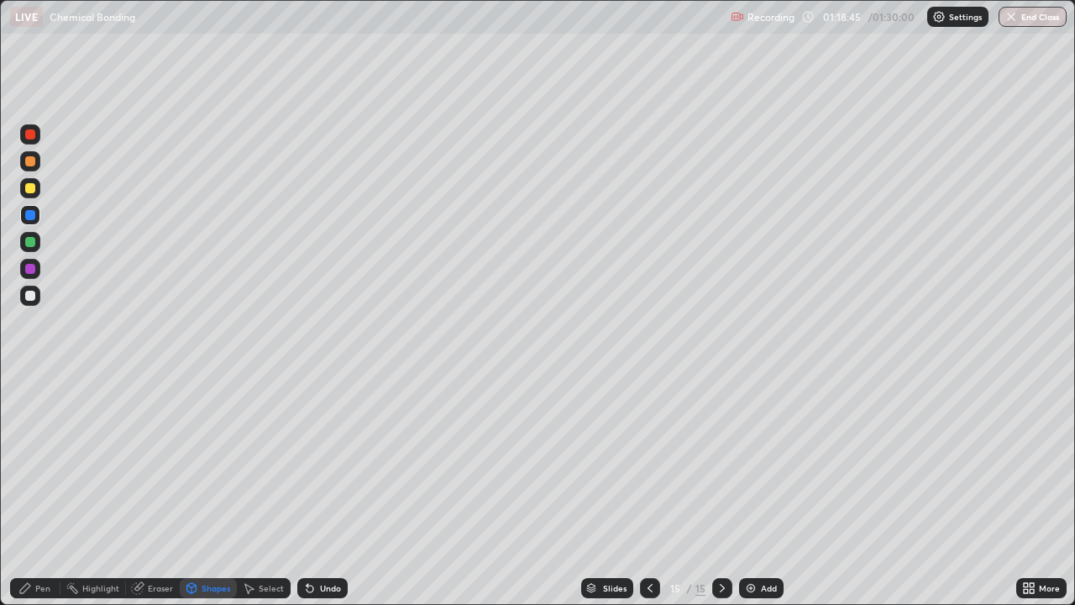
click at [49, 498] on div "Pen" at bounding box center [42, 588] width 15 height 8
click at [766, 498] on div "Add" at bounding box center [769, 588] width 16 height 8
click at [199, 498] on div "Shapes" at bounding box center [208, 588] width 57 height 20
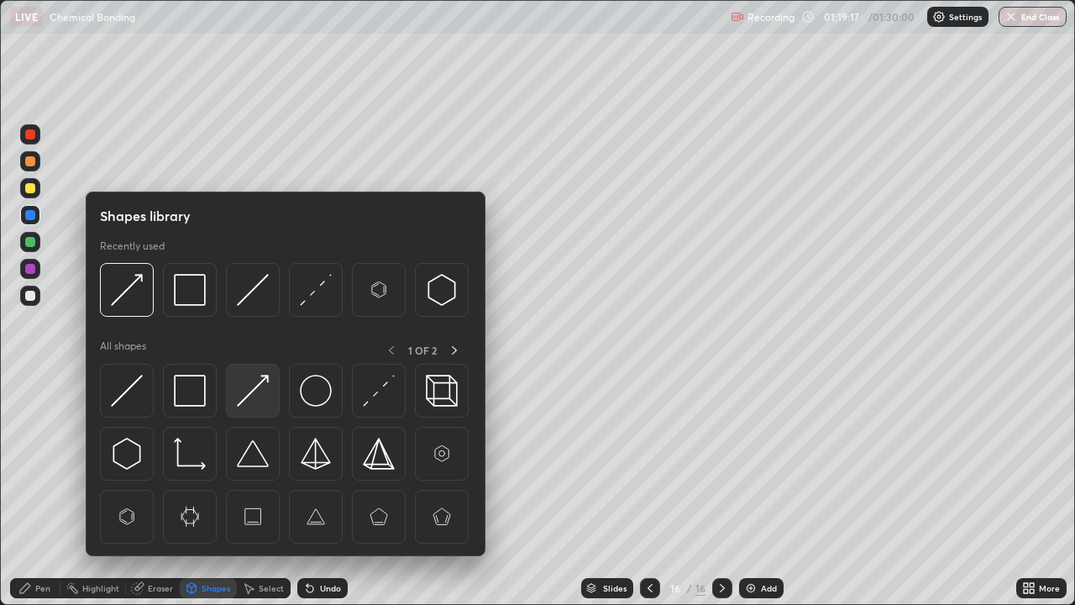
click at [251, 388] on img at bounding box center [253, 391] width 32 height 32
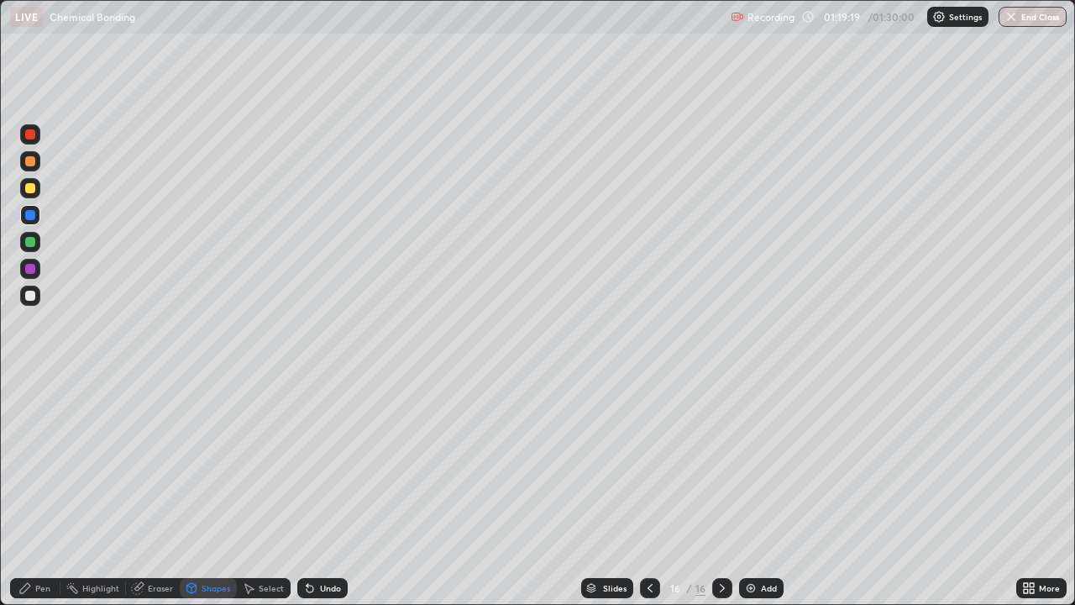
click at [39, 498] on div "Pen" at bounding box center [42, 588] width 15 height 8
click at [30, 189] on div at bounding box center [30, 188] width 10 height 10
click at [326, 498] on div "Undo" at bounding box center [330, 588] width 21 height 8
click at [327, 498] on div "Undo" at bounding box center [330, 588] width 21 height 8
click at [761, 498] on div "Add" at bounding box center [769, 588] width 16 height 8
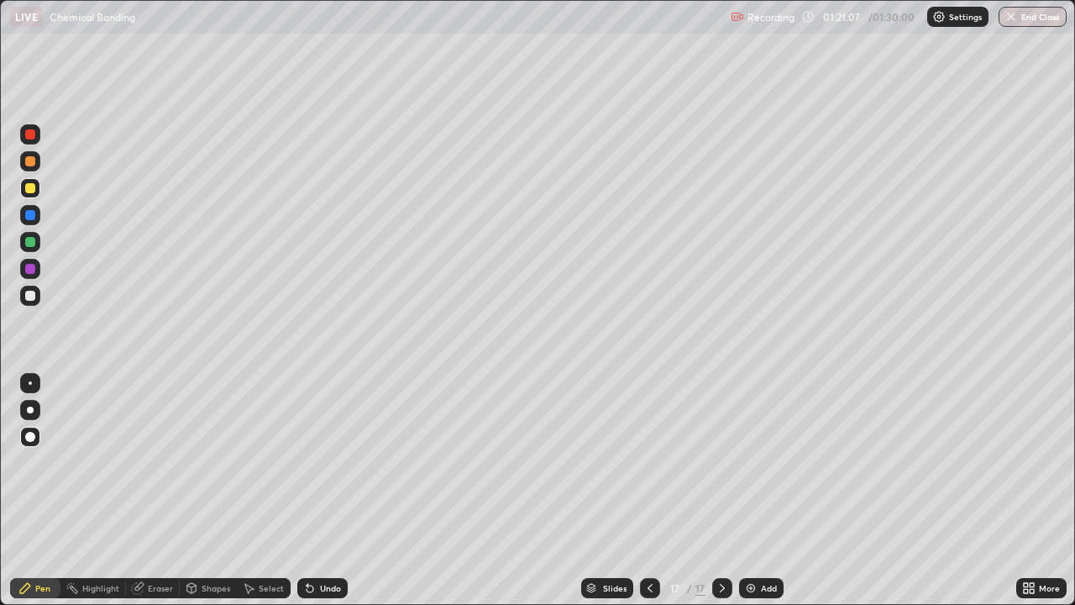
click at [213, 498] on div "Shapes" at bounding box center [216, 588] width 29 height 8
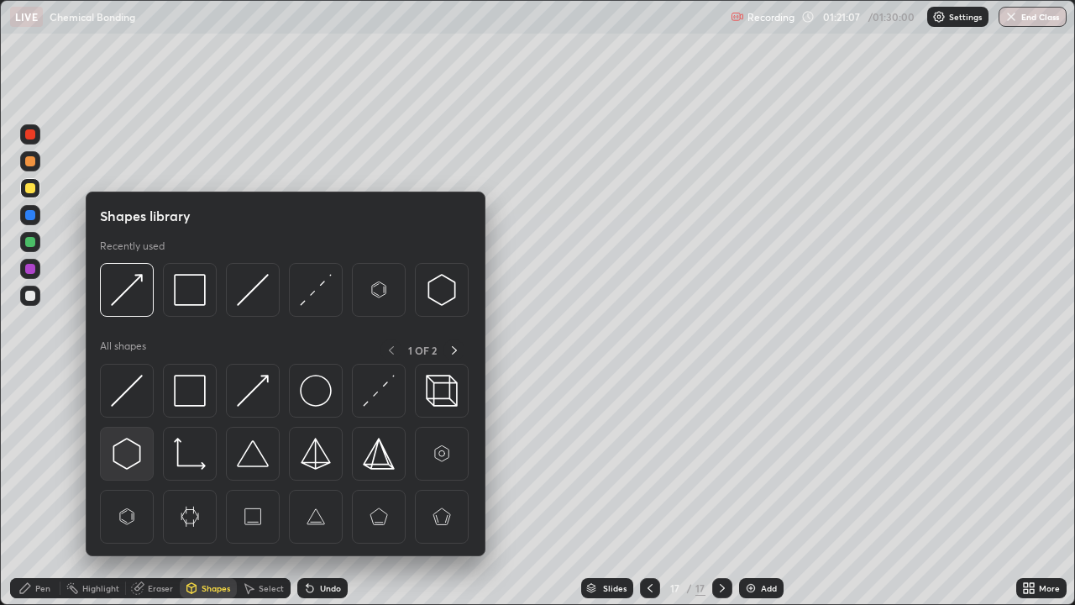
click at [133, 451] on img at bounding box center [127, 454] width 32 height 32
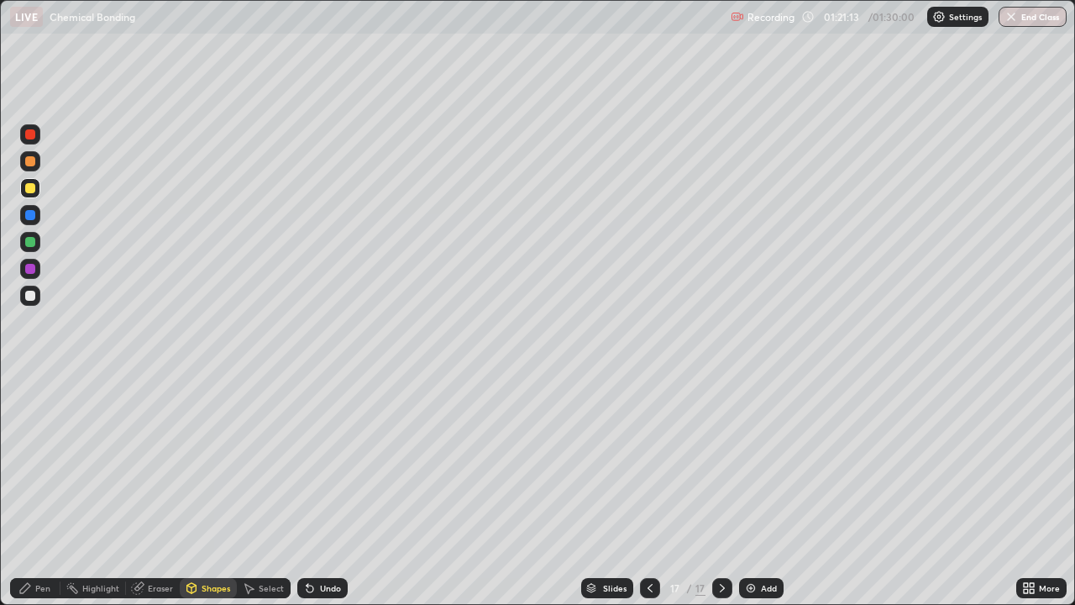
click at [217, 498] on div "Shapes" at bounding box center [216, 588] width 29 height 8
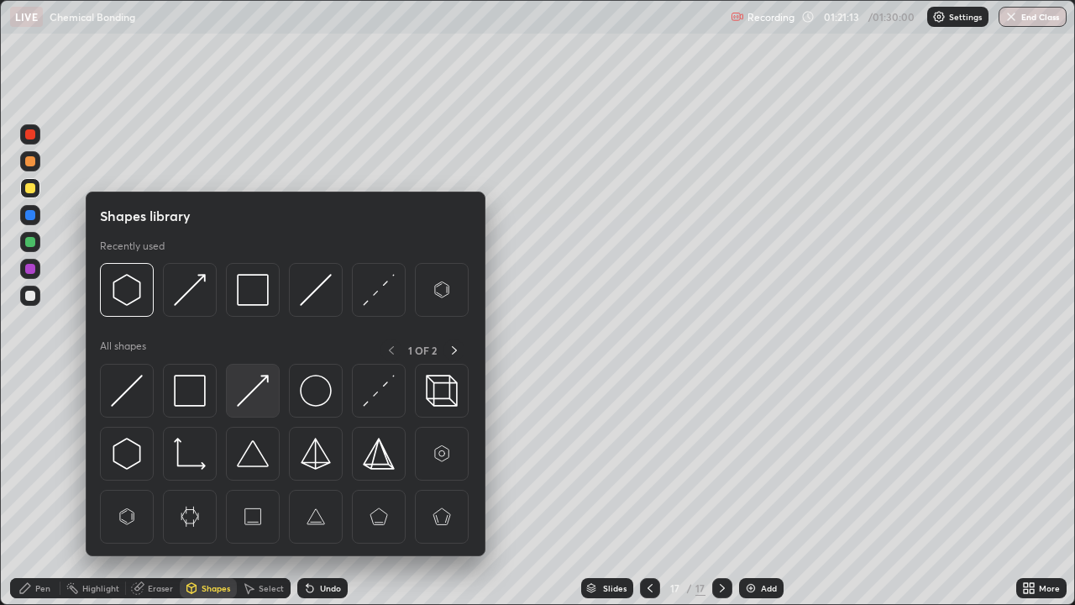
click at [255, 397] on img at bounding box center [253, 391] width 32 height 32
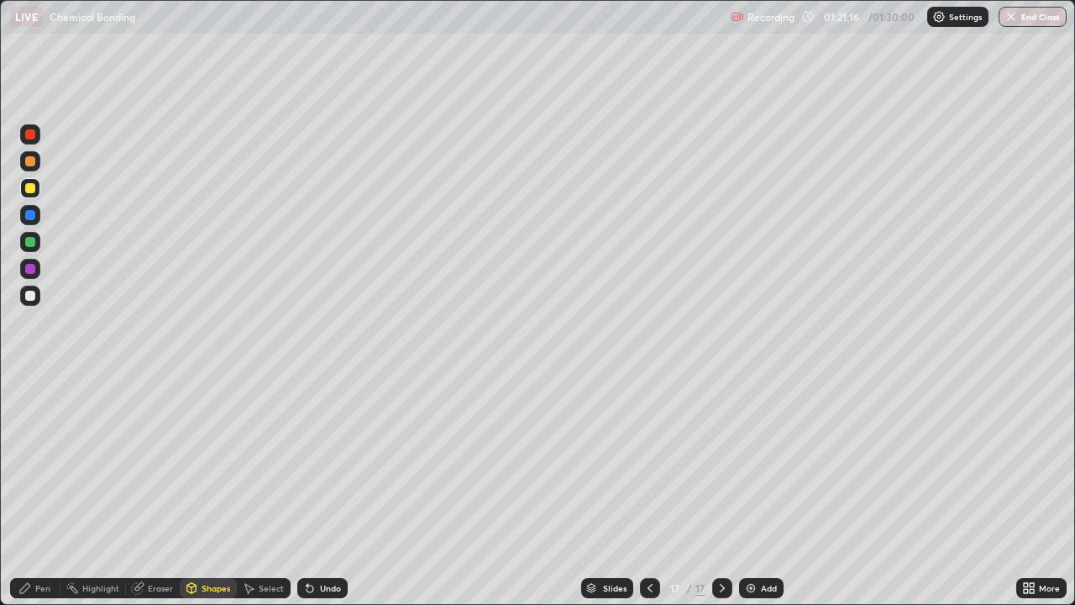
click at [40, 498] on div "Pen" at bounding box center [42, 588] width 15 height 8
click at [29, 242] on div at bounding box center [30, 242] width 10 height 10
click at [761, 498] on div "Add" at bounding box center [769, 588] width 16 height 8
click at [32, 187] on div at bounding box center [30, 188] width 10 height 10
click at [213, 498] on div "Shapes" at bounding box center [216, 588] width 29 height 8
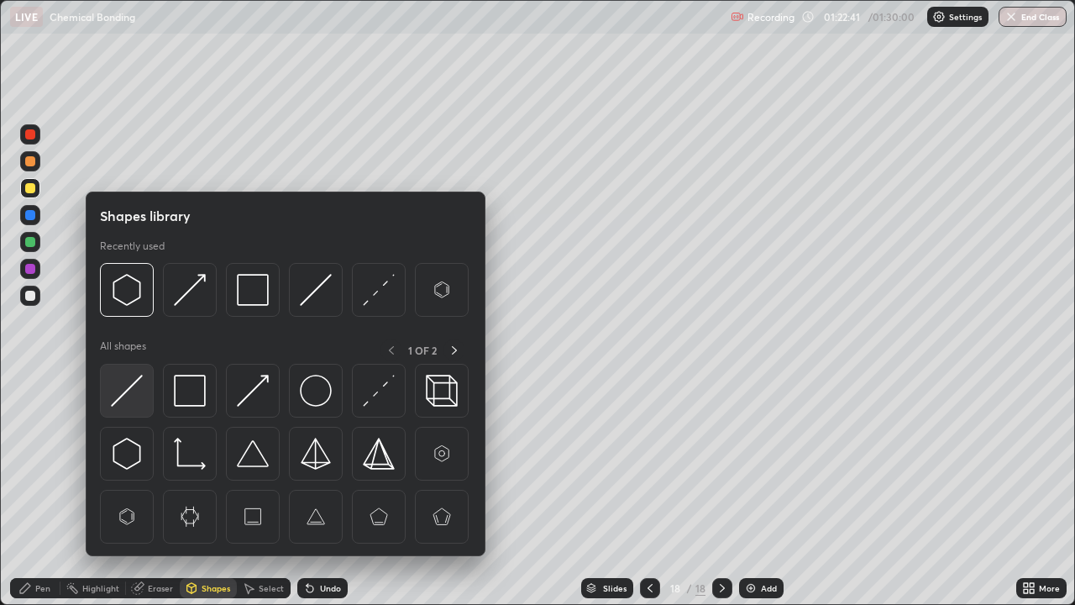
click at [133, 384] on img at bounding box center [127, 391] width 32 height 32
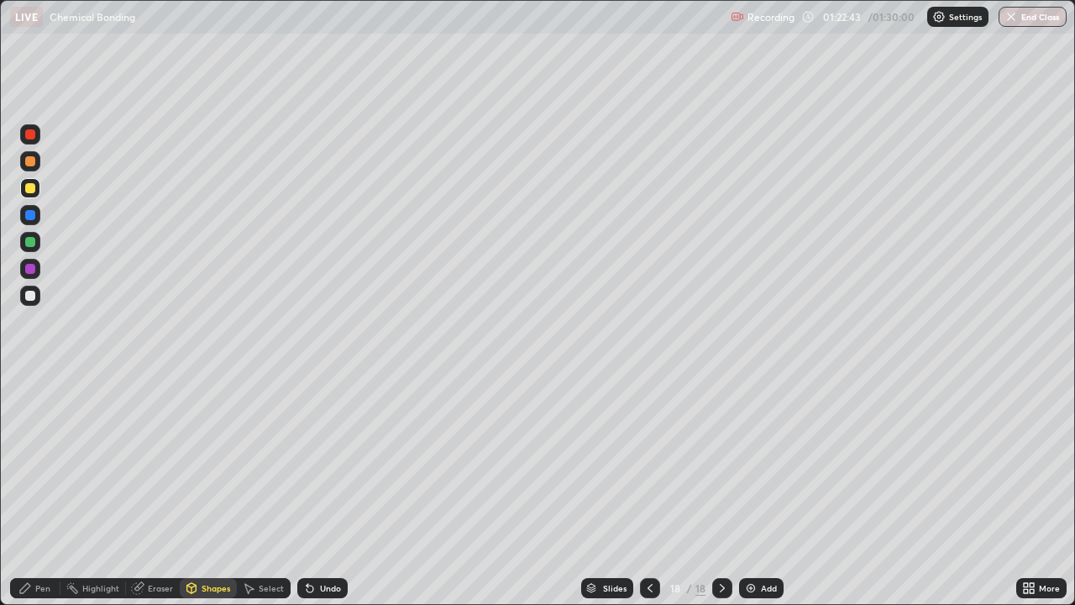
click at [47, 498] on div "Pen" at bounding box center [35, 588] width 50 height 20
click at [33, 240] on div at bounding box center [30, 242] width 10 height 10
click at [214, 498] on div "Shapes" at bounding box center [216, 588] width 29 height 8
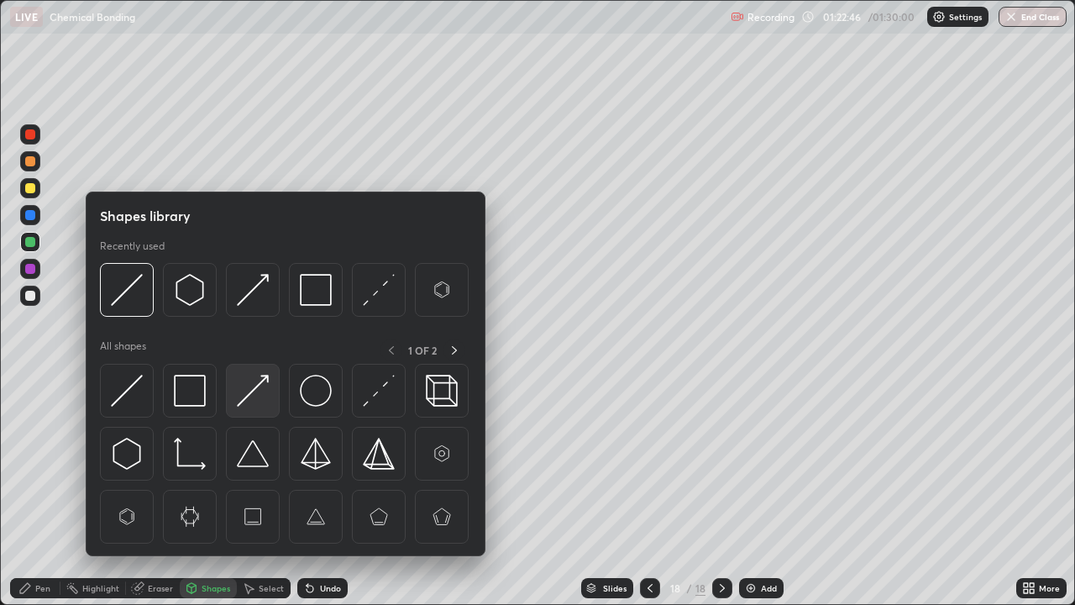
click at [250, 394] on img at bounding box center [253, 391] width 32 height 32
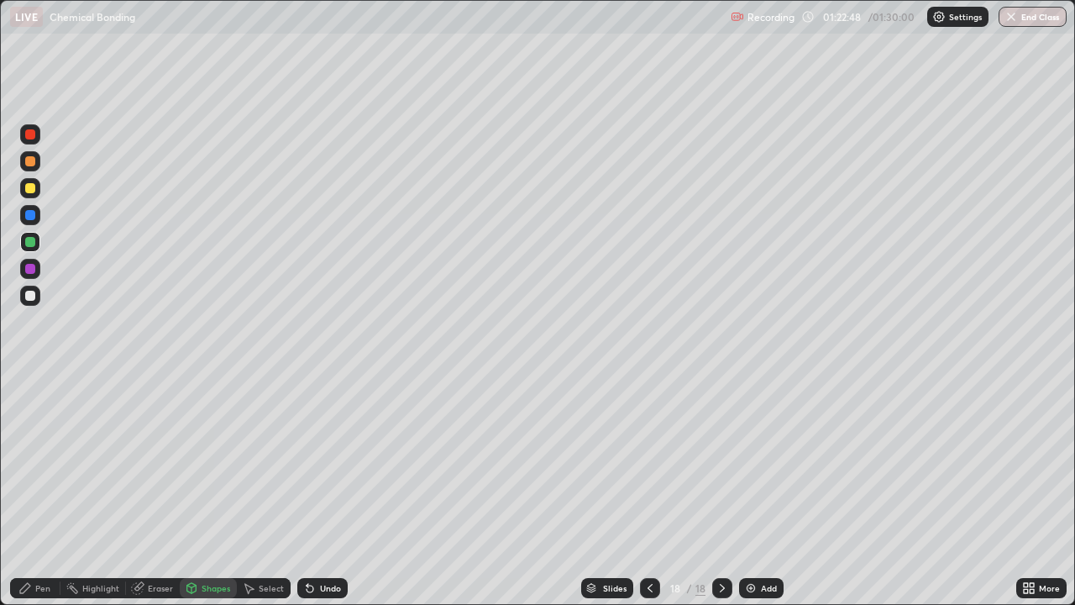
click at [45, 498] on div "Pen" at bounding box center [42, 588] width 15 height 8
click at [211, 498] on div "Shapes" at bounding box center [216, 588] width 29 height 8
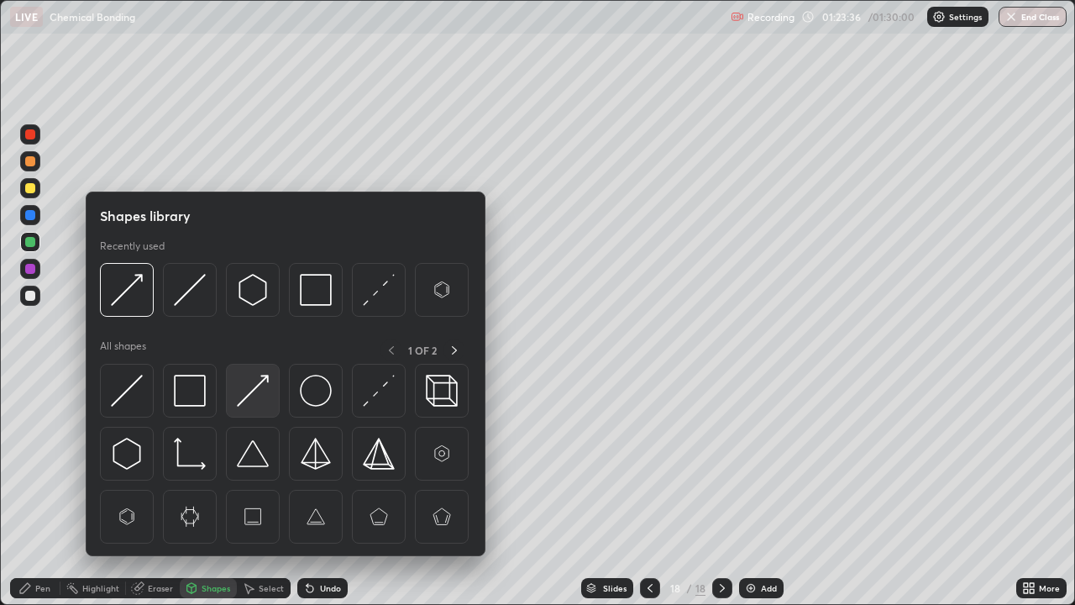
click at [259, 388] on img at bounding box center [253, 391] width 32 height 32
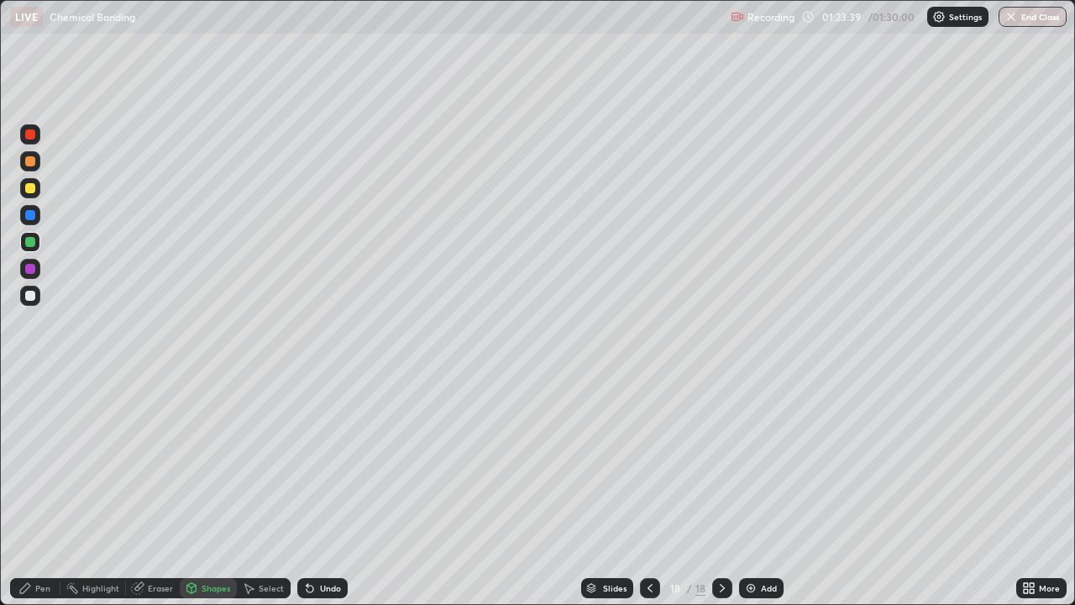
click at [327, 498] on div "Undo" at bounding box center [330, 588] width 21 height 8
click at [27, 498] on icon at bounding box center [25, 588] width 10 height 10
click at [646, 498] on icon at bounding box center [650, 587] width 13 height 13
click at [718, 498] on icon at bounding box center [722, 587] width 13 height 13
click at [208, 498] on div "Shapes" at bounding box center [216, 588] width 29 height 8
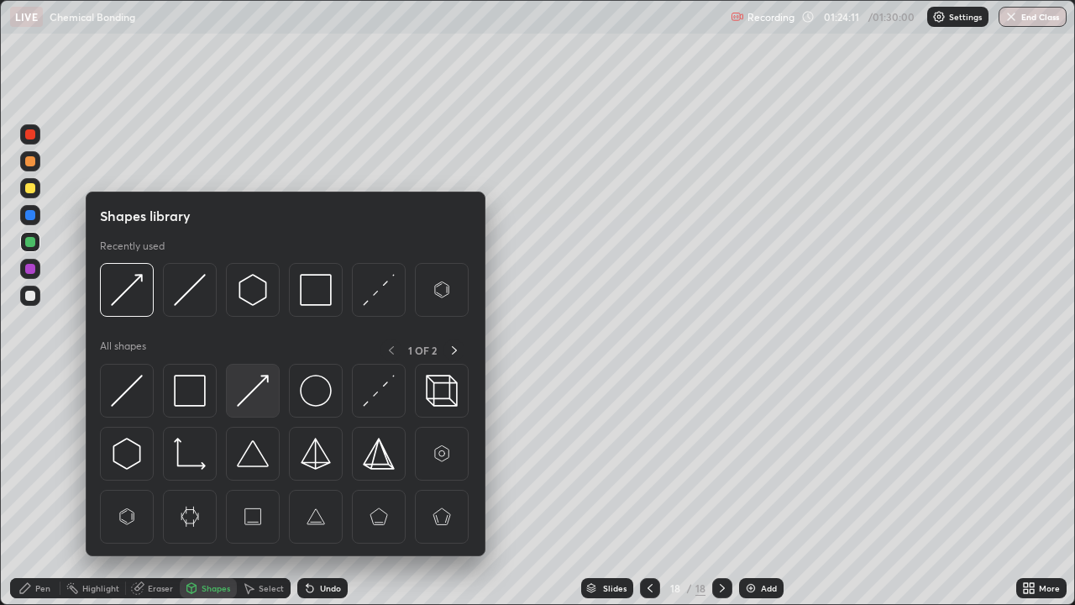
click at [250, 392] on img at bounding box center [253, 391] width 32 height 32
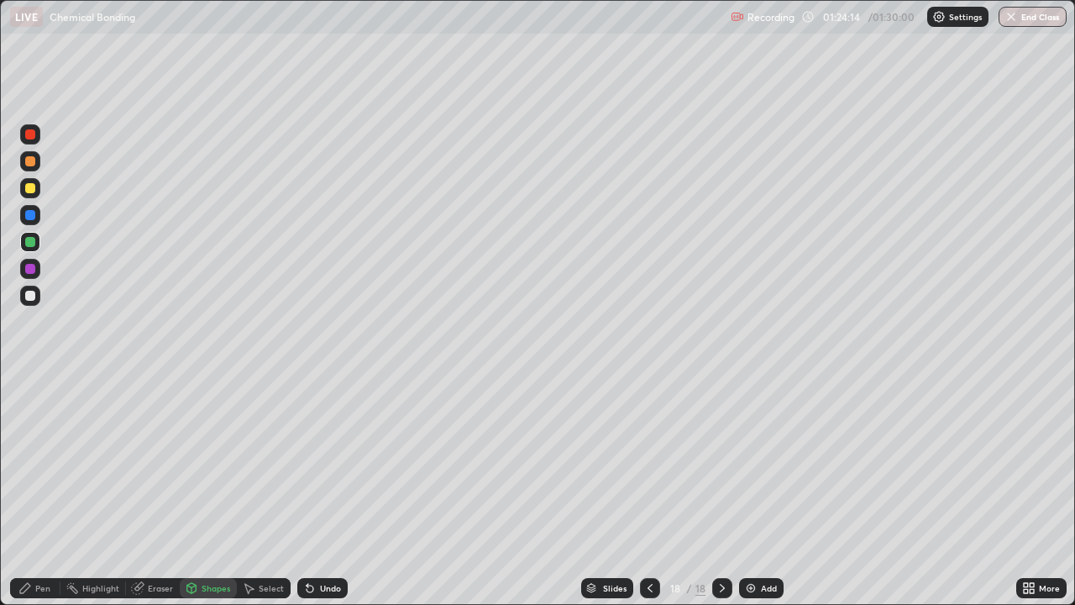
click at [34, 498] on div "Pen" at bounding box center [35, 588] width 50 height 20
click at [29, 187] on div at bounding box center [30, 188] width 10 height 10
click at [763, 498] on div "Add" at bounding box center [769, 588] width 16 height 8
click at [207, 498] on div "Shapes" at bounding box center [216, 588] width 29 height 8
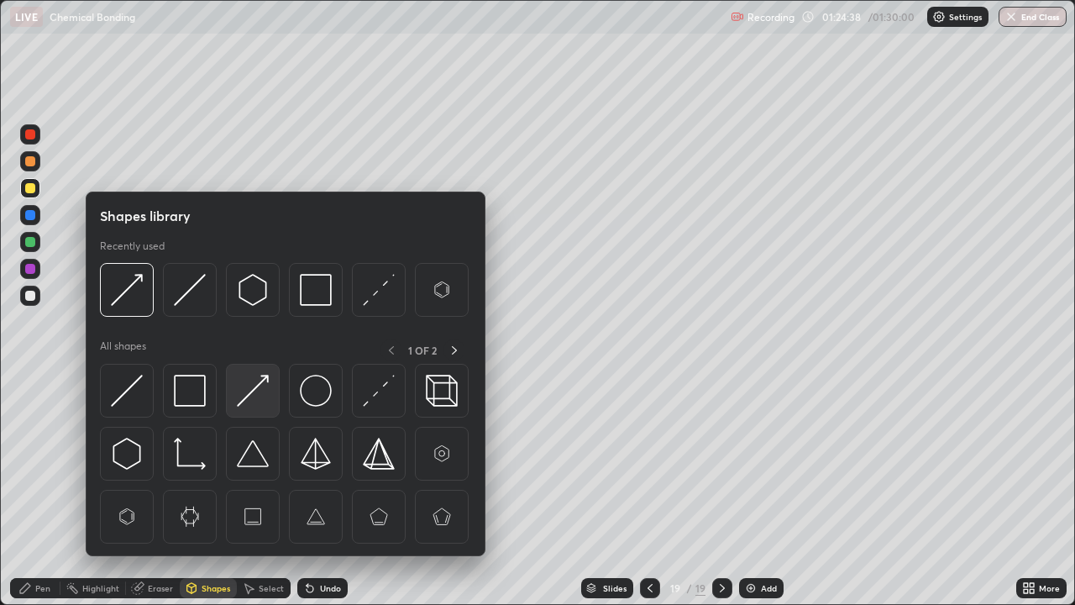
click at [260, 386] on img at bounding box center [253, 391] width 32 height 32
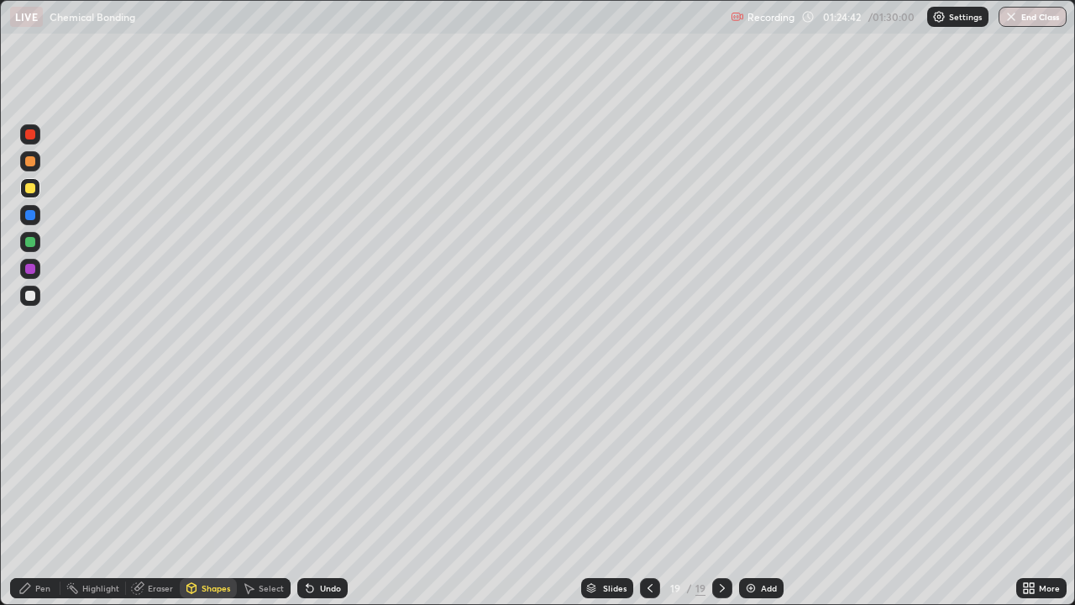
click at [51, 498] on div "Pen" at bounding box center [35, 588] width 50 height 20
click at [29, 243] on div at bounding box center [30, 242] width 10 height 10
click at [207, 498] on div "Shapes" at bounding box center [216, 588] width 29 height 8
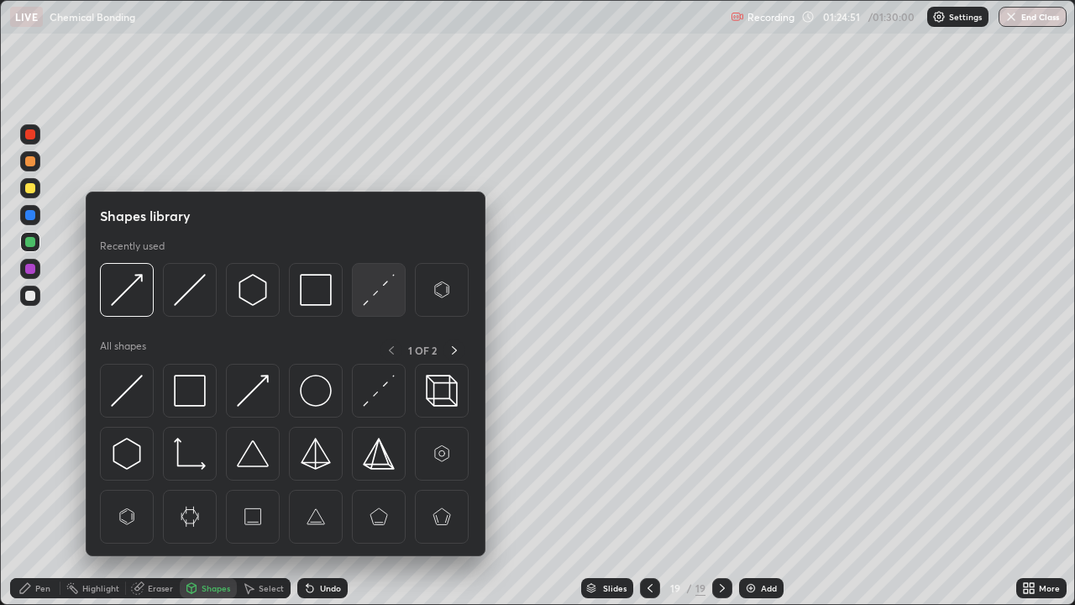
click at [364, 291] on img at bounding box center [379, 290] width 32 height 32
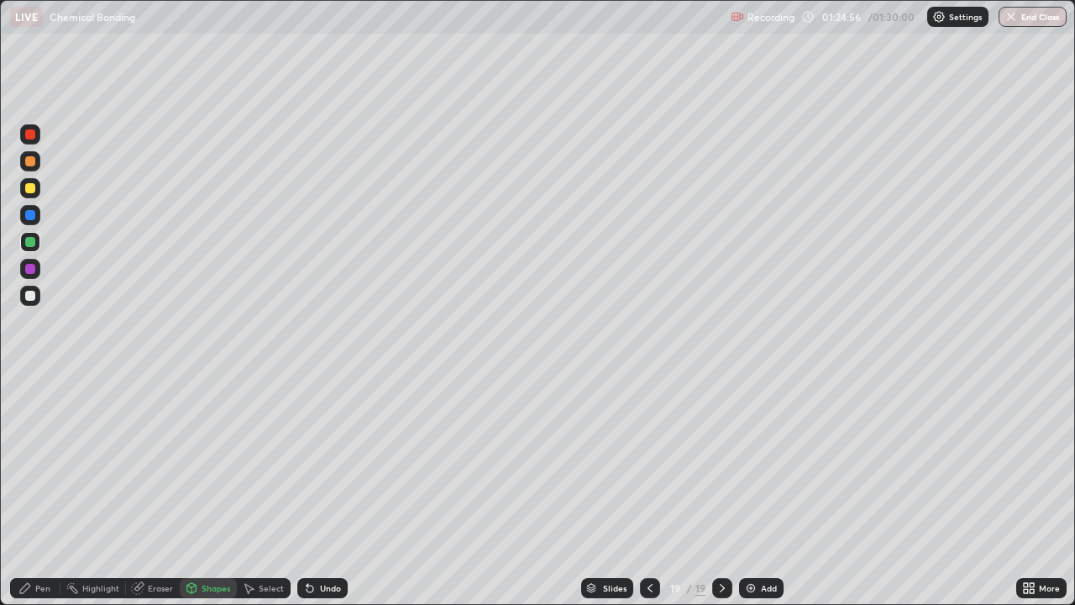
click at [649, 498] on icon at bounding box center [650, 587] width 13 height 13
click at [720, 498] on icon at bounding box center [722, 587] width 13 height 13
click at [649, 498] on icon at bounding box center [650, 587] width 13 height 13
click at [761, 498] on div "Add" at bounding box center [769, 588] width 16 height 8
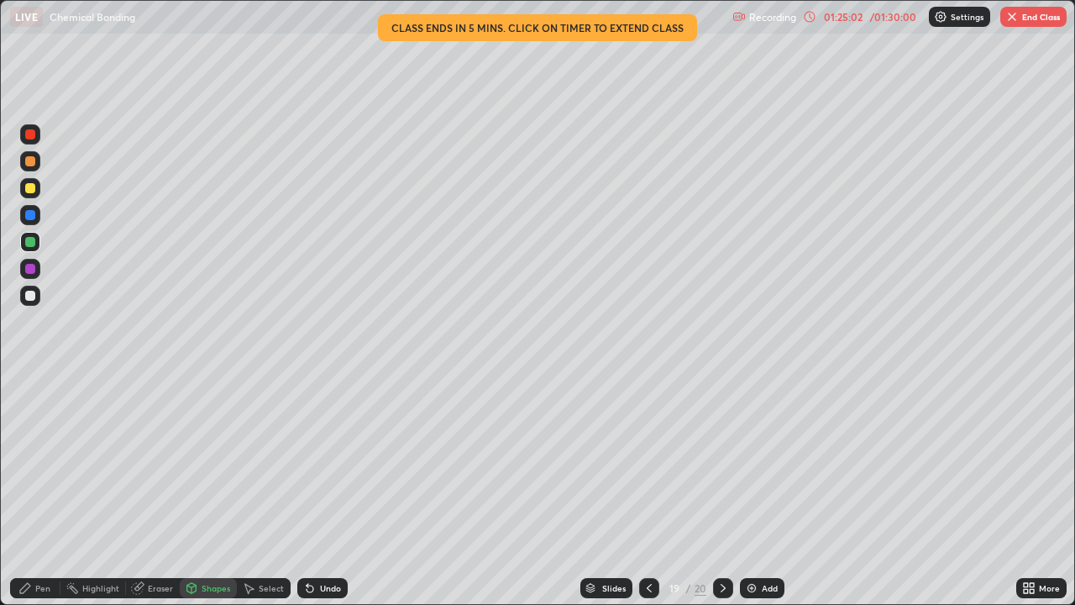
click at [323, 498] on div "Undo" at bounding box center [330, 588] width 21 height 8
click at [35, 498] on div "Pen" at bounding box center [35, 588] width 50 height 20
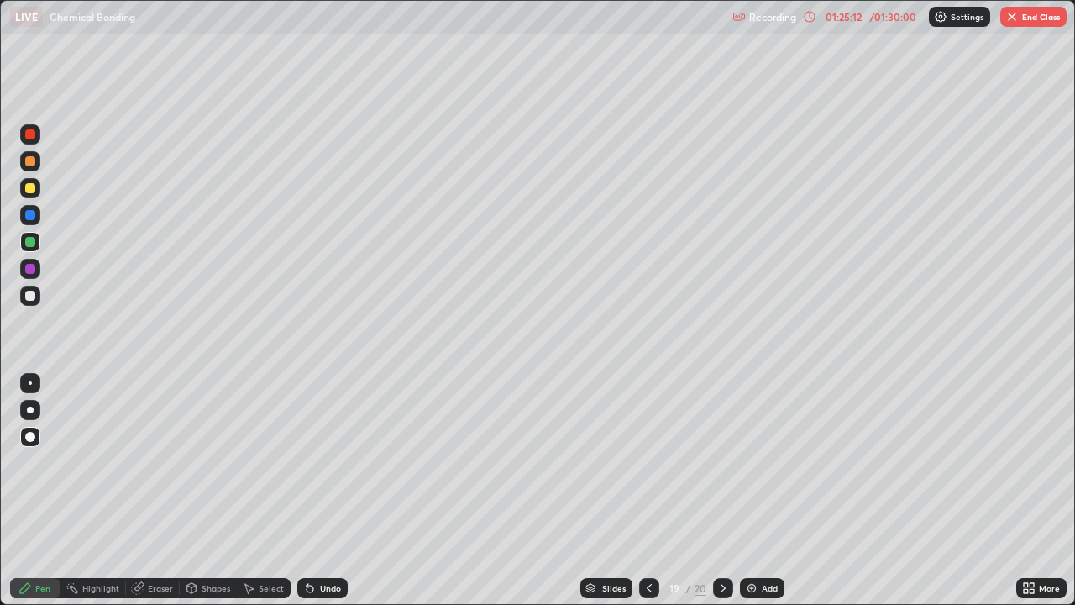
click at [202, 498] on div "Shapes" at bounding box center [216, 588] width 29 height 8
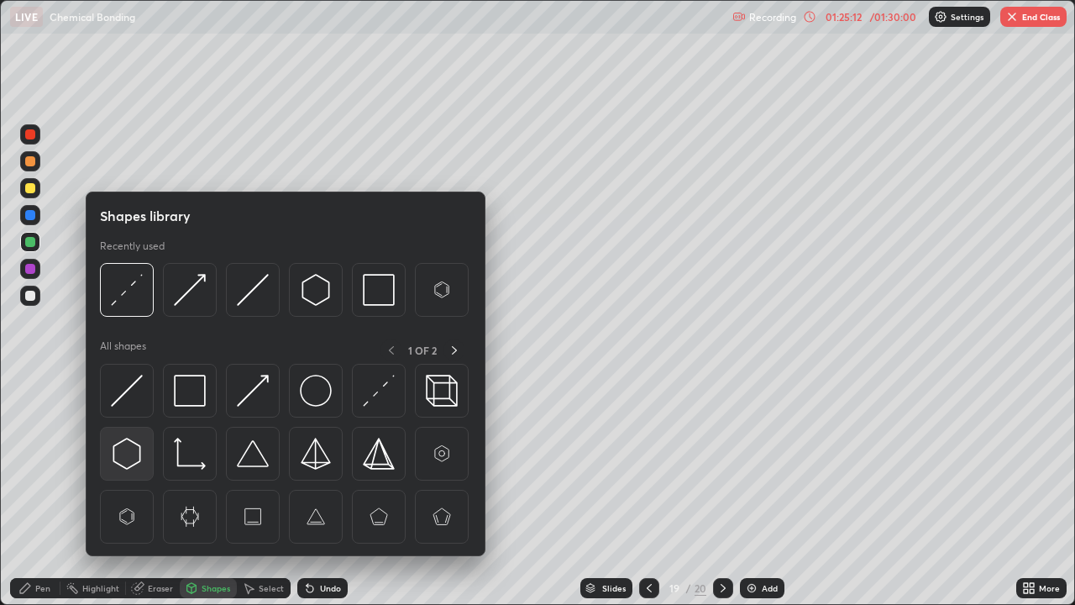
click at [130, 449] on img at bounding box center [127, 454] width 32 height 32
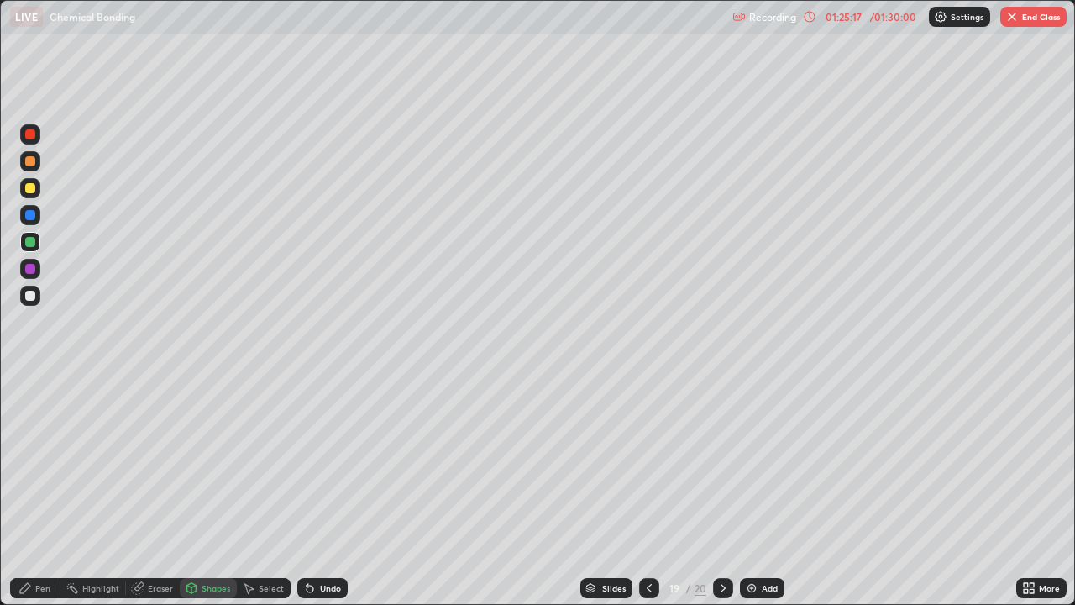
click at [41, 498] on div "Pen" at bounding box center [42, 588] width 15 height 8
click at [31, 190] on div at bounding box center [30, 188] width 10 height 10
click at [30, 219] on div at bounding box center [30, 215] width 10 height 10
click at [764, 498] on div "Add" at bounding box center [770, 588] width 16 height 8
click at [721, 498] on icon at bounding box center [722, 587] width 13 height 13
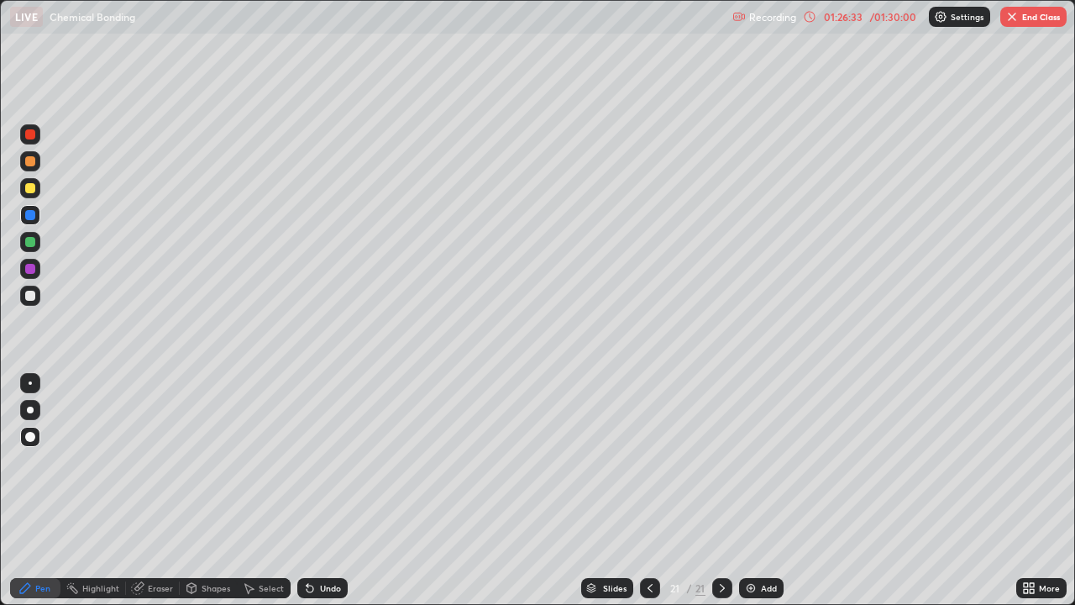
click at [30, 218] on div at bounding box center [30, 215] width 10 height 10
click at [29, 191] on div at bounding box center [30, 188] width 10 height 10
click at [212, 498] on div "Shapes" at bounding box center [216, 588] width 29 height 8
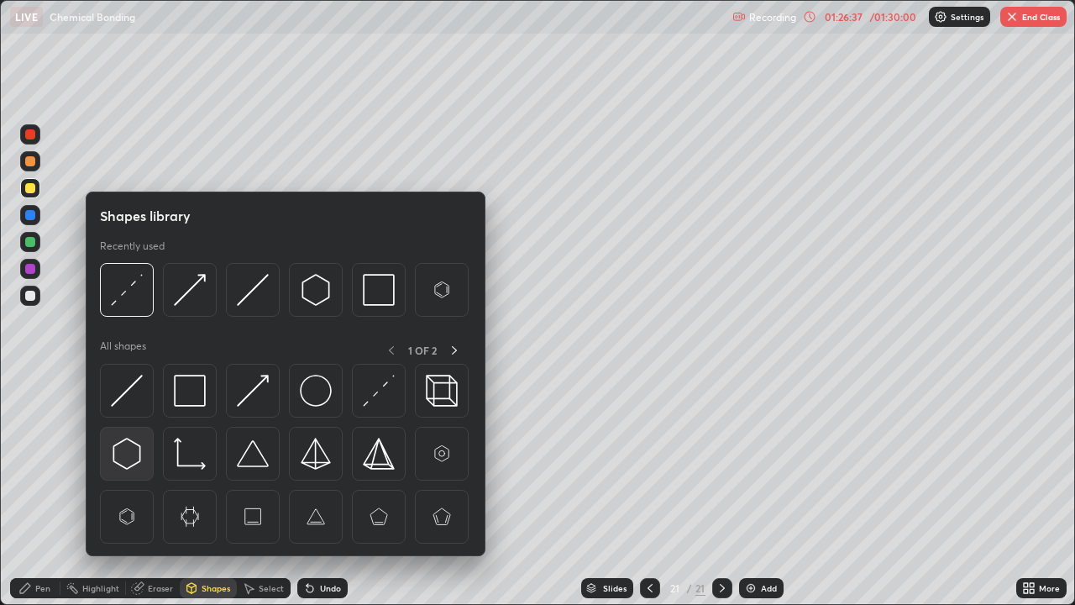
click at [129, 450] on img at bounding box center [127, 454] width 32 height 32
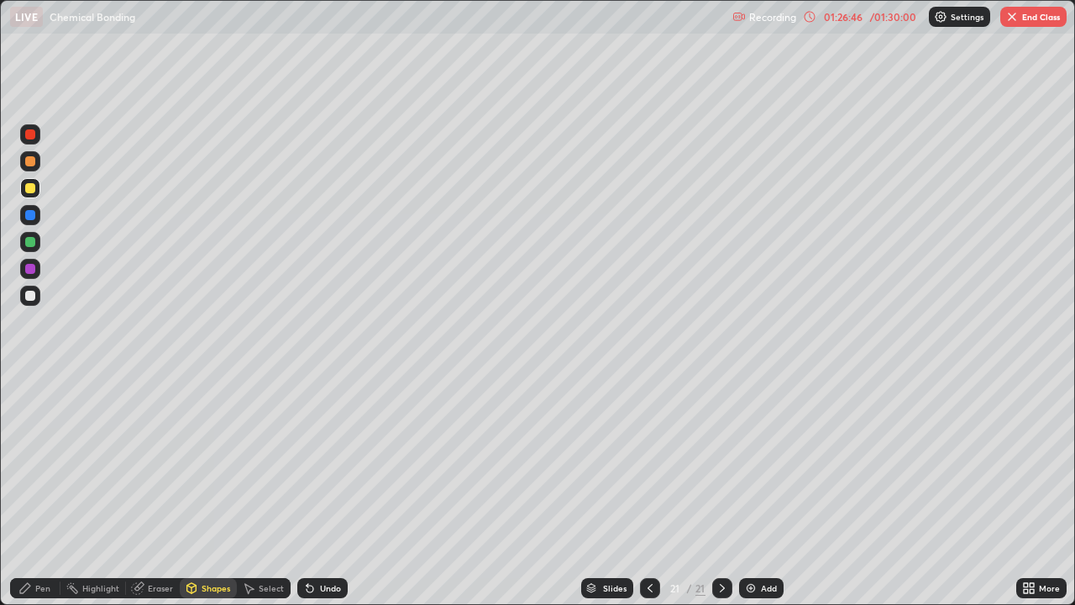
click at [645, 498] on icon at bounding box center [650, 587] width 13 height 13
click at [648, 498] on icon at bounding box center [650, 588] width 5 height 8
click at [203, 498] on div "Shapes" at bounding box center [208, 588] width 57 height 20
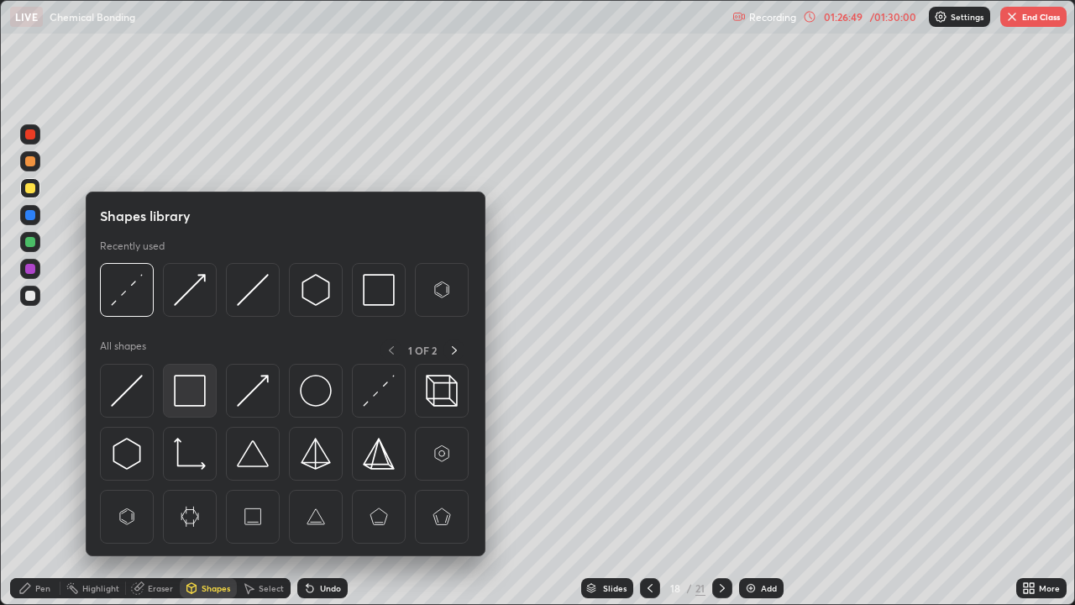
click at [193, 385] on img at bounding box center [190, 391] width 32 height 32
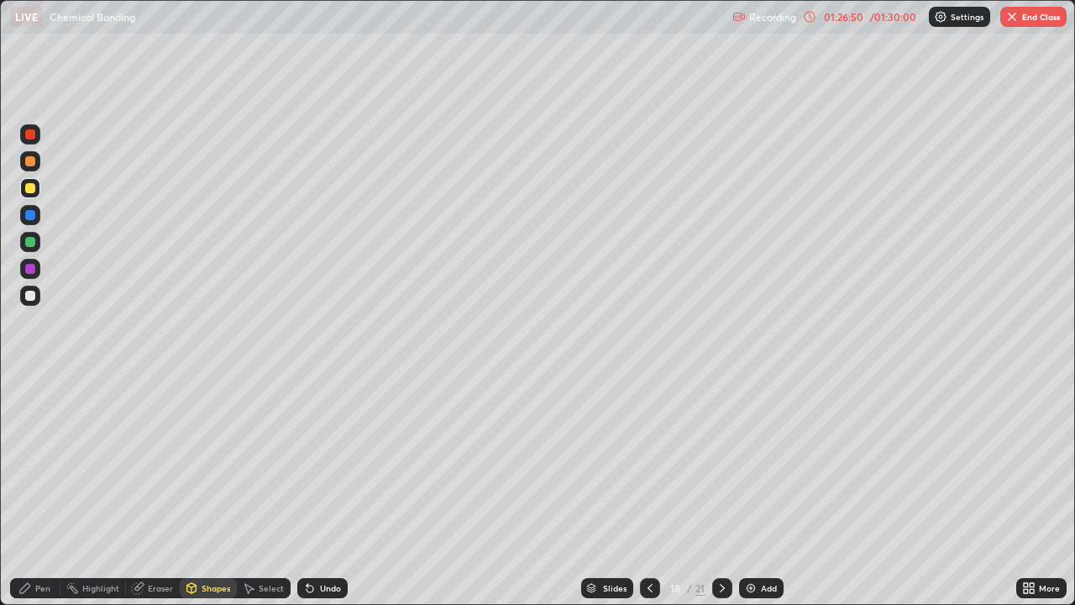
click at [27, 292] on div at bounding box center [30, 296] width 10 height 10
click at [721, 498] on icon at bounding box center [722, 588] width 5 height 8
click at [721, 498] on icon at bounding box center [722, 587] width 13 height 13
click at [716, 498] on icon at bounding box center [722, 587] width 13 height 13
click at [323, 498] on div "Undo" at bounding box center [330, 588] width 21 height 8
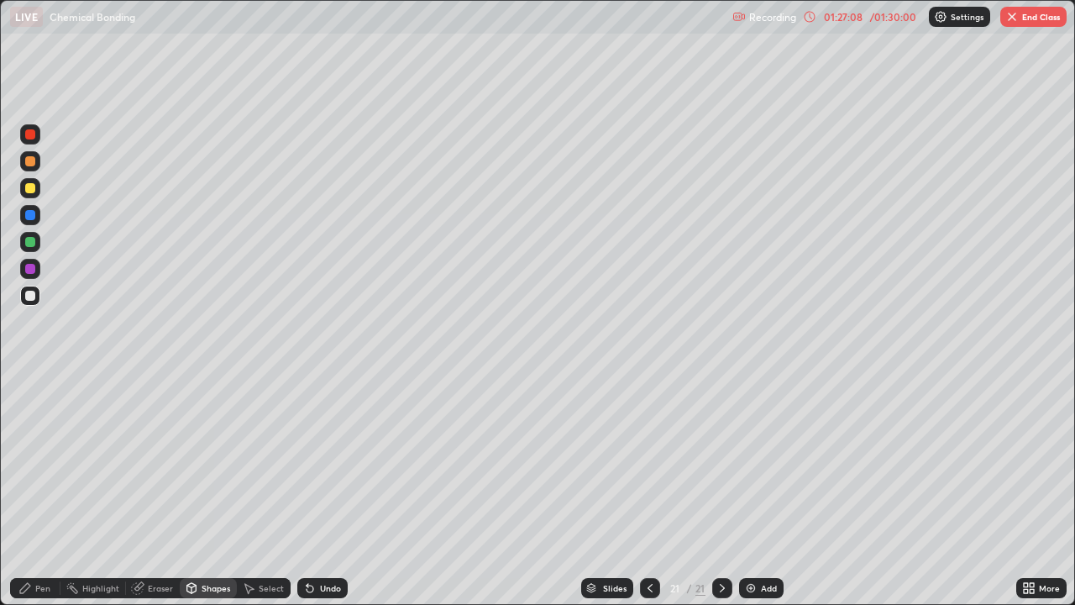
click at [27, 498] on icon at bounding box center [25, 588] width 10 height 10
click at [31, 215] on div at bounding box center [30, 215] width 10 height 10
click at [29, 269] on div at bounding box center [30, 269] width 10 height 10
click at [202, 498] on div "Shapes" at bounding box center [216, 588] width 29 height 8
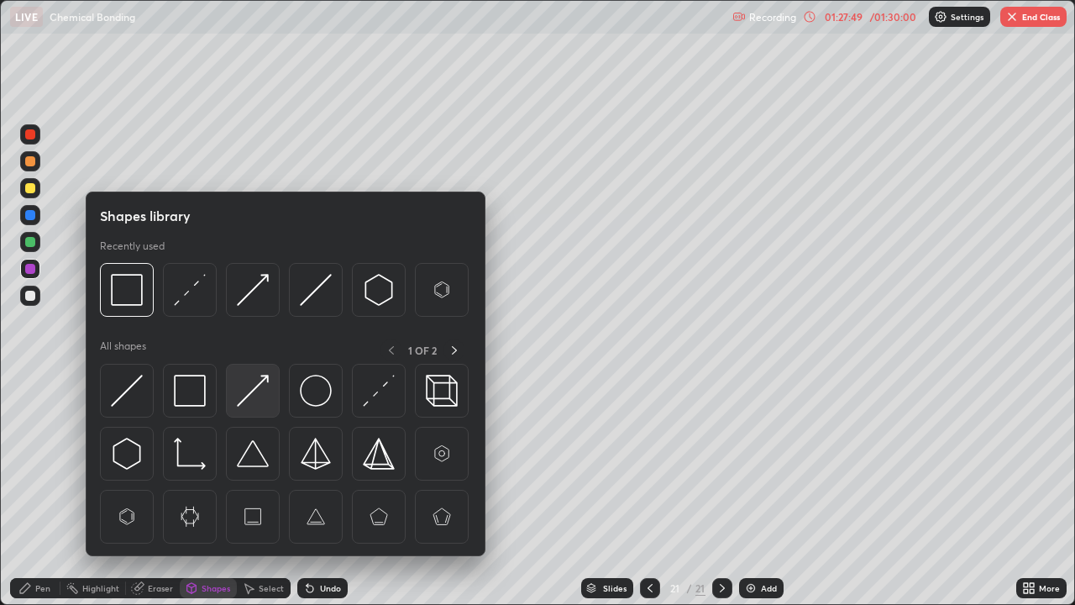
click at [254, 392] on img at bounding box center [253, 391] width 32 height 32
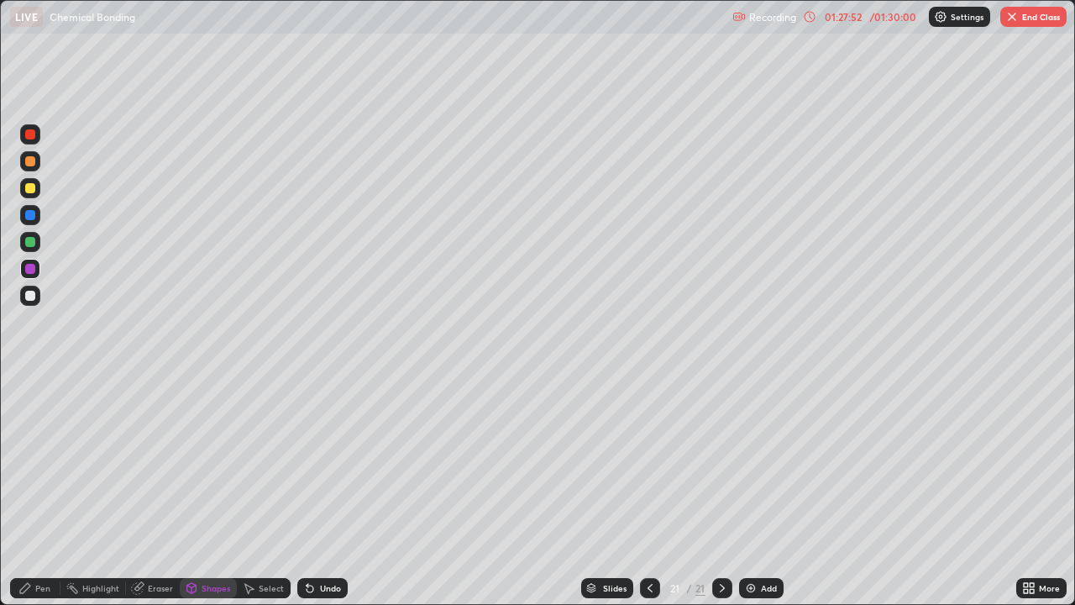
click at [25, 498] on icon at bounding box center [24, 587] width 13 height 13
click at [36, 498] on div "Pen" at bounding box center [35, 588] width 50 height 20
click at [649, 498] on icon at bounding box center [650, 587] width 13 height 13
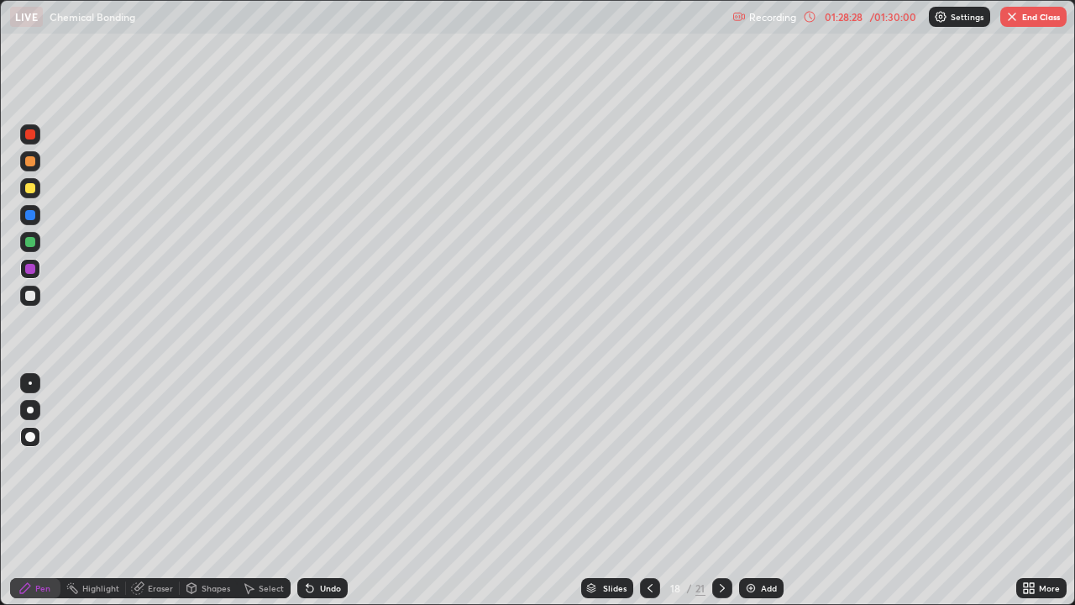
click at [649, 498] on icon at bounding box center [650, 587] width 13 height 13
click at [641, 498] on div at bounding box center [650, 588] width 20 height 20
click at [721, 498] on icon at bounding box center [722, 587] width 13 height 13
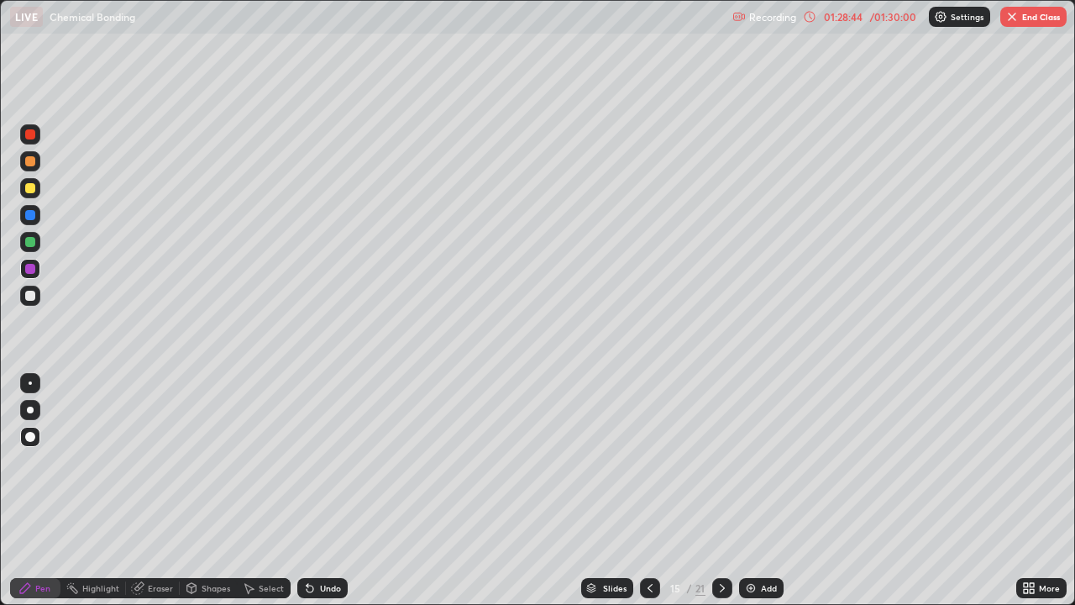
click at [718, 498] on icon at bounding box center [722, 587] width 13 height 13
click at [721, 498] on icon at bounding box center [722, 587] width 13 height 13
click at [720, 498] on icon at bounding box center [722, 587] width 13 height 13
click at [721, 498] on icon at bounding box center [722, 588] width 5 height 8
click at [721, 498] on icon at bounding box center [722, 587] width 13 height 13
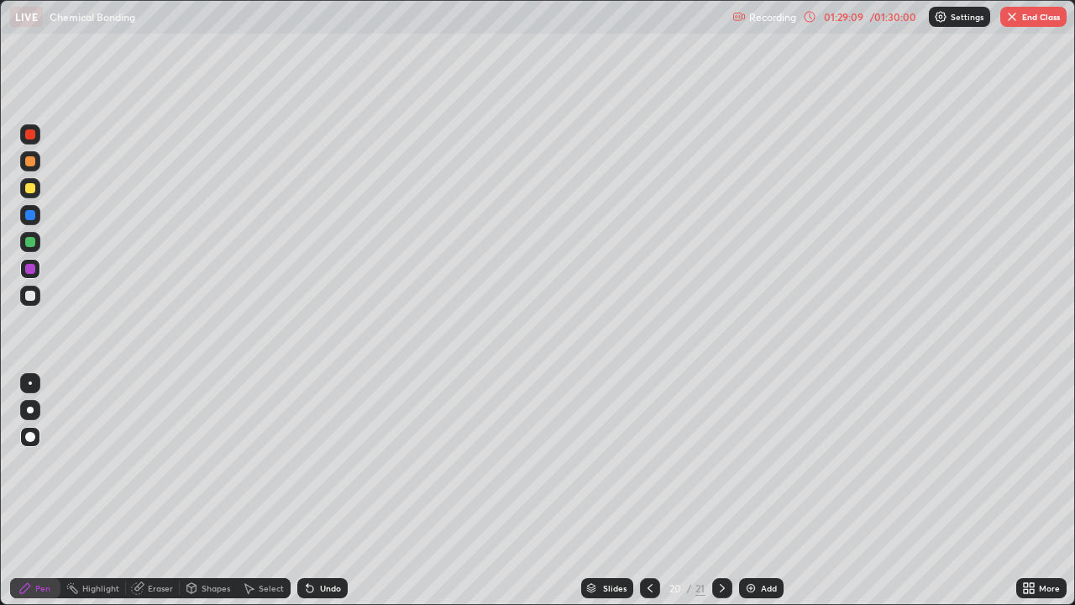
click at [721, 498] on icon at bounding box center [722, 587] width 13 height 13
click at [1022, 24] on button "End Class" at bounding box center [1034, 17] width 66 height 20
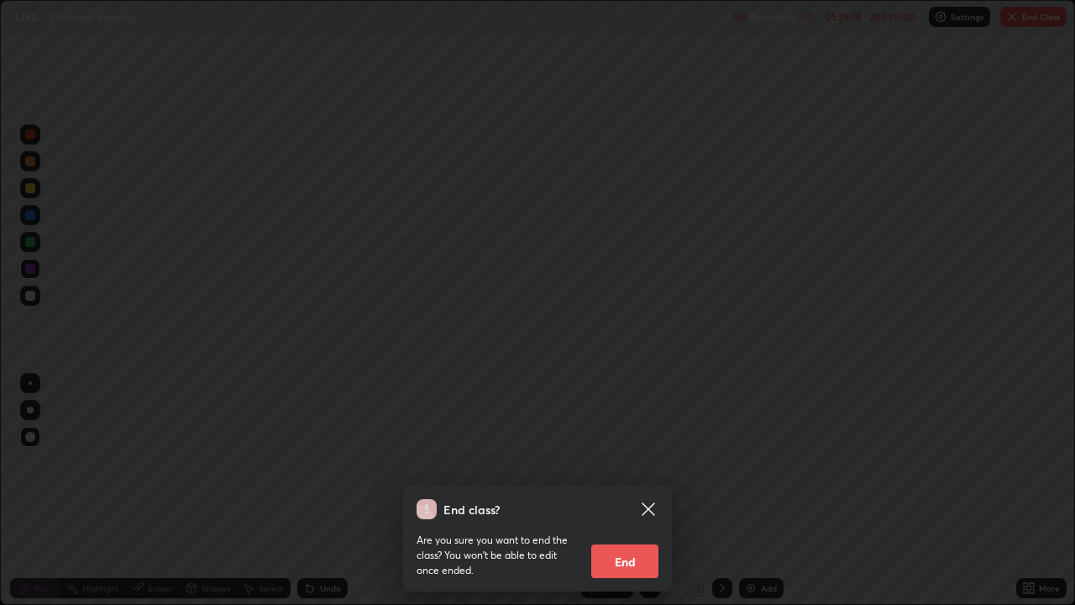
click at [625, 498] on button "End" at bounding box center [624, 561] width 67 height 34
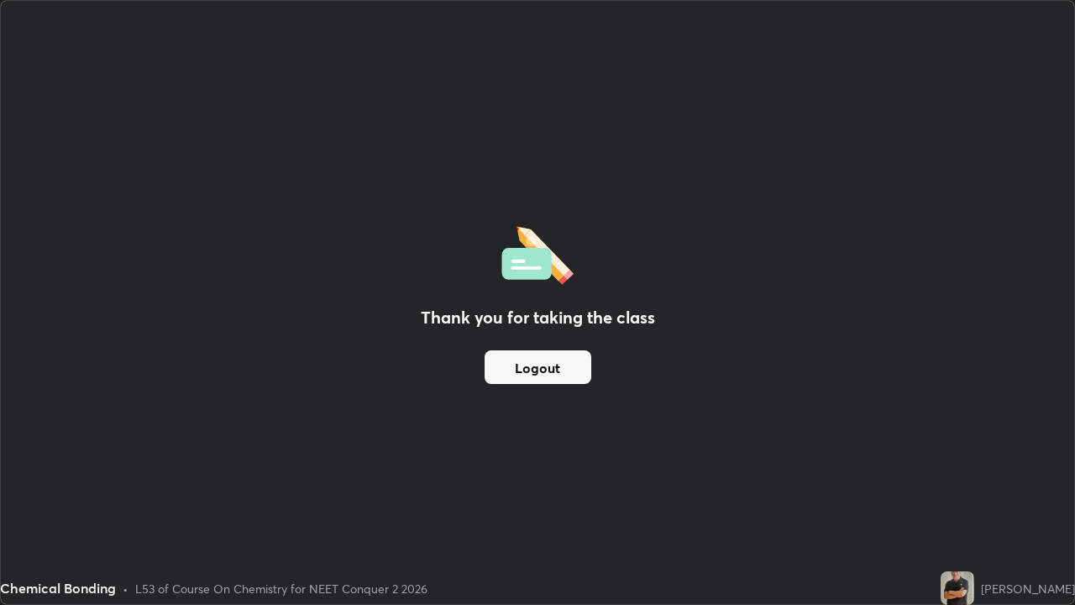
click at [544, 365] on button "Logout" at bounding box center [538, 367] width 107 height 34
